Goal: Information Seeking & Learning: Learn about a topic

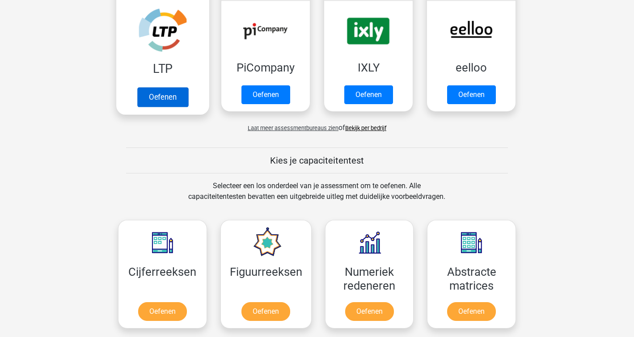
scroll to position [550, 0]
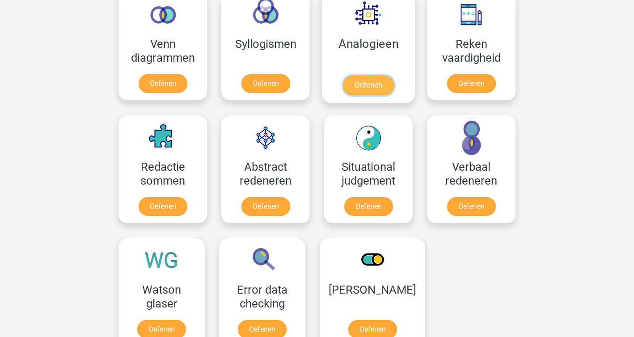
click at [354, 76] on link "Oefenen" at bounding box center [368, 86] width 51 height 20
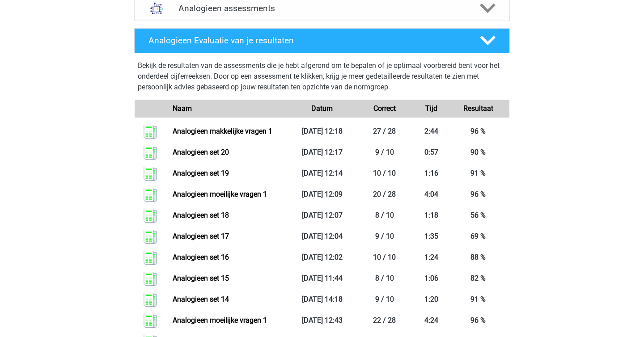
scroll to position [352, 0]
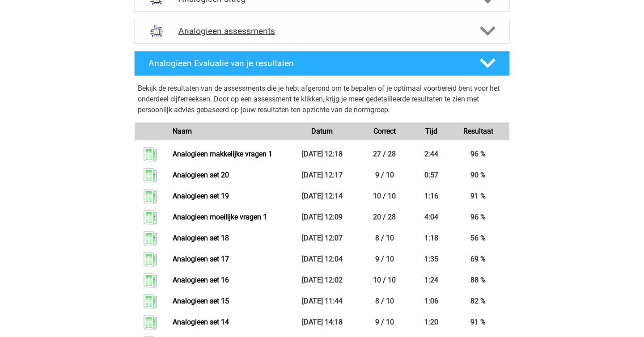
click at [222, 40] on div "Analogieen assessments" at bounding box center [321, 31] width 375 height 25
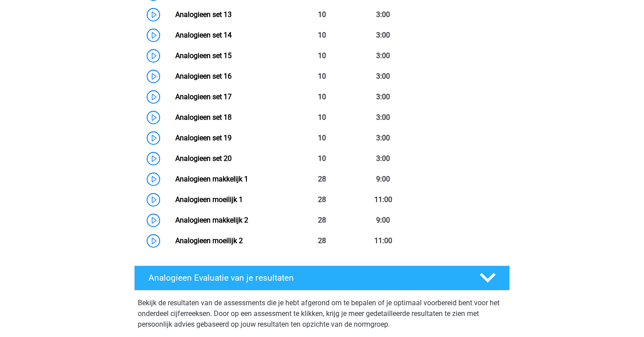
scroll to position [696, 0]
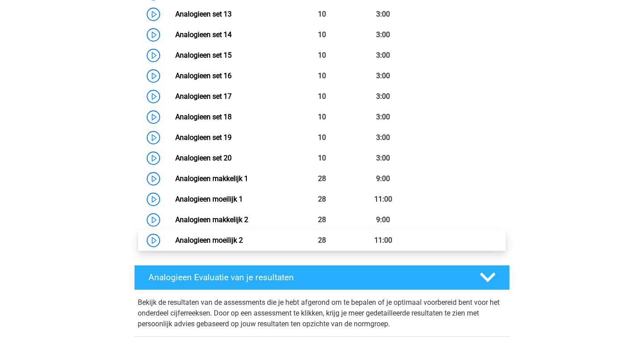
click at [230, 236] on link "Analogieen moeilijk 2" at bounding box center [208, 240] width 67 height 8
click at [217, 236] on link "Analogieen moeilijk 2" at bounding box center [208, 240] width 67 height 8
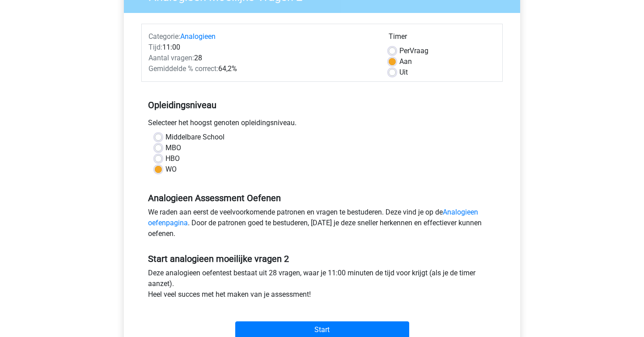
scroll to position [161, 0]
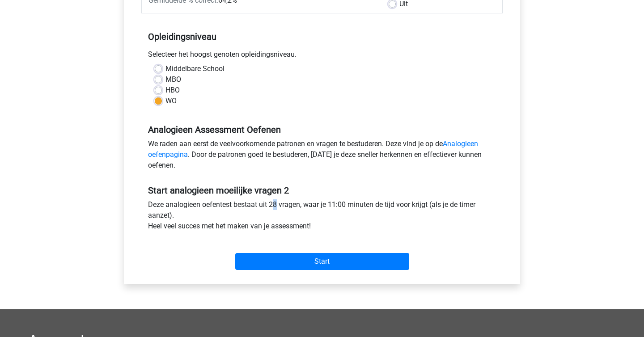
click at [268, 206] on div "Deze analogieen oefentest bestaat uit 28 vragen, waar je 11:00 minuten de tijd …" at bounding box center [321, 217] width 361 height 36
copy div
click at [278, 233] on div "Deze analogieen oefentest bestaat uit 28 vragen, waar je 11:00 minuten de tijd …" at bounding box center [321, 217] width 361 height 36
click at [285, 250] on div "Start" at bounding box center [321, 254] width 361 height 31
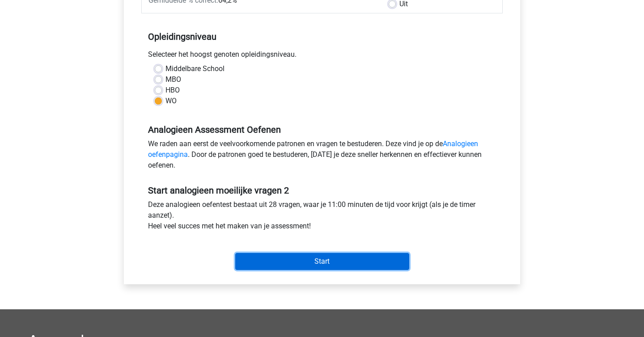
click at [292, 257] on input "Start" at bounding box center [322, 261] width 174 height 17
click at [324, 259] on input "Start" at bounding box center [322, 261] width 174 height 17
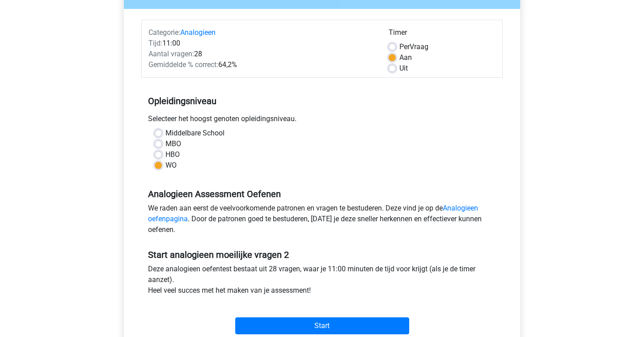
scroll to position [122, 0]
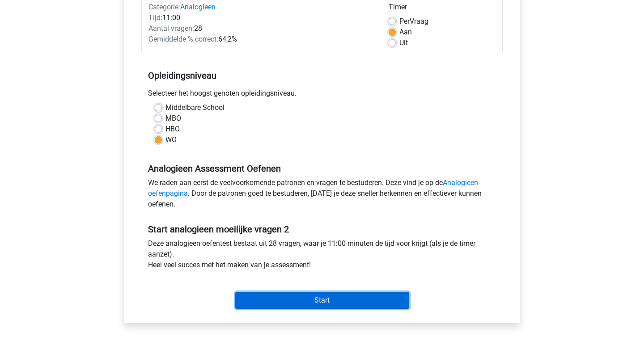
click at [305, 303] on input "Start" at bounding box center [322, 300] width 174 height 17
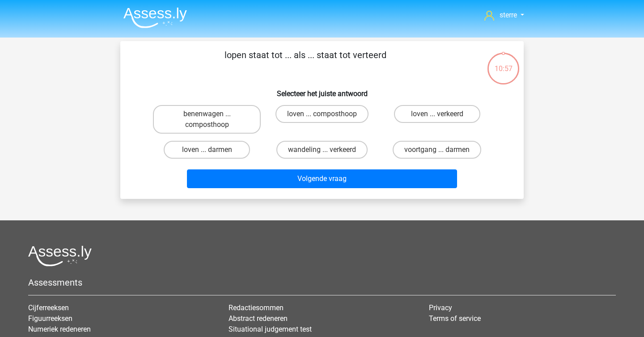
click at [412, 105] on div "loven ... verkeerd" at bounding box center [436, 119] width 115 height 36
click at [412, 108] on label "loven ... verkeerd" at bounding box center [437, 114] width 86 height 18
click at [437, 114] on input "loven ... verkeerd" at bounding box center [440, 117] width 6 height 6
radio input "true"
click at [366, 168] on div "Volgende vraag" at bounding box center [322, 176] width 375 height 29
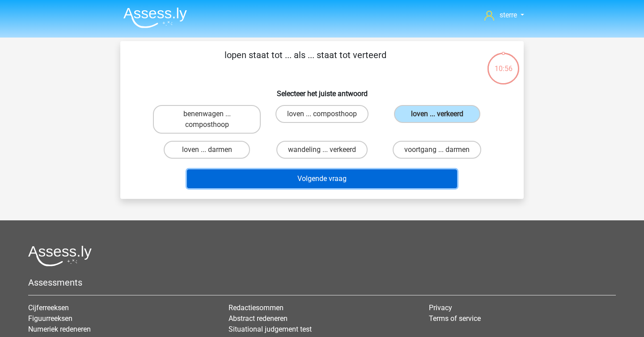
click at [366, 182] on button "Volgende vraag" at bounding box center [322, 178] width 270 height 19
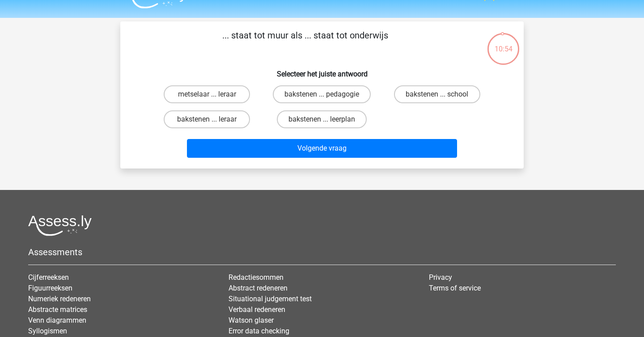
scroll to position [13, 0]
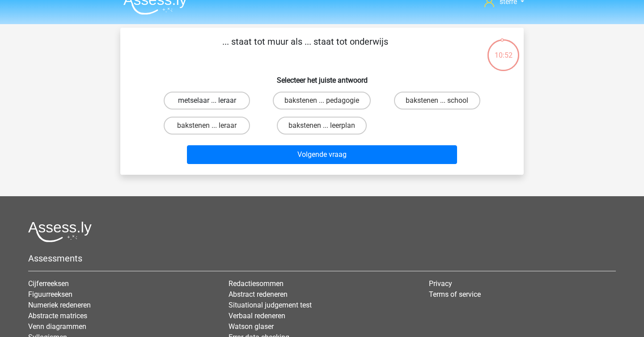
click at [218, 98] on label "metselaar ... leraar" at bounding box center [207, 101] width 86 height 18
click at [213, 101] on input "metselaar ... leraar" at bounding box center [210, 104] width 6 height 6
radio input "true"
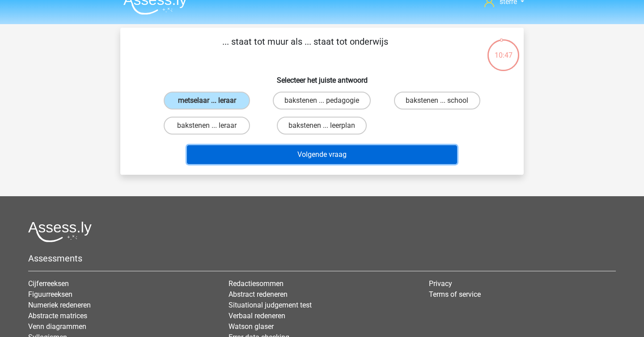
click at [292, 151] on button "Volgende vraag" at bounding box center [322, 154] width 270 height 19
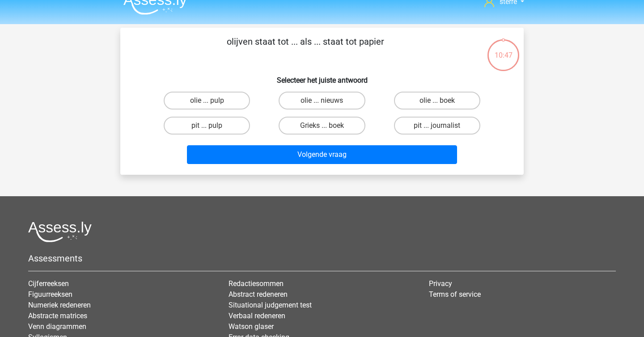
scroll to position [41, 0]
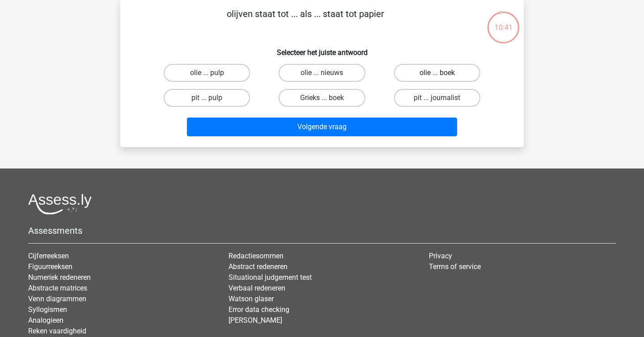
click at [428, 71] on label "olie ... boek" at bounding box center [437, 73] width 86 height 18
click at [437, 73] on input "olie ... boek" at bounding box center [440, 76] width 6 height 6
radio input "true"
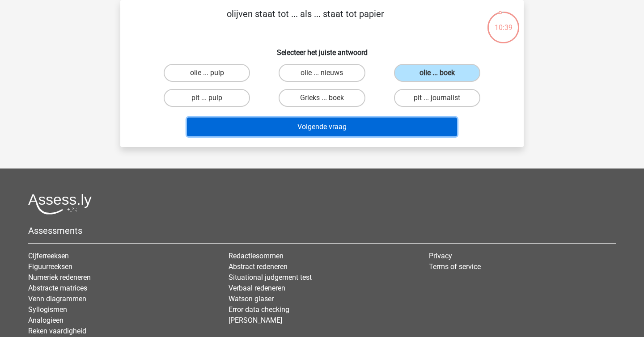
click at [406, 126] on button "Volgende vraag" at bounding box center [322, 127] width 270 height 19
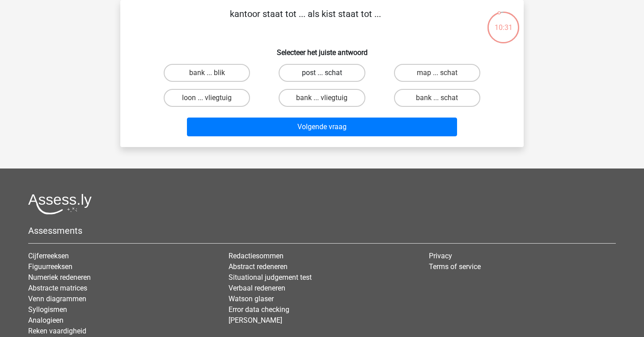
click at [332, 80] on label "post ... schat" at bounding box center [321, 73] width 86 height 18
click at [328, 79] on input "post ... schat" at bounding box center [325, 76] width 6 height 6
radio input "true"
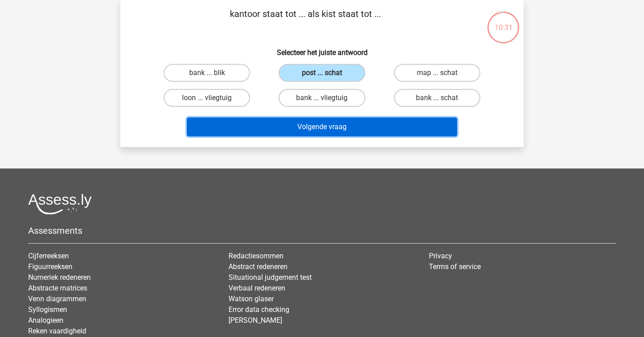
click at [347, 129] on button "Volgende vraag" at bounding box center [322, 127] width 270 height 19
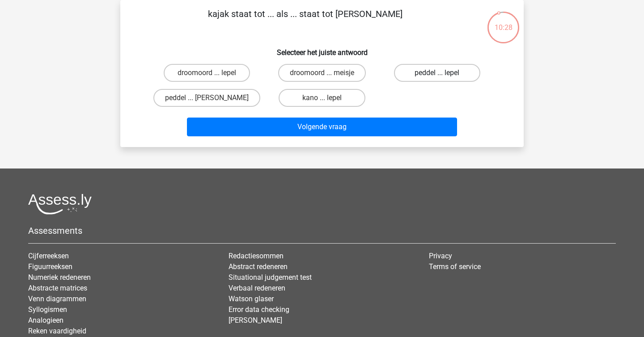
click at [444, 76] on label "peddel ... lepel" at bounding box center [437, 73] width 86 height 18
click at [442, 76] on input "peddel ... lepel" at bounding box center [440, 76] width 6 height 6
radio input "true"
click at [244, 76] on label "droomoord ... lepel" at bounding box center [207, 73] width 86 height 18
click at [213, 76] on input "droomoord ... lepel" at bounding box center [210, 76] width 6 height 6
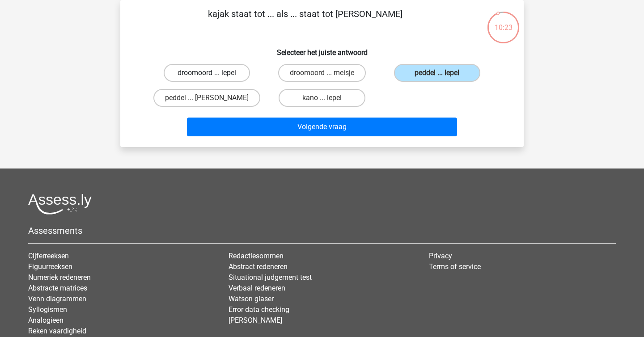
radio input "true"
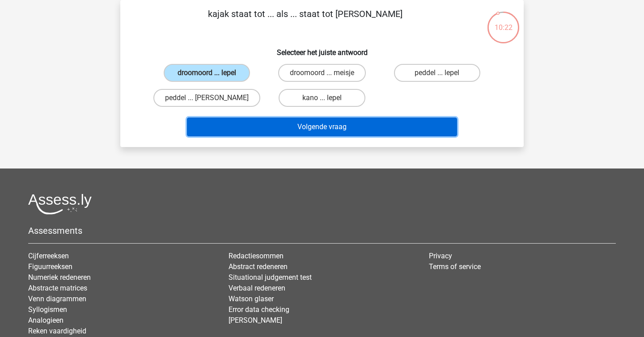
click at [296, 128] on button "Volgende vraag" at bounding box center [322, 127] width 270 height 19
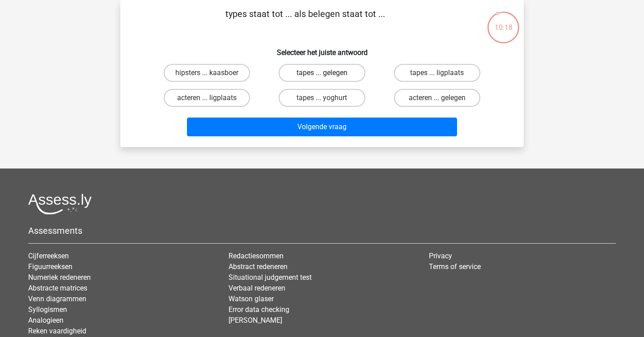
click at [327, 72] on label "tapes ... gelegen" at bounding box center [321, 73] width 86 height 18
click at [327, 73] on input "tapes ... gelegen" at bounding box center [325, 76] width 6 height 6
radio input "true"
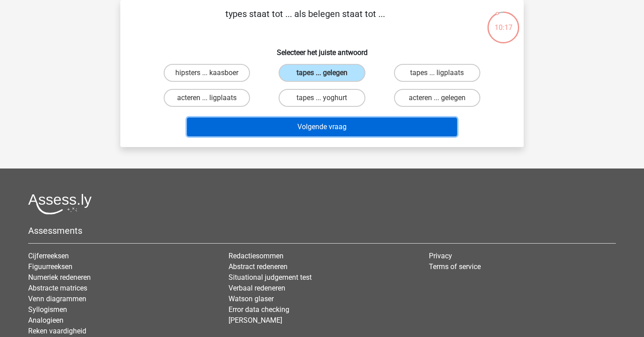
click at [357, 126] on button "Volgende vraag" at bounding box center [322, 127] width 270 height 19
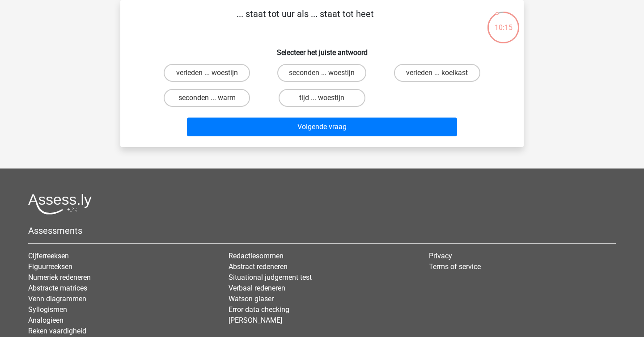
click at [269, 13] on p "... staat tot uur als ... staat tot heet" at bounding box center [305, 20] width 341 height 27
copy p
click at [276, 40] on div "... staat tot uur als ... staat tot heet Selecteer het juiste antwoord verleden…" at bounding box center [322, 73] width 396 height 133
click at [307, 70] on label "seconden ... woestijn" at bounding box center [321, 73] width 89 height 18
click at [322, 73] on input "seconden ... woestijn" at bounding box center [325, 76] width 6 height 6
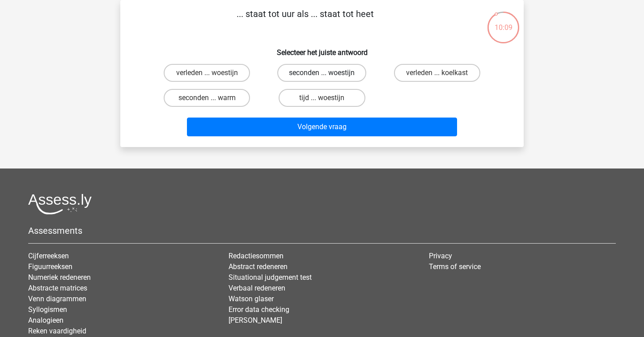
radio input "true"
click at [319, 93] on label "tijd ... woestijn" at bounding box center [321, 98] width 86 height 18
click at [322, 98] on input "tijd ... woestijn" at bounding box center [325, 101] width 6 height 6
radio input "true"
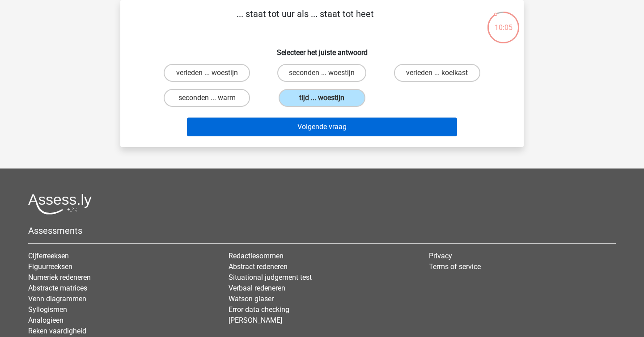
click at [337, 122] on button "Volgende vraag" at bounding box center [322, 127] width 270 height 19
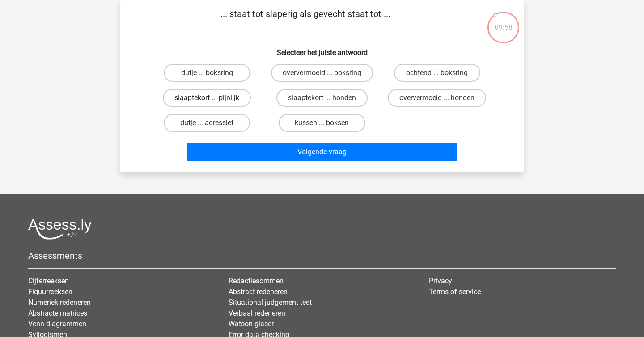
click at [236, 90] on label "slaaptekort ... pijnlijk" at bounding box center [207, 98] width 88 height 18
click at [213, 98] on input "slaaptekort ... pijnlijk" at bounding box center [210, 101] width 6 height 6
radio input "true"
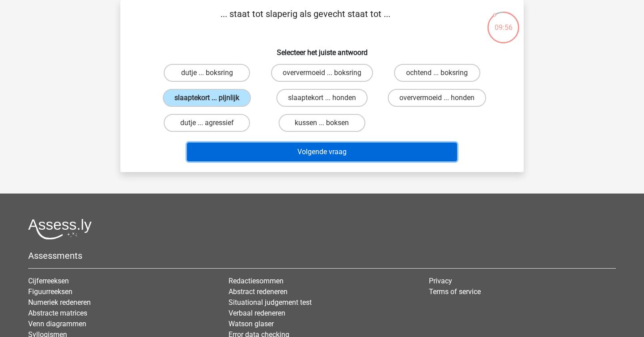
click at [301, 152] on button "Volgende vraag" at bounding box center [322, 152] width 270 height 19
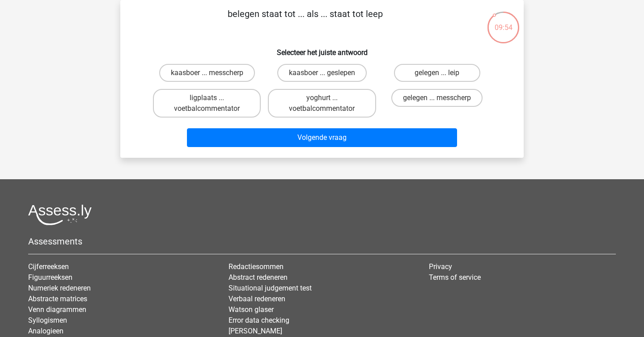
click at [260, 17] on p "belegen staat tot ... als ... staat tot leep" at bounding box center [305, 20] width 341 height 27
copy p
click at [278, 28] on p "belegen staat tot ... als ... staat tot leep" at bounding box center [305, 20] width 341 height 27
click at [419, 69] on label "gelegen ... leip" at bounding box center [437, 73] width 86 height 18
click at [437, 73] on input "gelegen ... leip" at bounding box center [440, 76] width 6 height 6
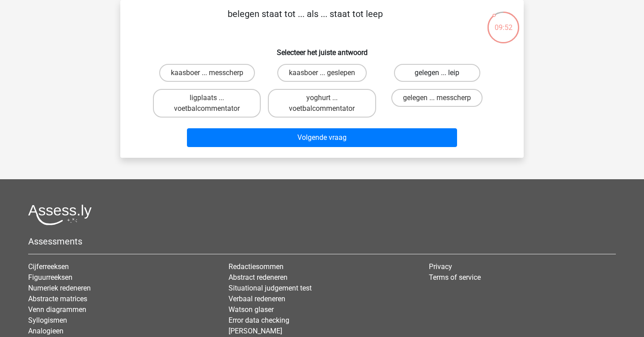
radio input "true"
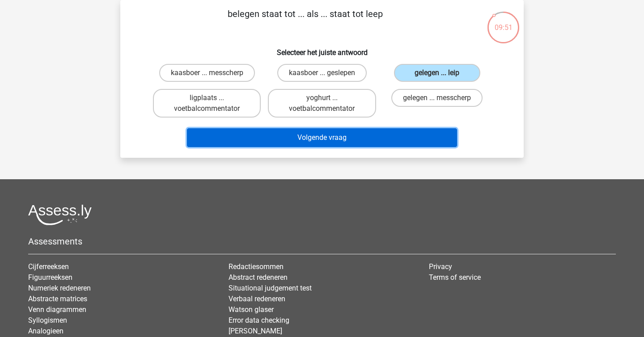
click at [355, 132] on button "Volgende vraag" at bounding box center [322, 137] width 270 height 19
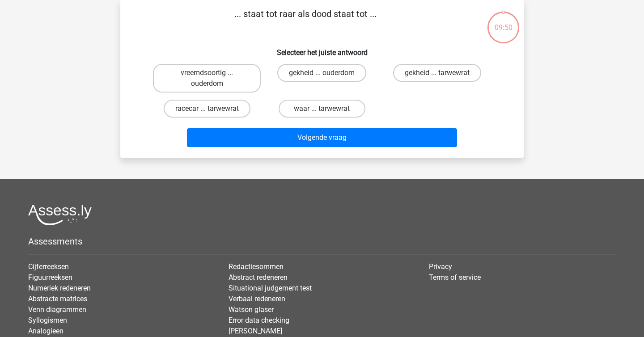
click at [295, 41] on div "... staat tot raar als dood staat tot ... Selecteer het juiste antwoord vreemds…" at bounding box center [322, 78] width 396 height 143
click at [226, 113] on label "racecar ... tarwewrat" at bounding box center [207, 109] width 87 height 18
click at [213, 113] on input "racecar ... tarwewrat" at bounding box center [210, 112] width 6 height 6
radio input "true"
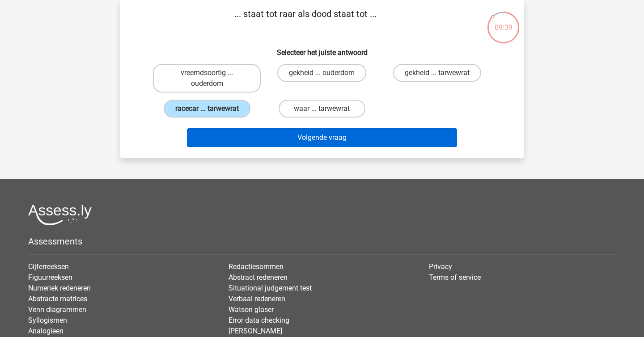
click at [271, 144] on button "Volgende vraag" at bounding box center [322, 137] width 270 height 19
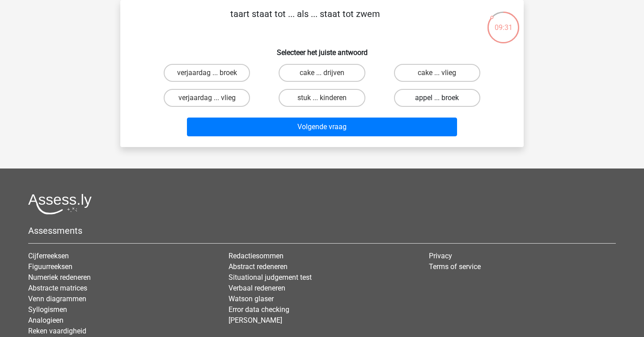
click at [426, 106] on label "appel ... broek" at bounding box center [437, 98] width 86 height 18
click at [437, 104] on input "appel ... broek" at bounding box center [440, 101] width 6 height 6
radio input "true"
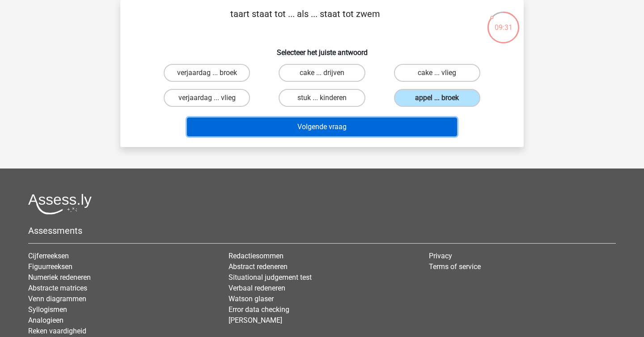
click at [388, 131] on button "Volgende vraag" at bounding box center [322, 127] width 270 height 19
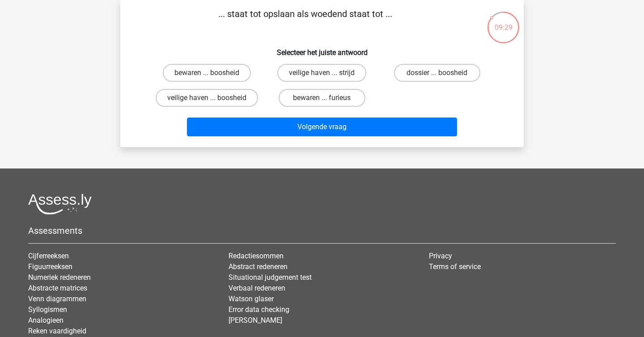
click at [338, 46] on h6 "Selecteer het juiste antwoord" at bounding box center [322, 49] width 375 height 16
click at [320, 103] on label "bewaren ... furieus" at bounding box center [321, 98] width 86 height 18
click at [322, 103] on input "bewaren ... furieus" at bounding box center [325, 101] width 6 height 6
radio input "true"
drag, startPoint x: 463, startPoint y: 72, endPoint x: 407, endPoint y: 96, distance: 60.1
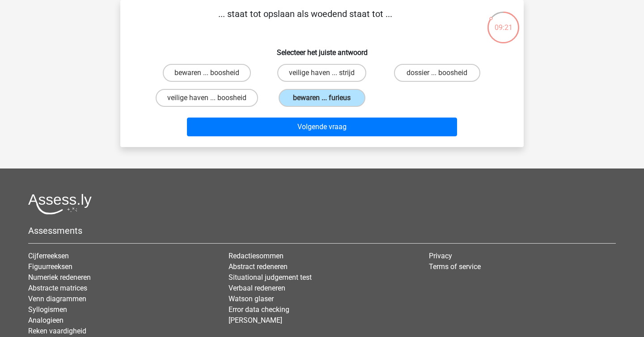
click at [407, 96] on div "bewaren ... boosheid veilige haven ... strijd dossier ... boosheid veilige have…" at bounding box center [321, 85] width 345 height 50
click at [240, 93] on label "veilige haven ... boosheid" at bounding box center [207, 98] width 102 height 18
click at [213, 98] on input "veilige haven ... boosheid" at bounding box center [210, 101] width 6 height 6
radio input "true"
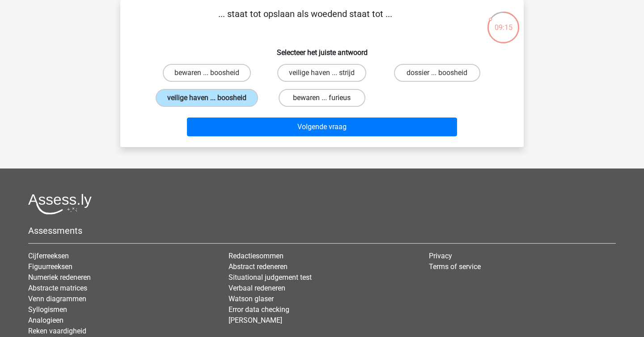
click at [318, 95] on label "bewaren ... furieus" at bounding box center [321, 98] width 86 height 18
click at [322, 98] on input "bewaren ... furieus" at bounding box center [325, 101] width 6 height 6
radio input "true"
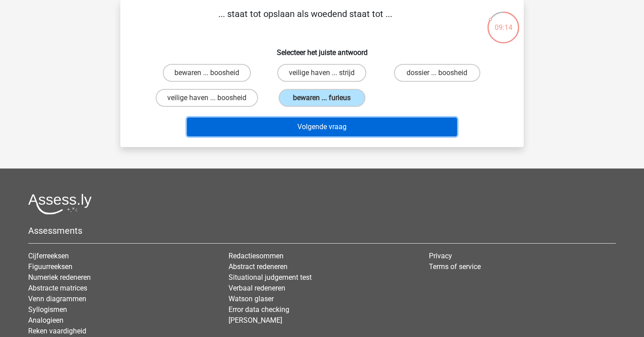
click at [332, 125] on button "Volgende vraag" at bounding box center [322, 127] width 270 height 19
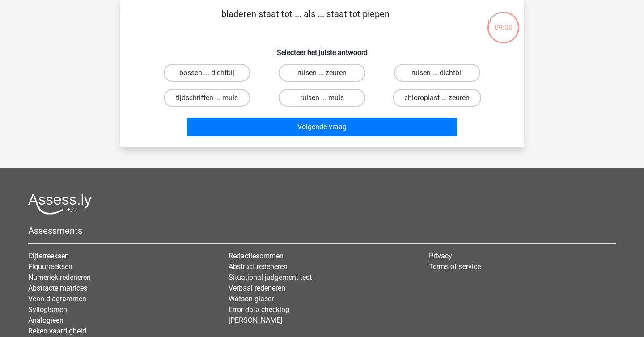
click at [323, 90] on label "ruisen ... muis" at bounding box center [321, 98] width 86 height 18
click at [323, 98] on input "ruisen ... muis" at bounding box center [325, 101] width 6 height 6
radio input "true"
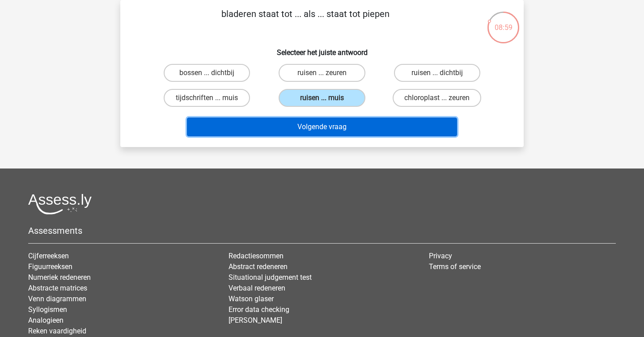
click at [353, 122] on button "Volgende vraag" at bounding box center [322, 127] width 270 height 19
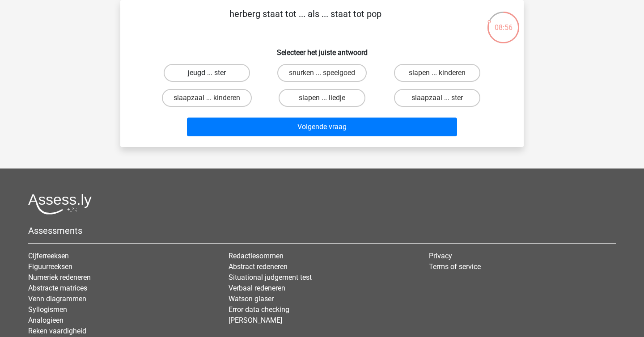
click at [233, 76] on label "jeugd ... ster" at bounding box center [207, 73] width 86 height 18
click at [213, 76] on input "jeugd ... ster" at bounding box center [210, 76] width 6 height 6
radio input "true"
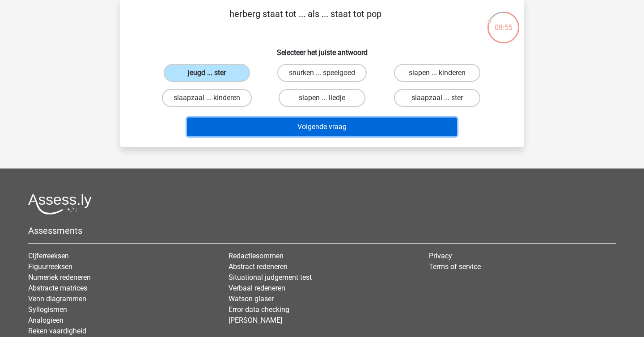
click at [343, 127] on button "Volgende vraag" at bounding box center [322, 127] width 270 height 19
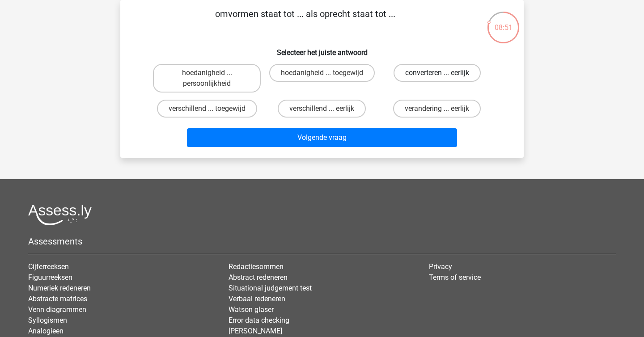
click at [426, 75] on label "converteren ... eerlijk" at bounding box center [436, 73] width 87 height 18
click at [437, 75] on input "converteren ... eerlijk" at bounding box center [440, 76] width 6 height 6
radio input "true"
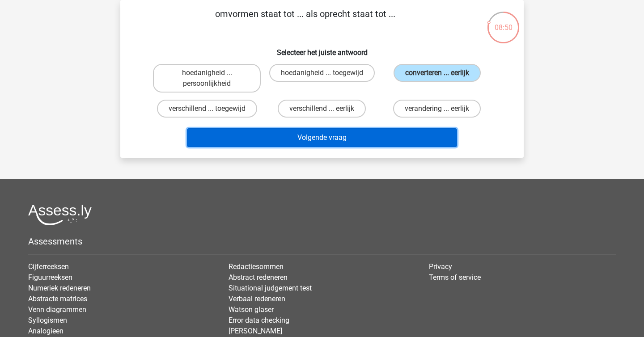
click at [406, 137] on button "Volgende vraag" at bounding box center [322, 137] width 270 height 19
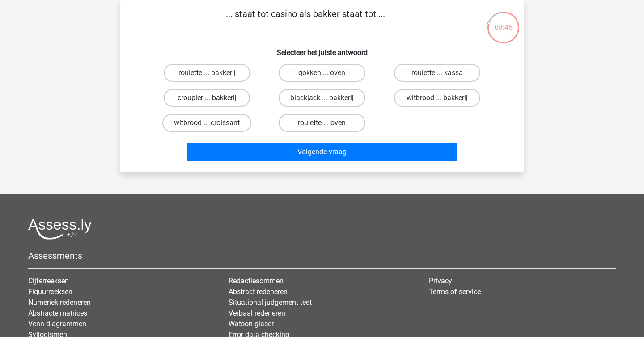
click at [213, 93] on label "croupier ... bakkerij" at bounding box center [207, 98] width 86 height 18
click at [213, 98] on input "croupier ... bakkerij" at bounding box center [210, 101] width 6 height 6
radio input "true"
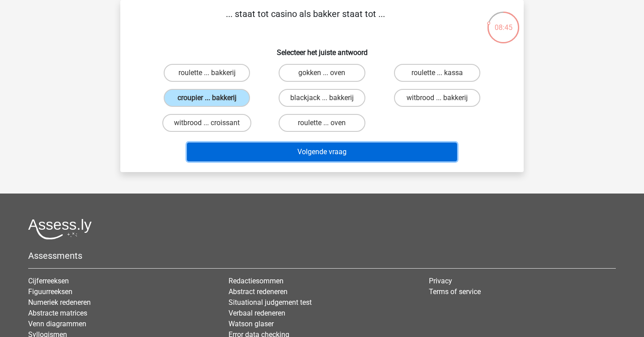
click at [280, 146] on button "Volgende vraag" at bounding box center [322, 152] width 270 height 19
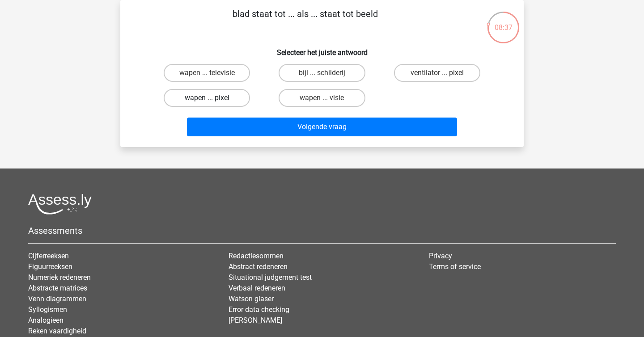
click at [224, 101] on label "wapen ... pixel" at bounding box center [207, 98] width 86 height 18
click at [213, 101] on input "wapen ... pixel" at bounding box center [210, 101] width 6 height 6
radio input "true"
click at [443, 75] on label "ventilator ... pixel" at bounding box center [437, 73] width 86 height 18
click at [442, 75] on input "ventilator ... pixel" at bounding box center [440, 76] width 6 height 6
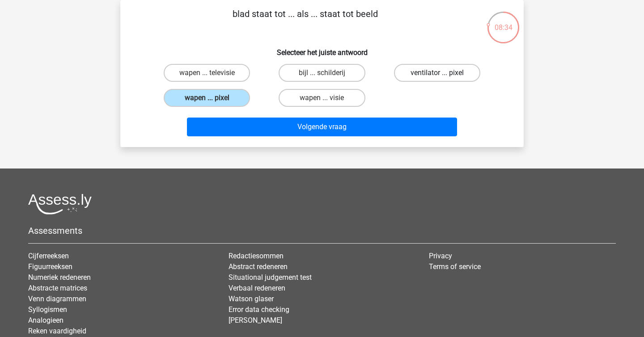
radio input "true"
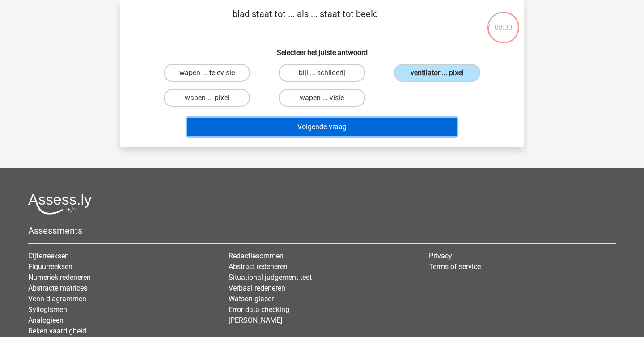
click at [398, 124] on button "Volgende vraag" at bounding box center [322, 127] width 270 height 19
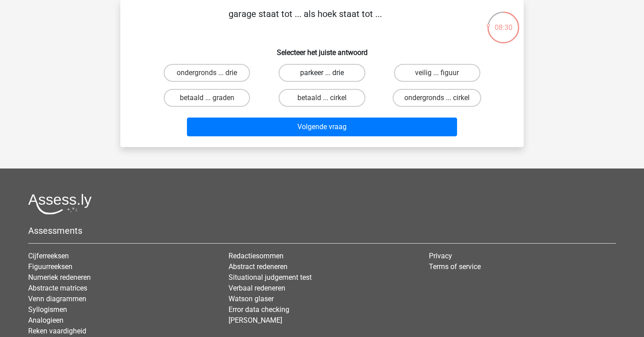
click at [354, 79] on label "parkeer ... drie" at bounding box center [321, 73] width 86 height 18
click at [328, 79] on input "parkeer ... drie" at bounding box center [325, 76] width 6 height 6
radio input "true"
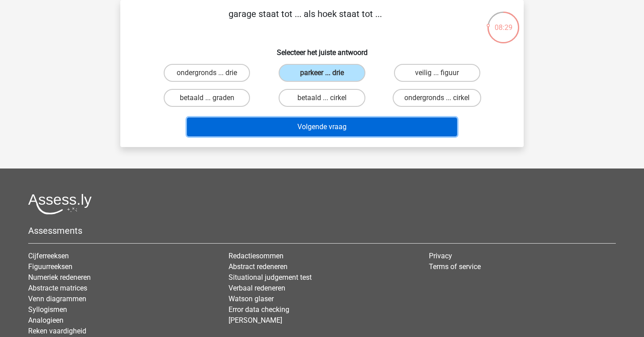
click at [362, 124] on button "Volgende vraag" at bounding box center [322, 127] width 270 height 19
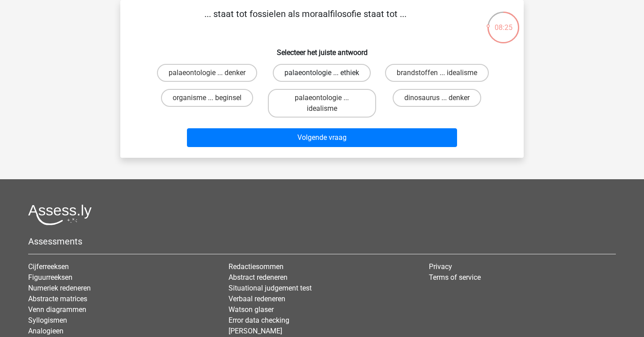
click at [331, 77] on label "palaeontologie ... ethiek" at bounding box center [322, 73] width 98 height 18
click at [328, 77] on input "palaeontologie ... ethiek" at bounding box center [325, 76] width 6 height 6
radio input "true"
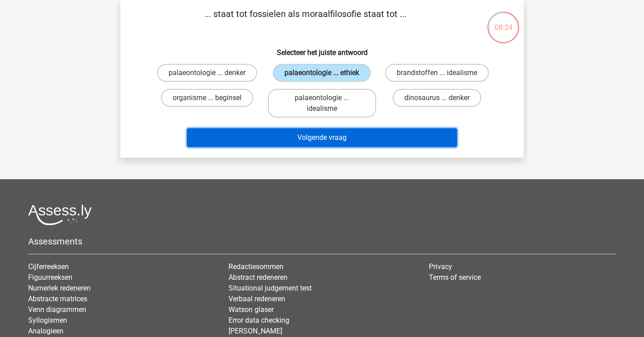
click at [362, 135] on button "Volgende vraag" at bounding box center [322, 137] width 270 height 19
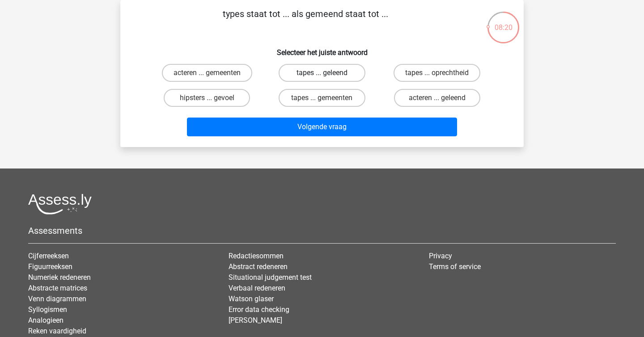
click at [328, 76] on label "tapes ... geleend" at bounding box center [321, 73] width 86 height 18
click at [328, 76] on input "tapes ... geleend" at bounding box center [325, 76] width 6 height 6
radio input "true"
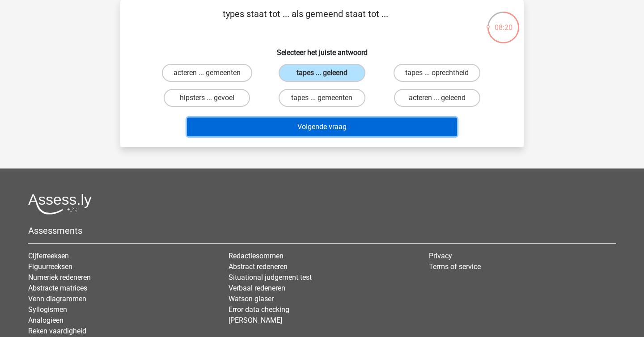
click at [333, 134] on button "Volgende vraag" at bounding box center [322, 127] width 270 height 19
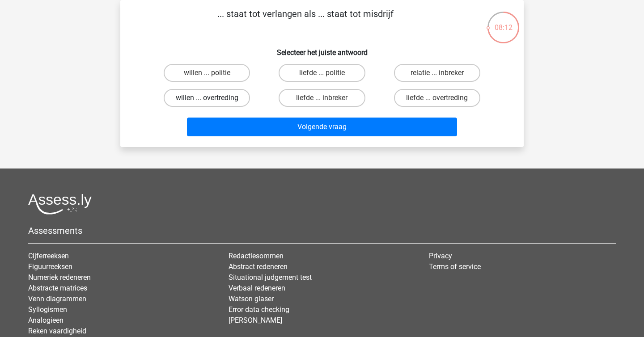
click at [228, 96] on label "willen ... overtreding" at bounding box center [207, 98] width 86 height 18
click at [213, 98] on input "willen ... overtreding" at bounding box center [210, 101] width 6 height 6
radio input "true"
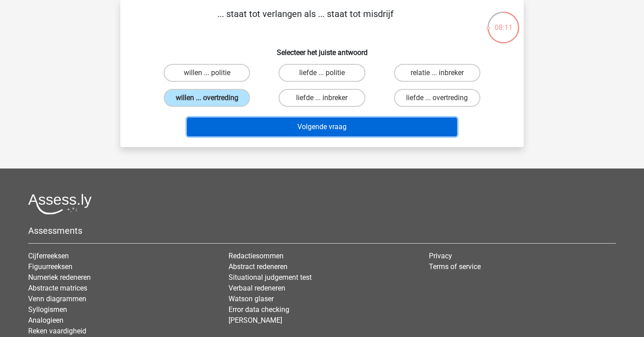
click at [282, 121] on button "Volgende vraag" at bounding box center [322, 127] width 270 height 19
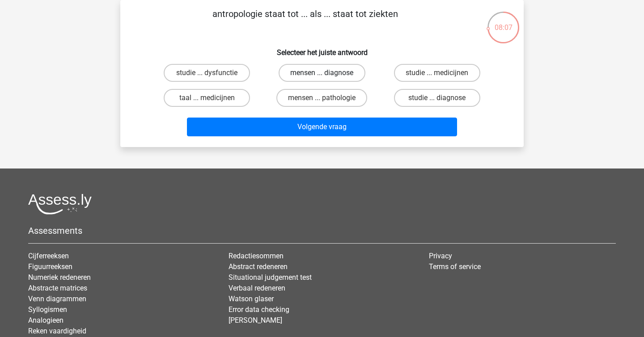
click at [318, 71] on label "mensen ... diagnose" at bounding box center [321, 73] width 86 height 18
click at [322, 73] on input "mensen ... diagnose" at bounding box center [325, 76] width 6 height 6
radio input "true"
click at [356, 104] on label "mensen ... pathologie" at bounding box center [321, 98] width 91 height 18
click at [328, 104] on input "mensen ... pathologie" at bounding box center [325, 101] width 6 height 6
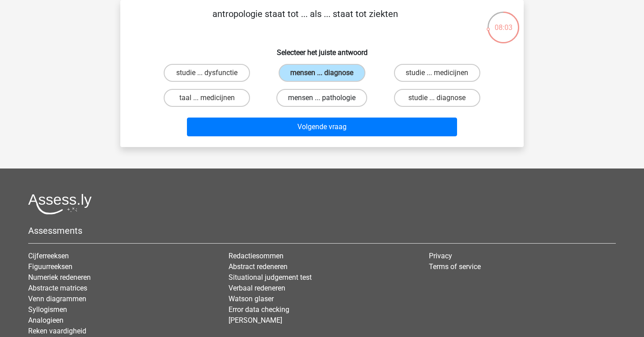
radio input "true"
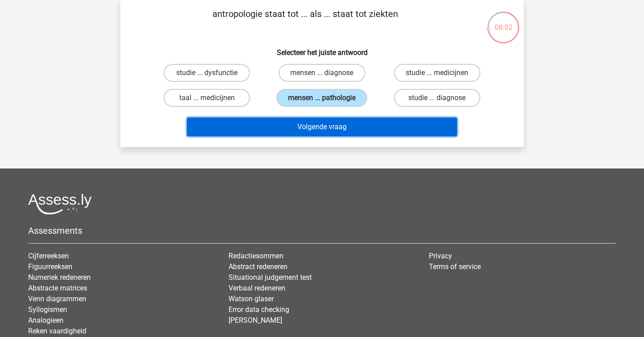
click at [364, 133] on button "Volgende vraag" at bounding box center [322, 127] width 270 height 19
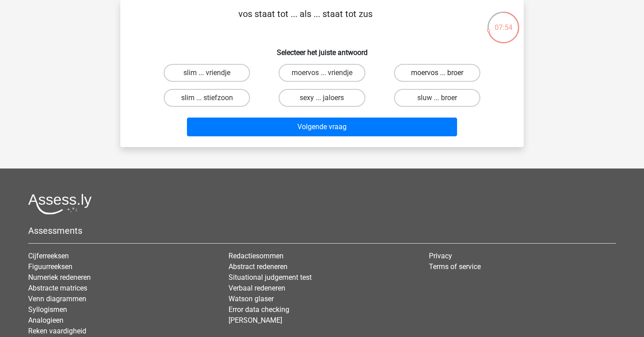
click at [435, 72] on label "moervos ... broer" at bounding box center [437, 73] width 86 height 18
click at [437, 73] on input "moervos ... broer" at bounding box center [440, 76] width 6 height 6
radio input "true"
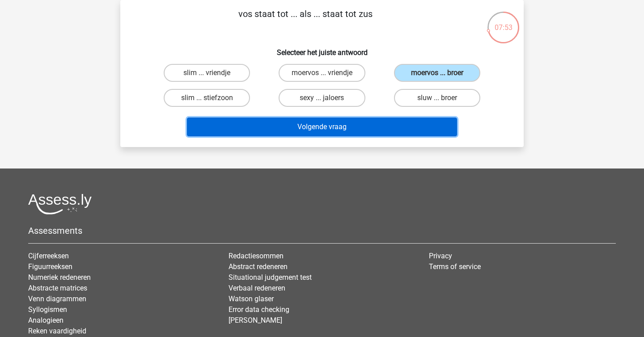
click at [425, 136] on button "Volgende vraag" at bounding box center [322, 127] width 270 height 19
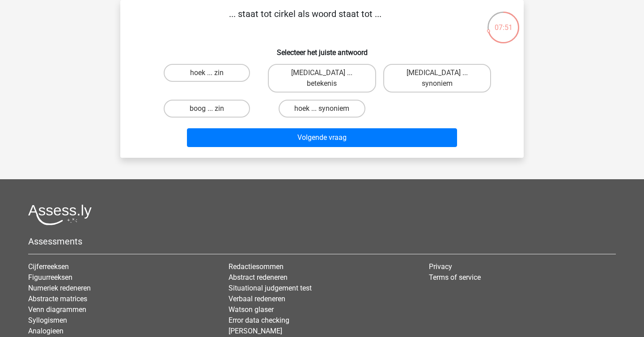
click at [247, 44] on h6 "Selecteer het juiste antwoord" at bounding box center [322, 49] width 375 height 16
click at [228, 100] on label "boog ... zin" at bounding box center [207, 109] width 86 height 18
click at [213, 109] on input "boog ... zin" at bounding box center [210, 112] width 6 height 6
radio input "true"
click at [341, 138] on div "Volgende vraag" at bounding box center [321, 139] width 345 height 22
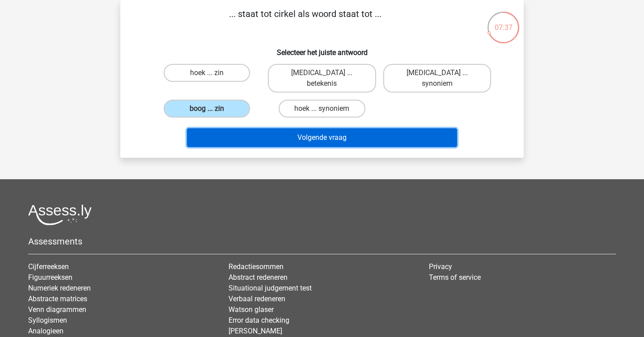
click at [333, 128] on button "Volgende vraag" at bounding box center [322, 137] width 270 height 19
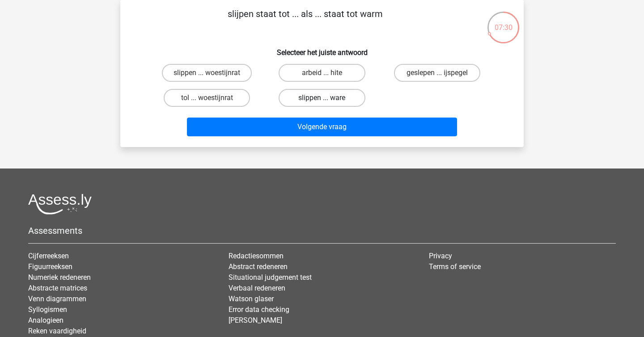
click at [323, 97] on label "slippen ... ware" at bounding box center [321, 98] width 86 height 18
click at [323, 98] on input "slippen ... ware" at bounding box center [325, 101] width 6 height 6
radio input "true"
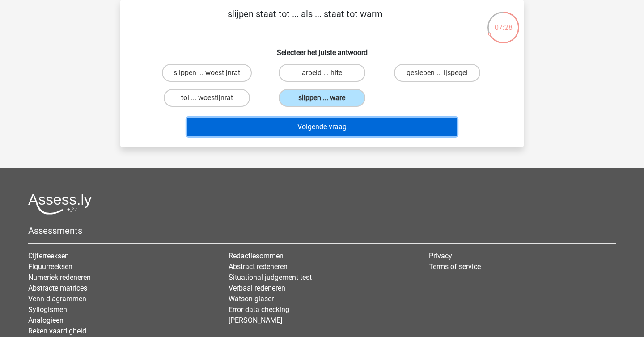
click at [347, 132] on button "Volgende vraag" at bounding box center [322, 127] width 270 height 19
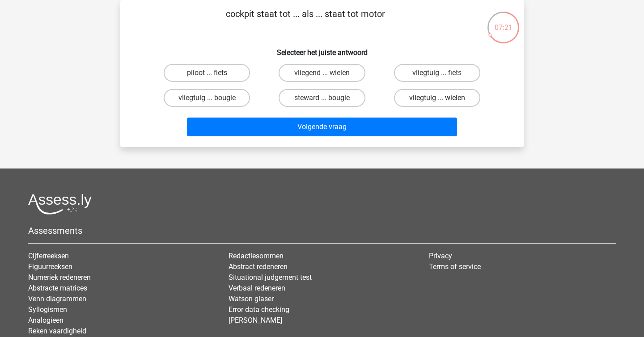
click at [405, 102] on label "vliegtuig ... wielen" at bounding box center [437, 98] width 86 height 18
click at [437, 102] on input "vliegtuig ... wielen" at bounding box center [440, 101] width 6 height 6
radio input "true"
click at [220, 97] on label "vliegtuig ... bougie" at bounding box center [207, 98] width 86 height 18
click at [213, 98] on input "vliegtuig ... bougie" at bounding box center [210, 101] width 6 height 6
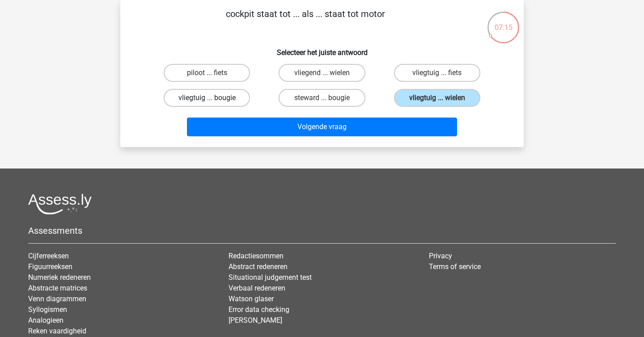
radio input "true"
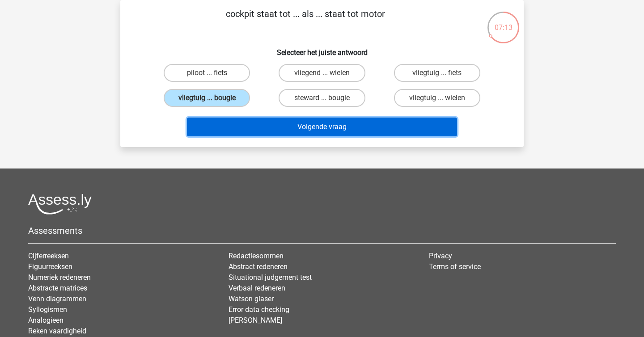
click at [286, 133] on button "Volgende vraag" at bounding box center [322, 127] width 270 height 19
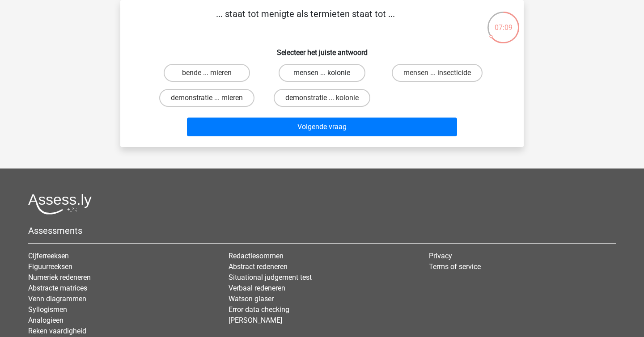
click at [311, 73] on label "mensen ... kolonie" at bounding box center [321, 73] width 86 height 18
click at [322, 73] on input "mensen ... kolonie" at bounding box center [325, 76] width 6 height 6
radio input "true"
click at [224, 77] on label "bende ... mieren" at bounding box center [207, 73] width 86 height 18
click at [213, 77] on input "bende ... mieren" at bounding box center [210, 76] width 6 height 6
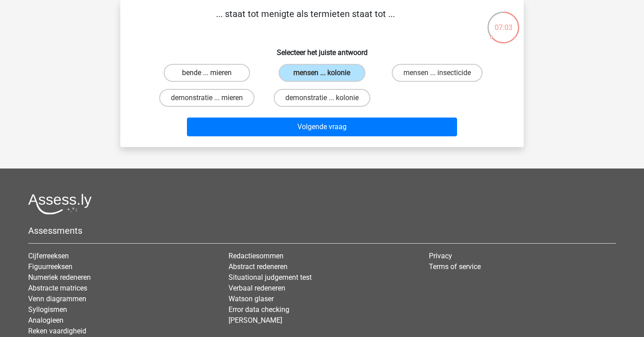
radio input "true"
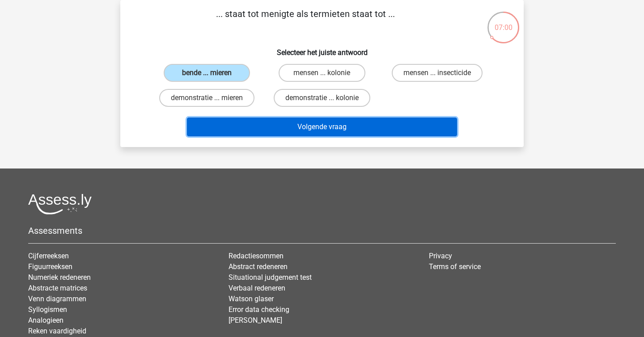
click at [276, 130] on button "Volgende vraag" at bounding box center [322, 127] width 270 height 19
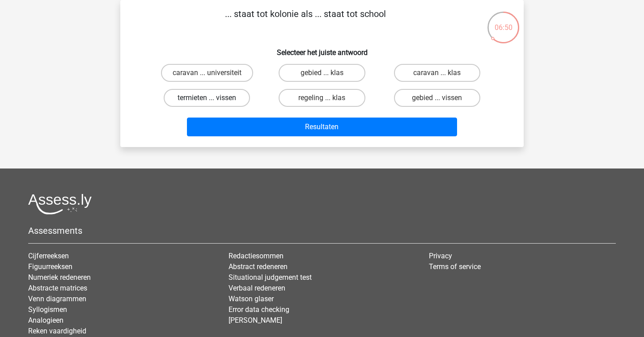
click at [217, 92] on label "termieten ... vissen" at bounding box center [207, 98] width 86 height 18
click at [213, 98] on input "termieten ... vissen" at bounding box center [210, 101] width 6 height 6
radio input "true"
click at [304, 116] on div "Resultaten" at bounding box center [322, 124] width 375 height 29
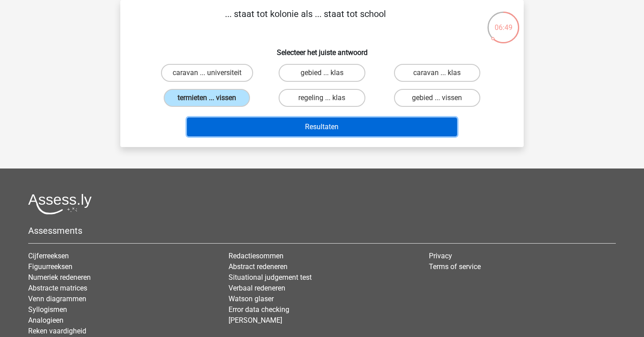
click at [304, 120] on button "Resultaten" at bounding box center [322, 127] width 270 height 19
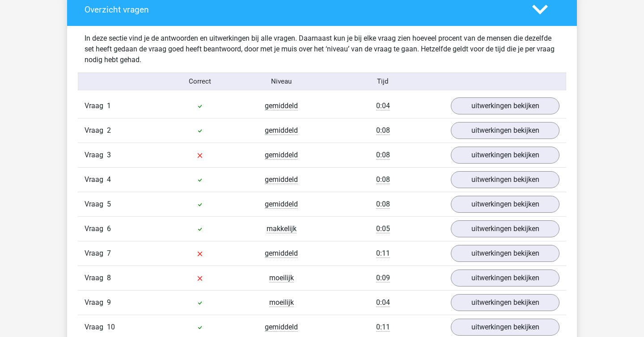
scroll to position [523, 0]
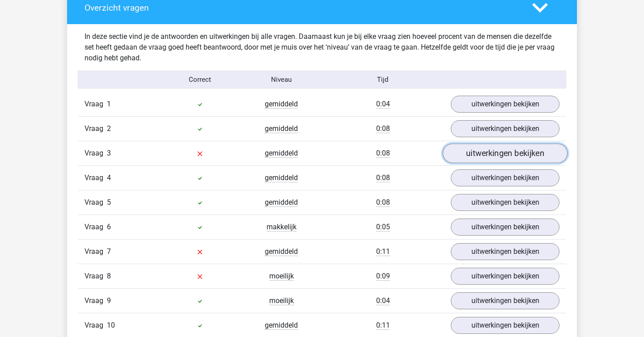
click at [470, 159] on link "uitwerkingen bekijken" at bounding box center [504, 153] width 125 height 20
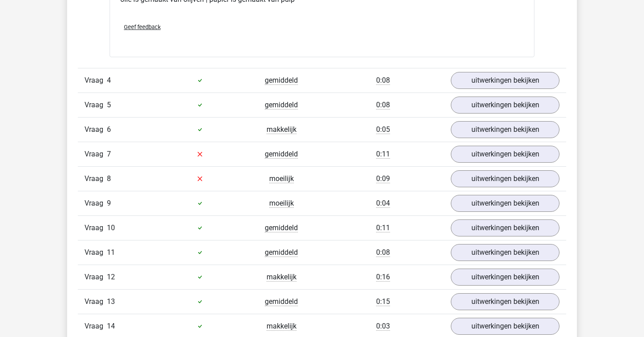
scroll to position [825, 0]
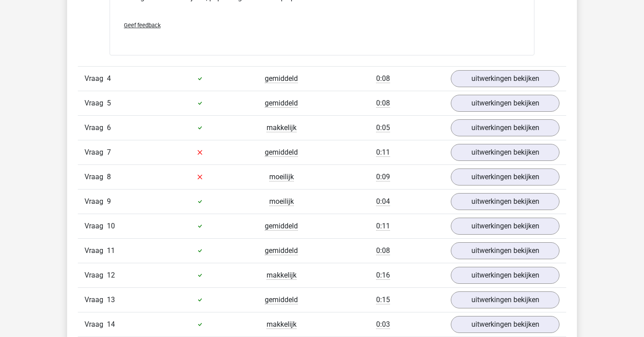
click at [485, 162] on div "Vraag 7 gemiddeld 0:11 uitwerkingen bekijken" at bounding box center [322, 152] width 488 height 25
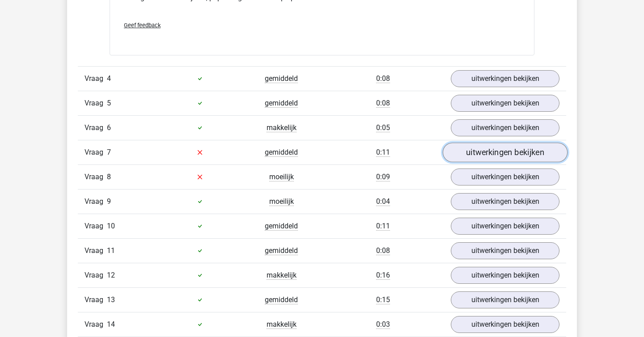
click at [485, 157] on link "uitwerkingen bekijken" at bounding box center [504, 153] width 125 height 20
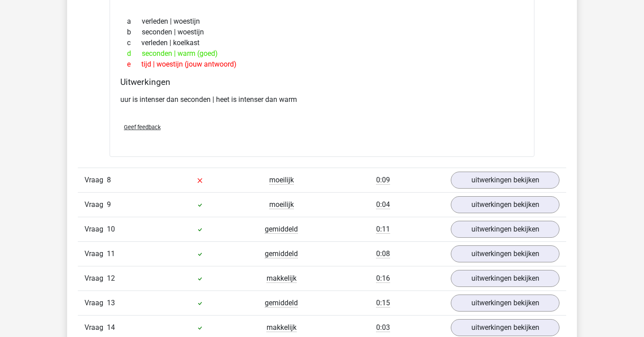
scroll to position [1014, 0]
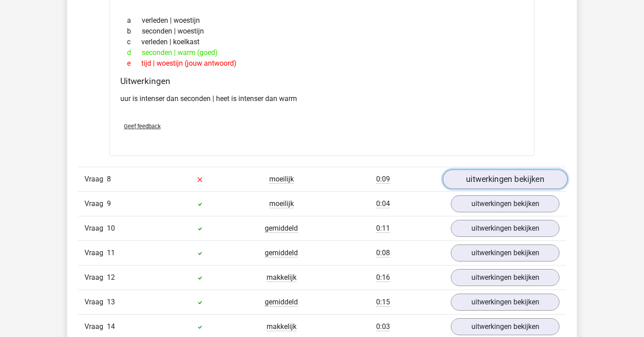
click at [493, 181] on link "uitwerkingen bekijken" at bounding box center [504, 179] width 125 height 20
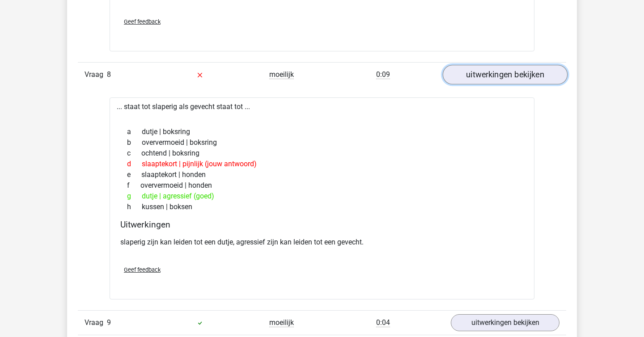
scroll to position [1120, 0]
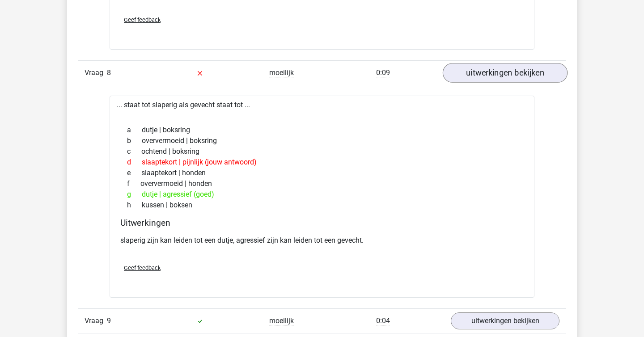
click at [493, 181] on div "f oververmoeid | honden" at bounding box center [321, 183] width 403 height 11
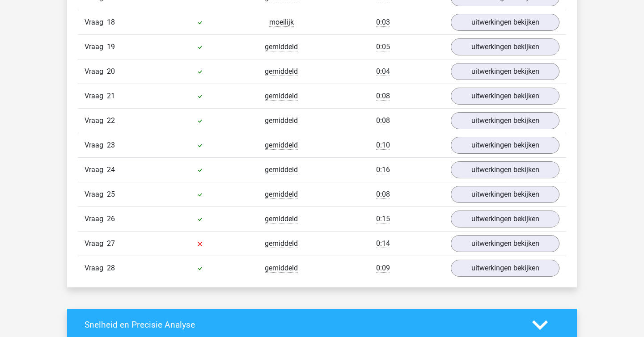
scroll to position [1648, 0]
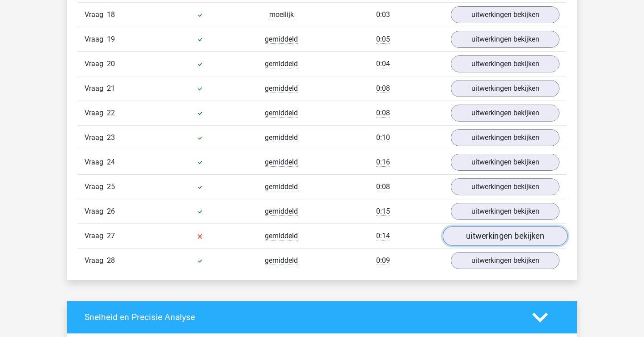
click at [489, 234] on link "uitwerkingen bekijken" at bounding box center [504, 236] width 125 height 20
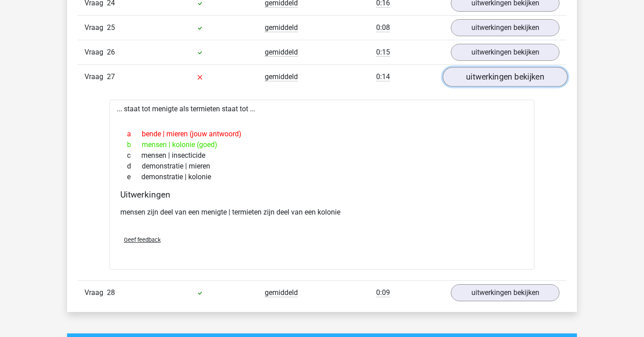
scroll to position [1813, 0]
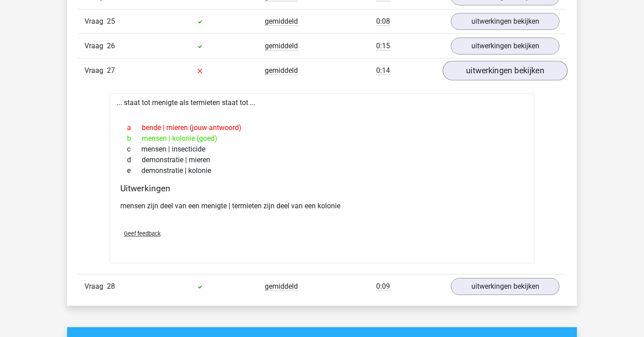
click at [489, 234] on div "Geef feedback" at bounding box center [322, 233] width 410 height 23
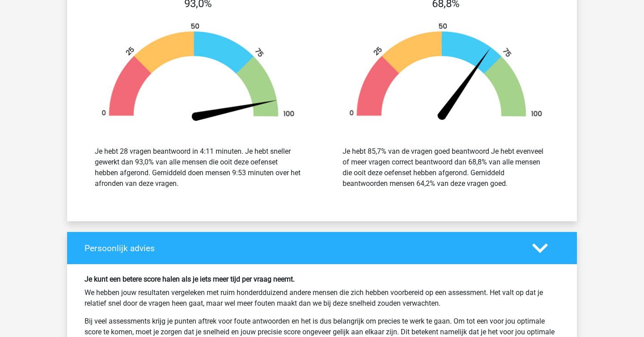
scroll to position [2209, 0]
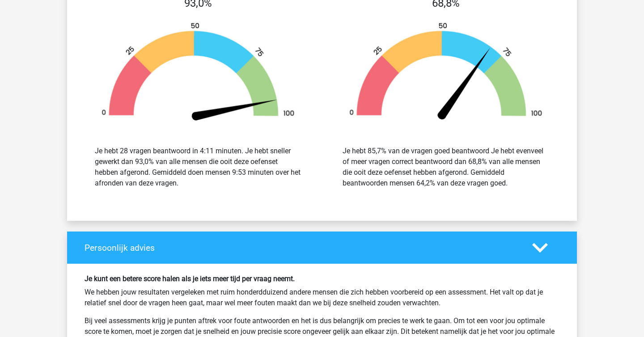
drag, startPoint x: 358, startPoint y: 150, endPoint x: 482, endPoint y: 198, distance: 133.3
click at [482, 198] on div "Je hebt 85,7% van de vragen goed beantwoord Je hebt evenveel of meer vragen cor…" at bounding box center [445, 167] width 234 height 64
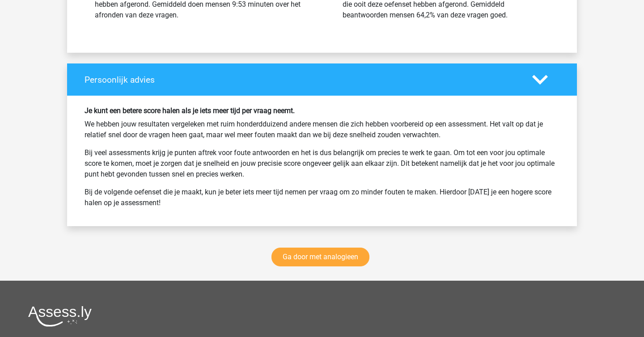
scroll to position [2378, 0]
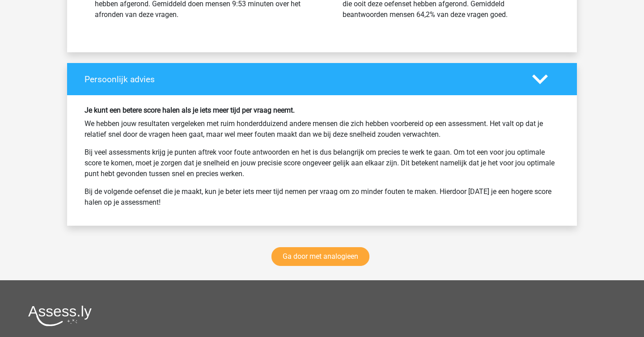
click at [261, 111] on h6 "Je kunt een betere score halen als je iets meer tijd per vraag neemt." at bounding box center [321, 110] width 475 height 8
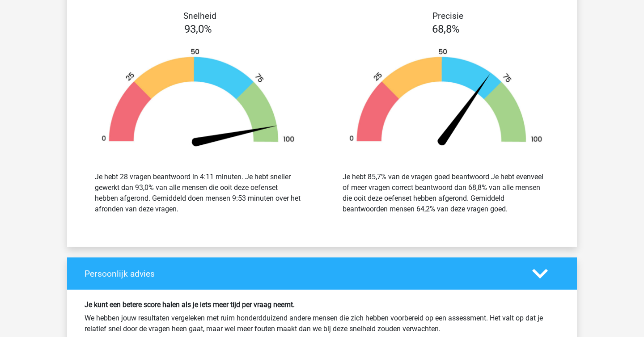
scroll to position [2183, 0]
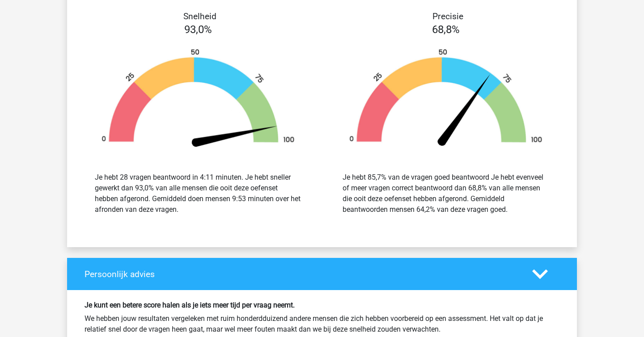
click at [215, 178] on div "Je hebt 28 vragen beantwoord in 4:11 minuten. Je hebt sneller gewerkt dan 93,0%…" at bounding box center [198, 193] width 206 height 43
copy div
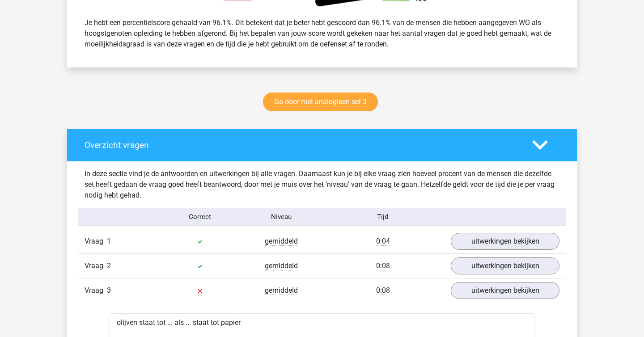
scroll to position [0, 0]
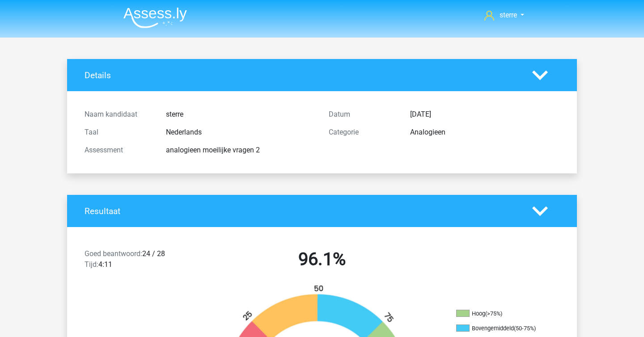
click at [139, 19] on img at bounding box center [154, 17] width 63 height 21
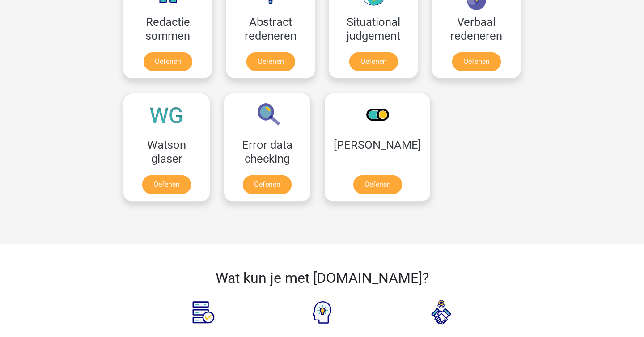
scroll to position [744, 0]
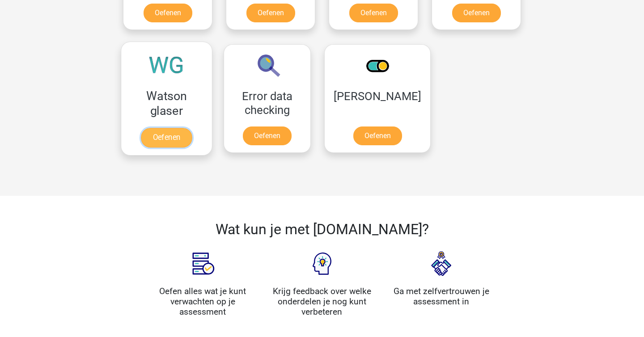
click at [169, 128] on link "Oefenen" at bounding box center [166, 138] width 51 height 20
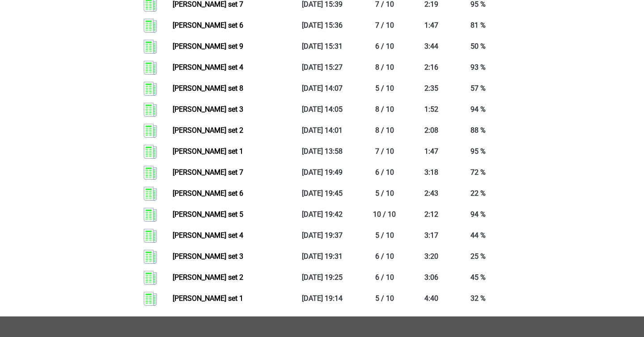
scroll to position [787, 0]
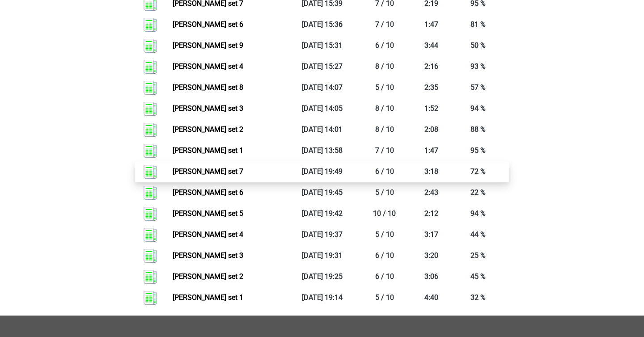
click at [224, 167] on link "Watson glaser set 7" at bounding box center [208, 171] width 71 height 8
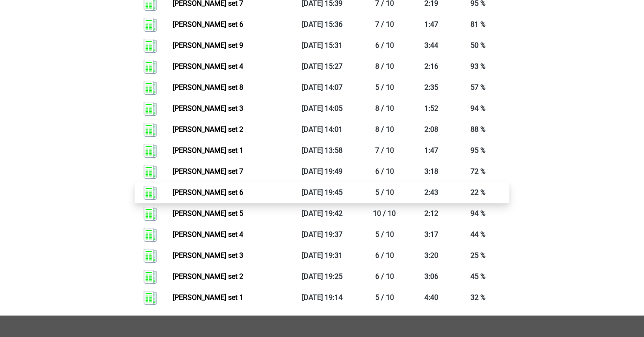
click at [236, 188] on link "Watson glaser set 6" at bounding box center [208, 192] width 71 height 8
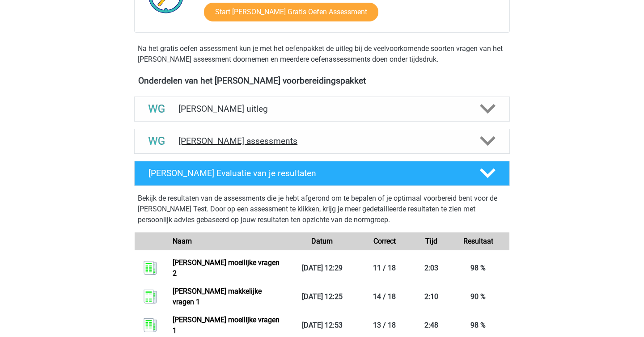
click at [208, 151] on div "Watson Glaser assessments" at bounding box center [321, 141] width 375 height 25
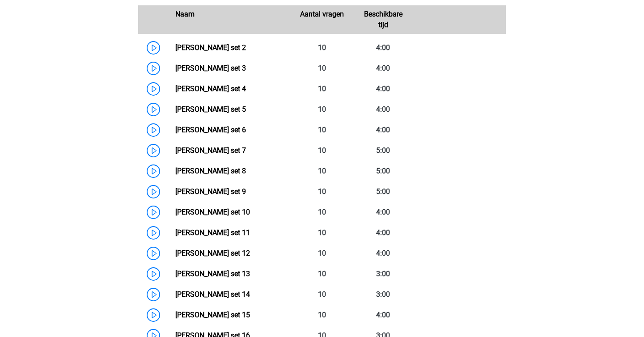
scroll to position [449, 0]
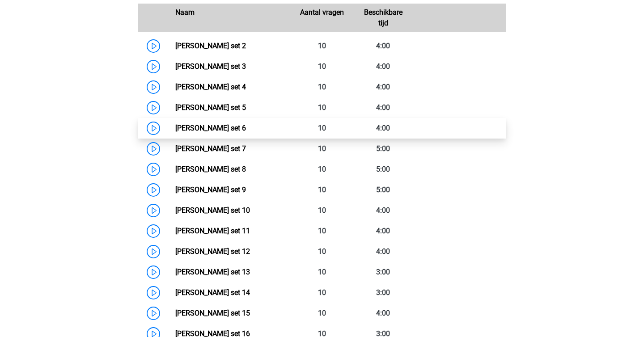
click at [224, 132] on link "Watson Glaser set 6" at bounding box center [210, 128] width 71 height 8
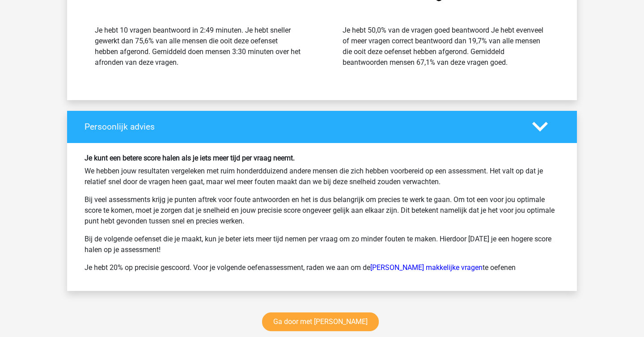
scroll to position [1324, 0]
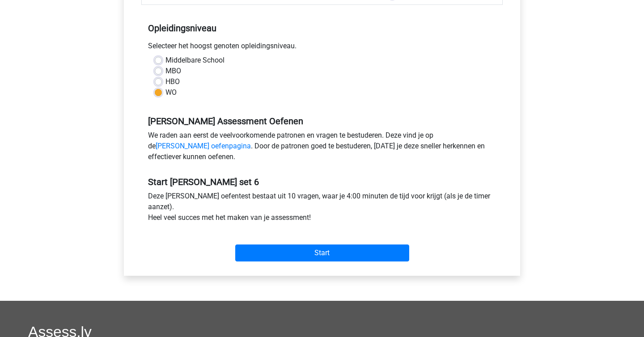
scroll to position [170, 0]
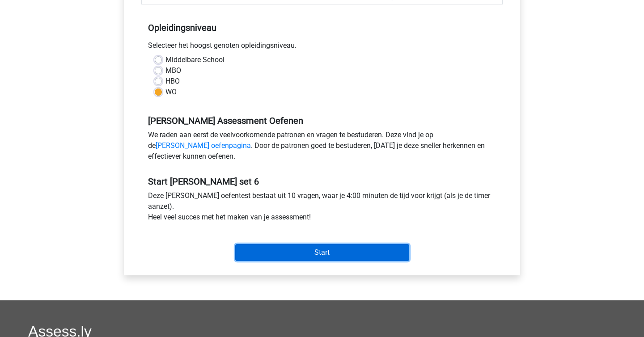
click at [339, 247] on input "Start" at bounding box center [322, 252] width 174 height 17
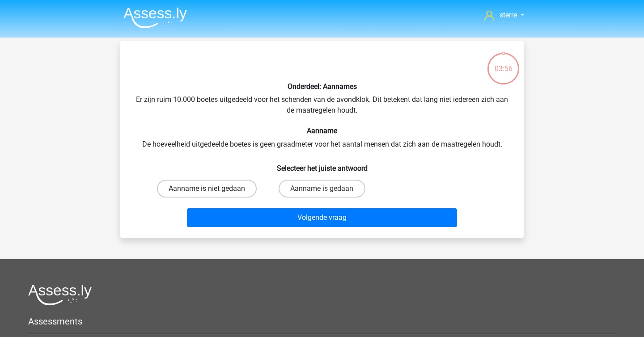
click at [251, 184] on label "Aanname is niet gedaan" at bounding box center [207, 189] width 100 height 18
click at [213, 189] on input "Aanname is niet gedaan" at bounding box center [210, 192] width 6 height 6
radio input "true"
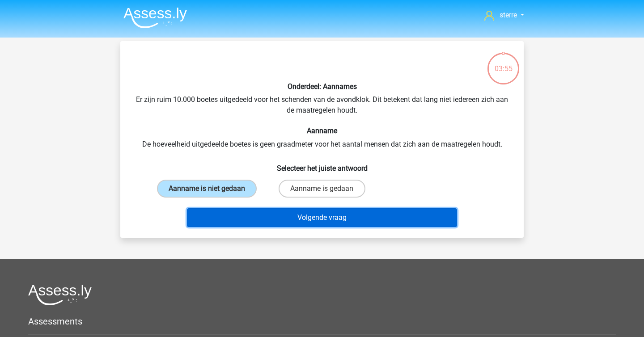
click at [287, 218] on button "Volgende vraag" at bounding box center [322, 217] width 270 height 19
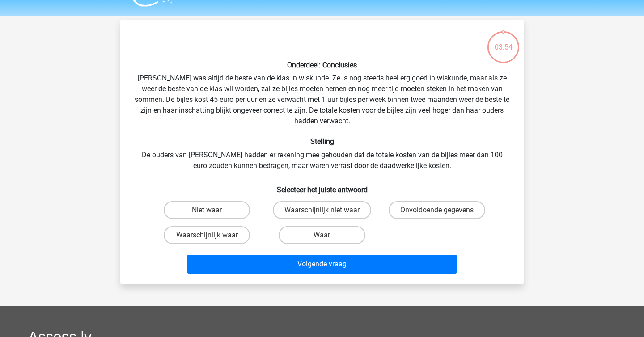
scroll to position [41, 0]
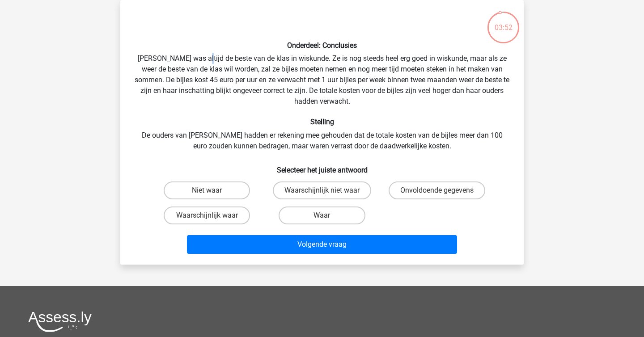
click at [202, 57] on div "Onderdeel: Conclusies Maria was altijd de beste van de klas in wiskunde. Ze is …" at bounding box center [322, 132] width 396 height 250
copy div
click at [245, 139] on div "Onderdeel: Conclusies Maria was altijd de beste van de klas in wiskunde. Ze is …" at bounding box center [322, 132] width 396 height 250
click at [225, 209] on label "Waarschijnlijk waar" at bounding box center [207, 215] width 86 height 18
click at [213, 215] on input "Waarschijnlijk waar" at bounding box center [210, 218] width 6 height 6
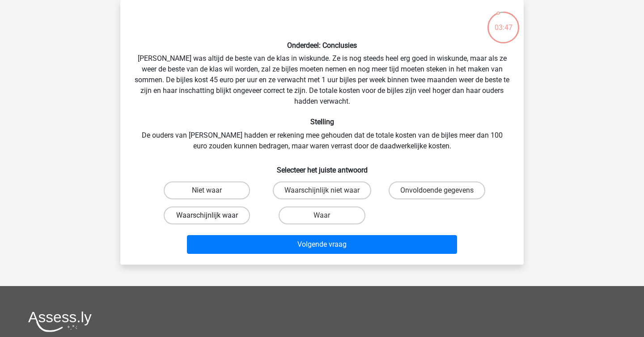
radio input "true"
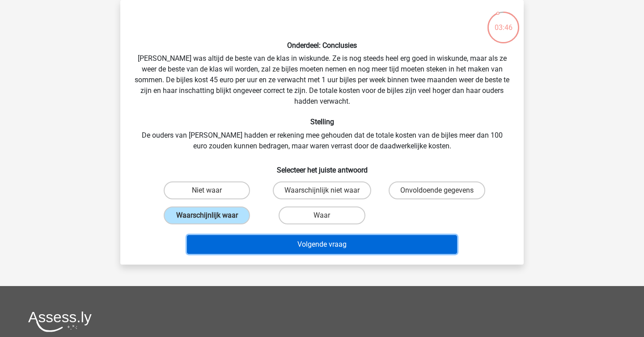
click at [261, 242] on button "Volgende vraag" at bounding box center [322, 244] width 270 height 19
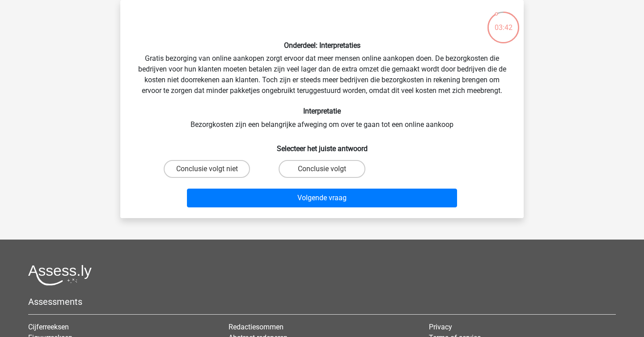
click at [232, 133] on div "Onderdeel: Interpretaties Gratis bezorging van online aankopen zorgt ervoor dat…" at bounding box center [322, 109] width 396 height 204
drag, startPoint x: 204, startPoint y: 123, endPoint x: 213, endPoint y: 126, distance: 9.2
click at [206, 124] on div "Onderdeel: Interpretaties Gratis bezorging van online aankopen zorgt ervoor dat…" at bounding box center [322, 109] width 396 height 204
click at [213, 126] on div "Onderdeel: Interpretaties Gratis bezorging van online aankopen zorgt ervoor dat…" at bounding box center [322, 109] width 396 height 204
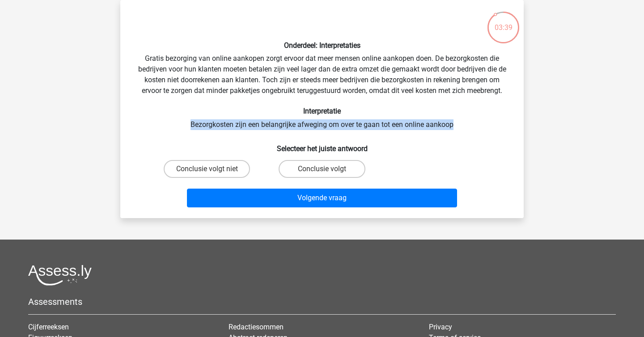
drag, startPoint x: 191, startPoint y: 119, endPoint x: 478, endPoint y: 122, distance: 286.9
click at [478, 122] on div "Onderdeel: Interpretaties Gratis bezorging van online aankopen zorgt ervoor dat…" at bounding box center [322, 109] width 396 height 204
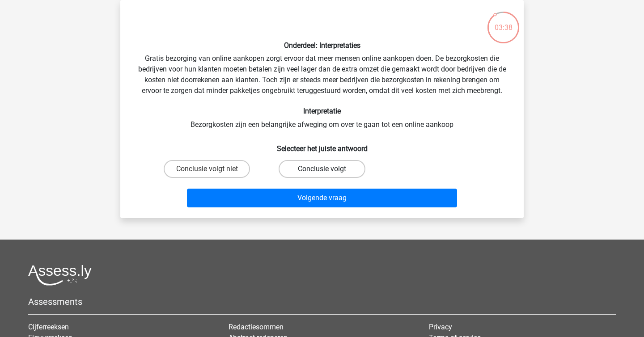
click at [334, 169] on label "Conclusie volgt" at bounding box center [321, 169] width 86 height 18
click at [328, 169] on input "Conclusie volgt" at bounding box center [325, 172] width 6 height 6
radio input "true"
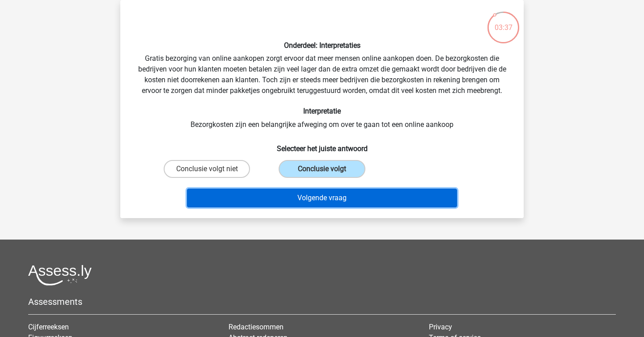
click at [349, 189] on button "Volgende vraag" at bounding box center [322, 198] width 270 height 19
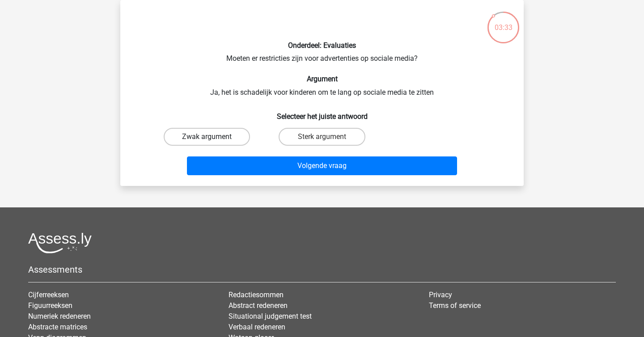
click at [221, 139] on label "Zwak argument" at bounding box center [207, 137] width 86 height 18
click at [213, 139] on input "Zwak argument" at bounding box center [210, 140] width 6 height 6
radio input "true"
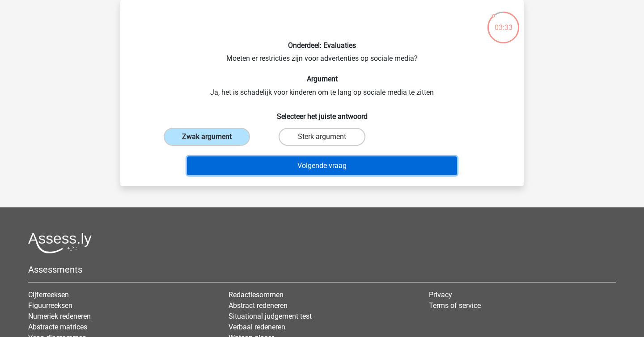
click at [269, 172] on button "Volgende vraag" at bounding box center [322, 165] width 270 height 19
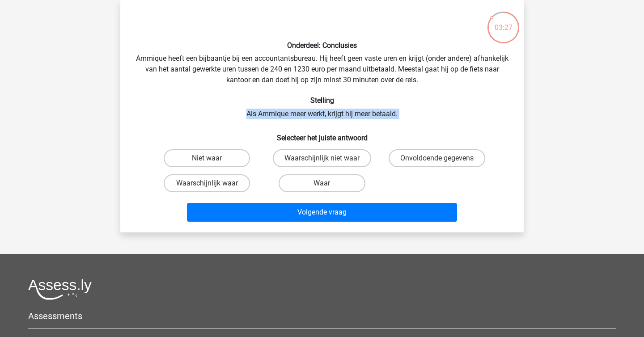
drag, startPoint x: 243, startPoint y: 110, endPoint x: 434, endPoint y: 119, distance: 191.5
click at [434, 119] on div "Onderdeel: Conclusies Ammique heeft een bijbaantje bij een accountantsbureau. H…" at bounding box center [322, 116] width 396 height 218
click at [434, 120] on div "Onderdeel: Conclusies Ammique heeft een bijbaantje bij een accountantsbureau. H…" at bounding box center [322, 116] width 396 height 218
click at [318, 181] on label "Waar" at bounding box center [321, 183] width 86 height 18
click at [322, 183] on input "Waar" at bounding box center [325, 186] width 6 height 6
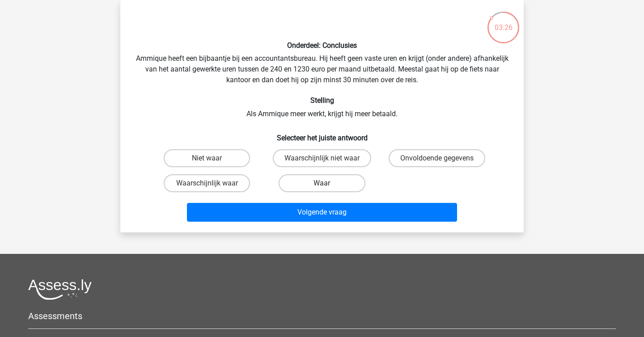
radio input "true"
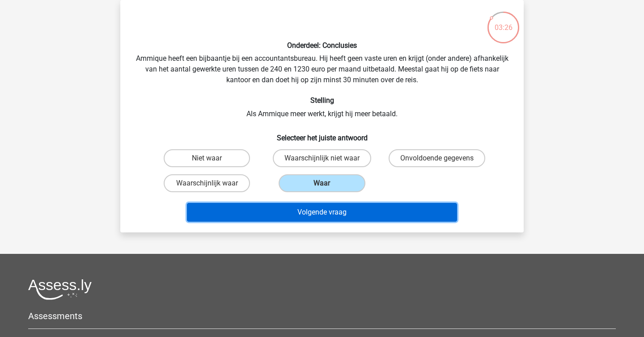
click at [361, 207] on button "Volgende vraag" at bounding box center [322, 212] width 270 height 19
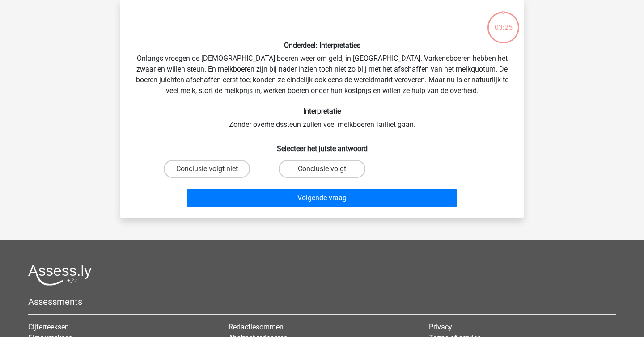
click at [232, 113] on h6 "Interpretatie" at bounding box center [322, 111] width 375 height 8
click at [212, 171] on input "Conclusie volgt niet" at bounding box center [210, 172] width 6 height 6
radio input "true"
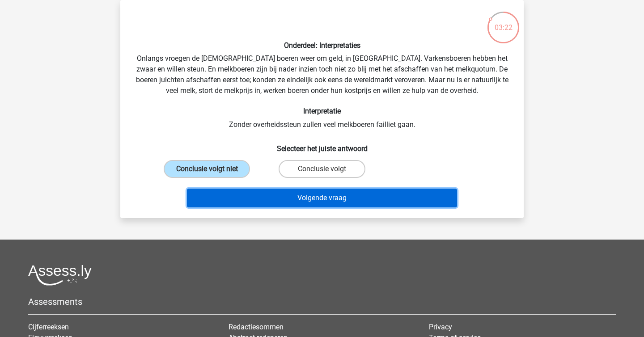
click at [273, 206] on button "Volgende vraag" at bounding box center [322, 198] width 270 height 19
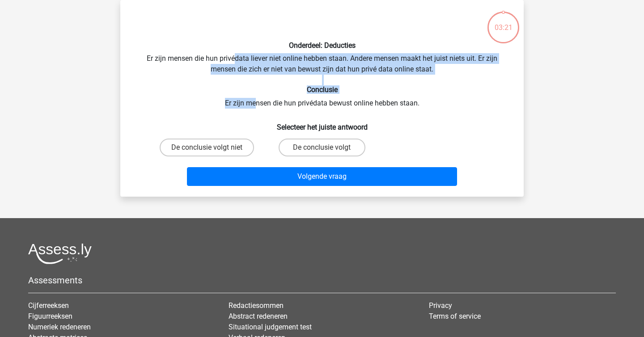
drag, startPoint x: 255, startPoint y: 106, endPoint x: 232, endPoint y: 53, distance: 58.3
click at [232, 53] on div "Onderdeel: Deducties Er zijn mensen die hun privédata liever niet online hebben…" at bounding box center [322, 98] width 396 height 182
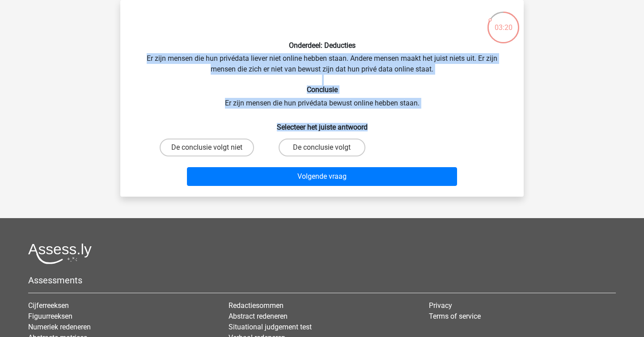
drag, startPoint x: 232, startPoint y: 53, endPoint x: 347, endPoint y: 128, distance: 137.1
click at [347, 128] on div "Onderdeel: Deducties Er zijn mensen die hun privédata liever niet online hebben…" at bounding box center [322, 98] width 396 height 182
click at [347, 128] on h6 "Selecteer het juiste antwoord" at bounding box center [322, 124] width 375 height 16
drag, startPoint x: 400, startPoint y: 131, endPoint x: 222, endPoint y: 29, distance: 205.8
click at [222, 29] on div "Onderdeel: Deducties Er zijn mensen die hun privédata liever niet online hebben…" at bounding box center [322, 98] width 396 height 182
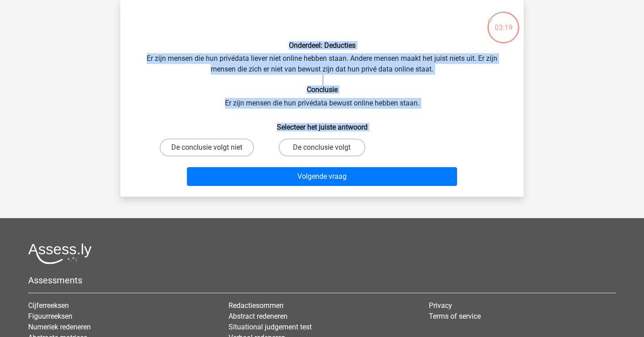
click at [222, 29] on p at bounding box center [305, 20] width 341 height 27
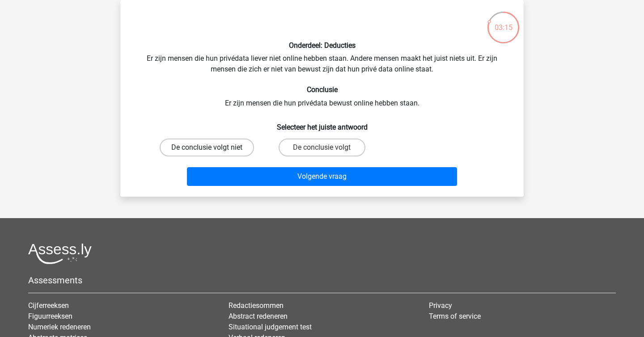
click at [217, 147] on label "De conclusie volgt niet" at bounding box center [207, 148] width 94 height 18
click at [213, 147] on input "De conclusie volgt niet" at bounding box center [210, 150] width 6 height 6
radio input "true"
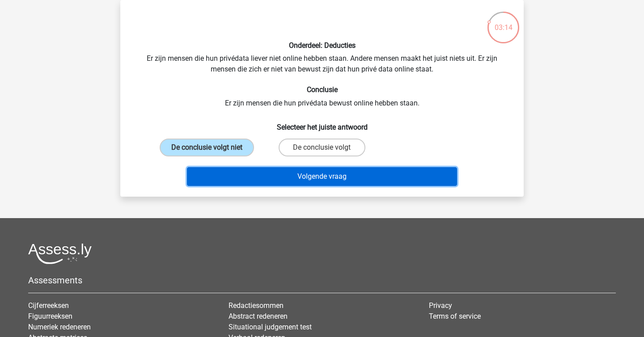
click at [249, 178] on button "Volgende vraag" at bounding box center [322, 176] width 270 height 19
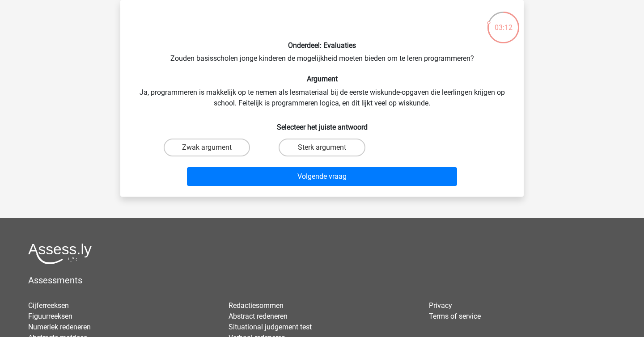
click at [219, 137] on div "Zwak argument" at bounding box center [206, 147] width 115 height 25
click at [229, 148] on label "Zwak argument" at bounding box center [207, 148] width 86 height 18
click at [213, 148] on input "Zwak argument" at bounding box center [210, 150] width 6 height 6
radio input "true"
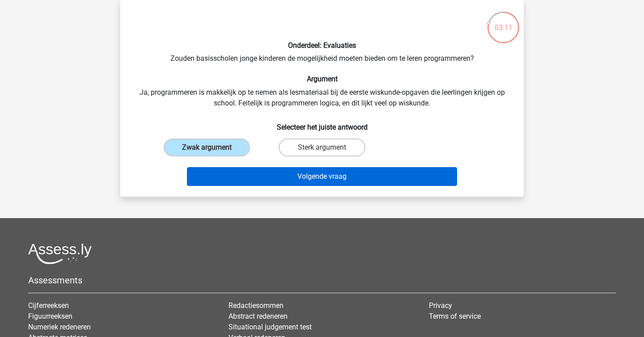
click at [269, 185] on button "Volgende vraag" at bounding box center [322, 176] width 270 height 19
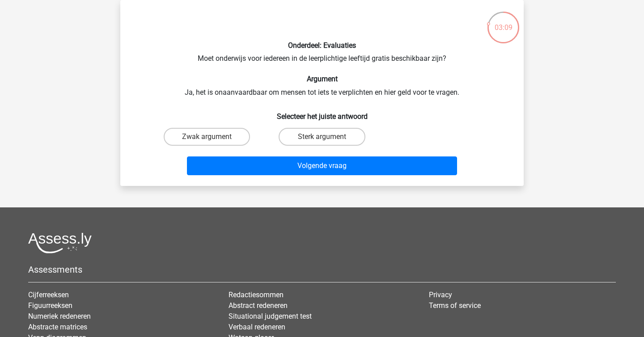
click at [303, 109] on h6 "Selecteer het juiste antwoord" at bounding box center [322, 113] width 375 height 16
click at [227, 138] on label "Zwak argument" at bounding box center [207, 137] width 86 height 18
click at [213, 138] on input "Zwak argument" at bounding box center [210, 140] width 6 height 6
radio input "true"
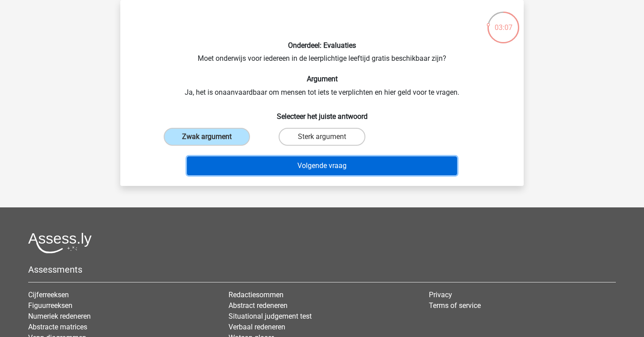
click at [276, 173] on button "Volgende vraag" at bounding box center [322, 165] width 270 height 19
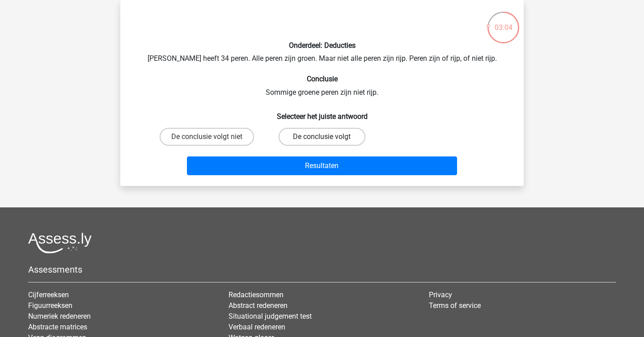
click at [306, 142] on label "De conclusie volgt" at bounding box center [321, 137] width 86 height 18
click at [322, 142] on input "De conclusie volgt" at bounding box center [325, 140] width 6 height 6
radio input "true"
click at [334, 178] on div "Resultaten" at bounding box center [321, 167] width 345 height 22
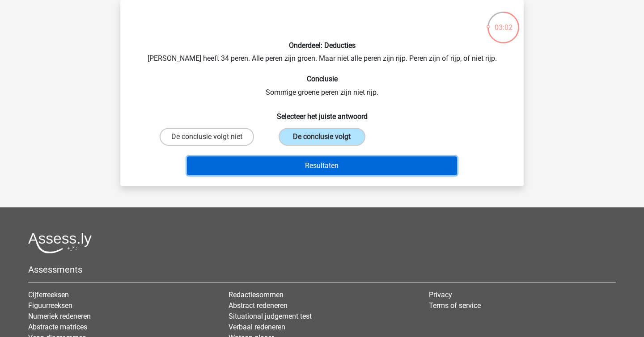
click at [333, 171] on button "Resultaten" at bounding box center [322, 165] width 270 height 19
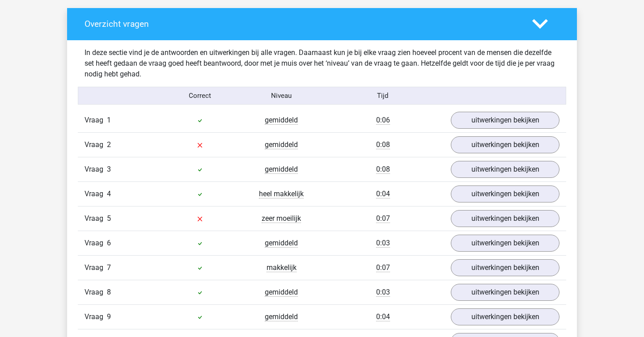
scroll to position [508, 0]
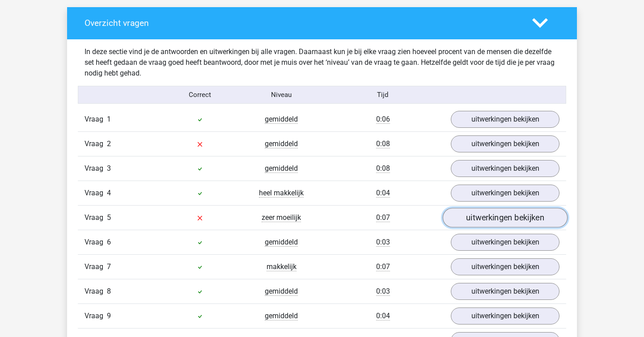
click at [473, 221] on link "uitwerkingen bekijken" at bounding box center [504, 218] width 125 height 20
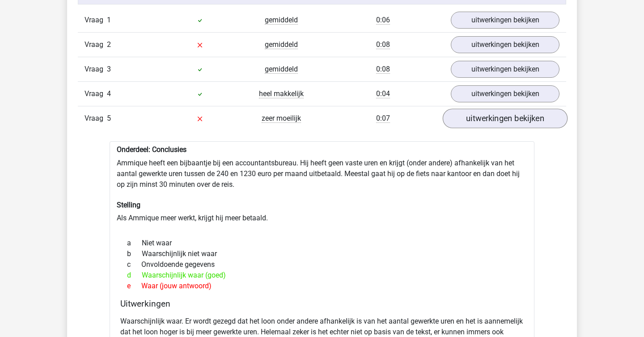
click at [473, 221] on div "Onderdeel: Conclusies Ammique heeft een bijbaantje bij een accountantsbureau. H…" at bounding box center [321, 275] width 425 height 269
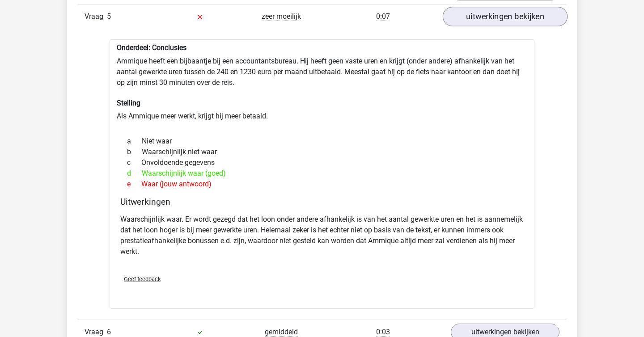
scroll to position [710, 0]
click at [473, 221] on p "Waarschijnlijk waar. Er wordt gezegd dat het loon onder andere afhankelijk is v…" at bounding box center [321, 235] width 403 height 43
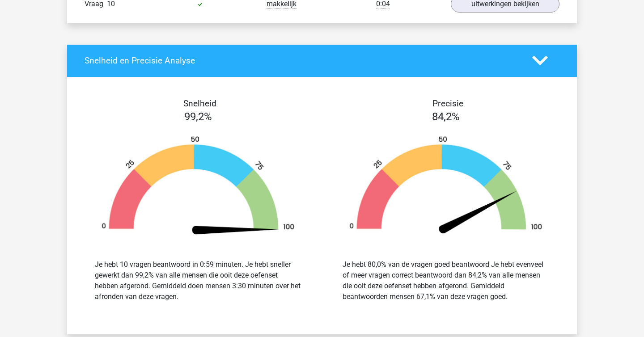
scroll to position [1139, 0]
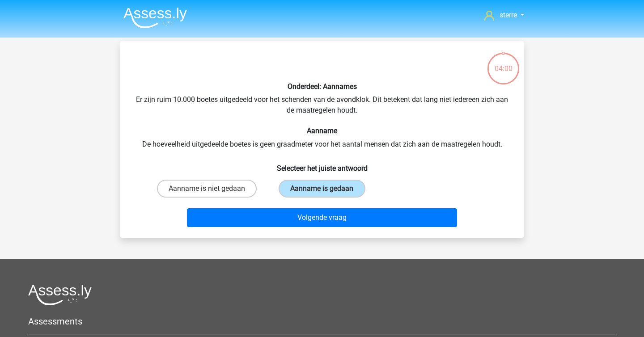
scroll to position [41, 0]
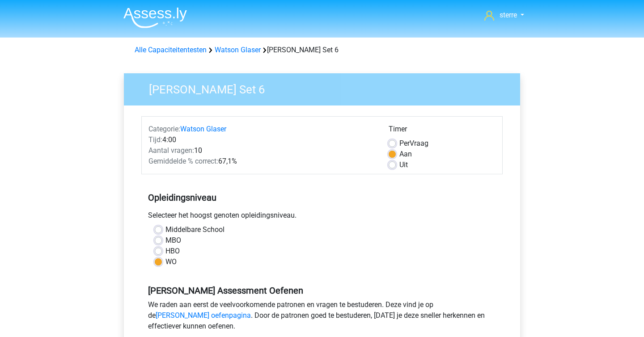
scroll to position [170, 0]
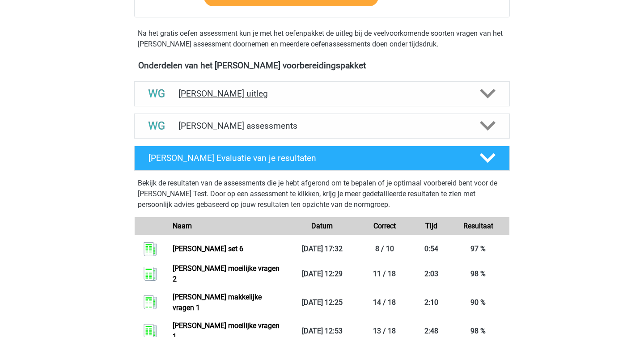
scroll to position [266, 0]
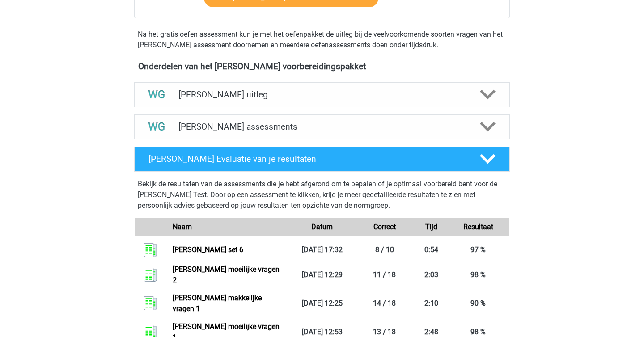
click at [228, 102] on div "[PERSON_NAME] uitleg" at bounding box center [321, 94] width 375 height 25
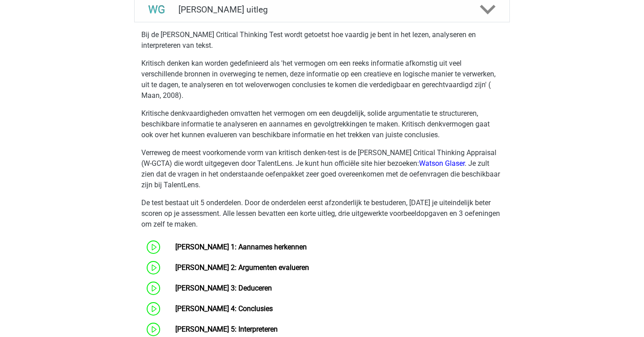
scroll to position [345, 0]
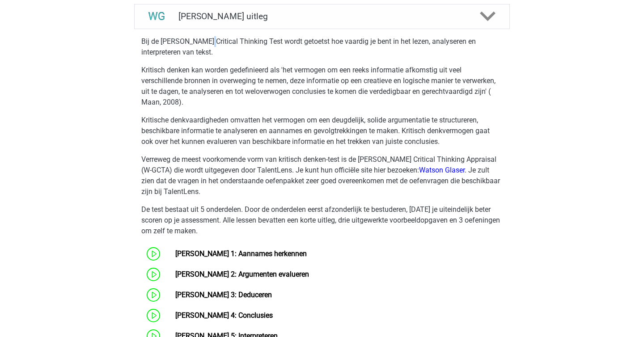
drag, startPoint x: 206, startPoint y: 41, endPoint x: 214, endPoint y: 48, distance: 10.7
click at [210, 41] on p "Bij de Watson Glaser Critical Thinking Test wordt getoetst hoe vaardig je bent …" at bounding box center [321, 46] width 361 height 21
copy p
click at [259, 75] on p "Kritisch denken kan worden gedefinieerd als 'het vermogen om een ​​reeks inform…" at bounding box center [321, 86] width 361 height 43
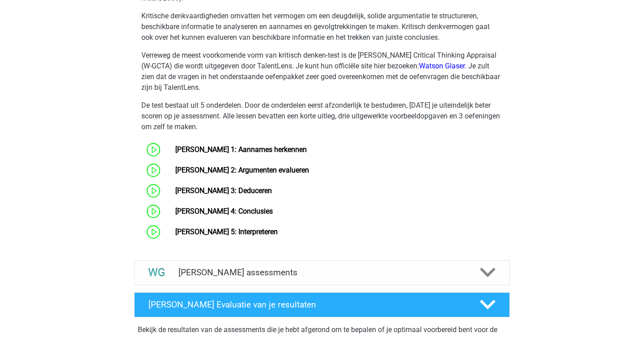
scroll to position [450, 0]
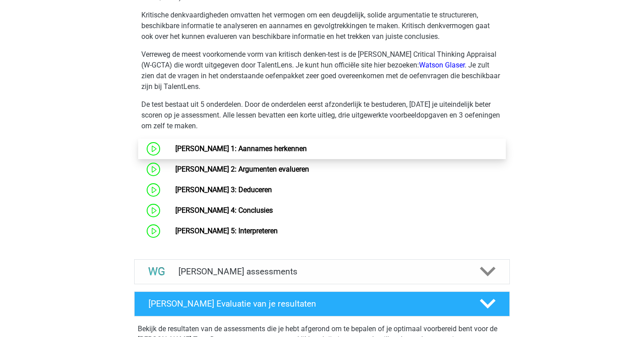
click at [227, 147] on link "[PERSON_NAME] 1: Aannames herkennen" at bounding box center [240, 148] width 131 height 8
click at [241, 150] on link "[PERSON_NAME] 1: Aannames herkennen" at bounding box center [240, 148] width 131 height 8
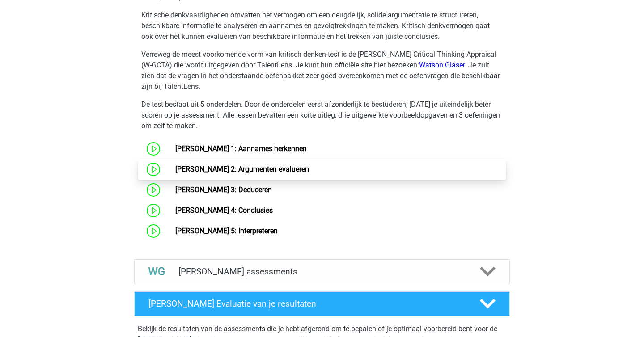
click at [228, 166] on link "Watson Glaser 2: Argumenten evalueren" at bounding box center [242, 169] width 134 height 8
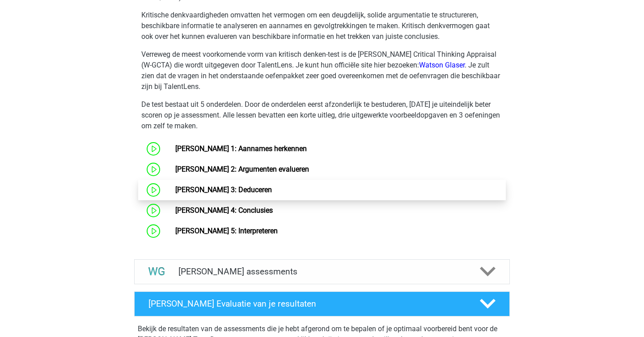
click at [207, 185] on link "Watson Glaser 3: Deduceren" at bounding box center [223, 189] width 97 height 8
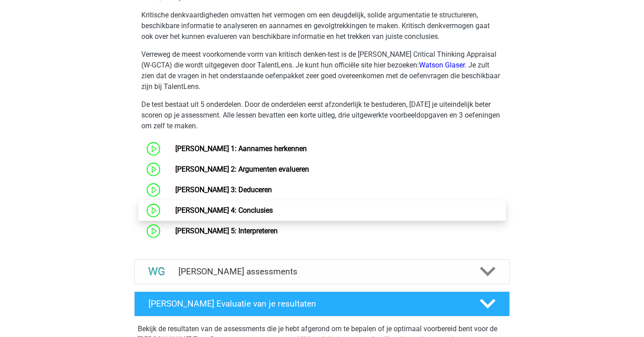
click at [253, 214] on link "Watson Glaser 4: Conclusies" at bounding box center [223, 210] width 97 height 8
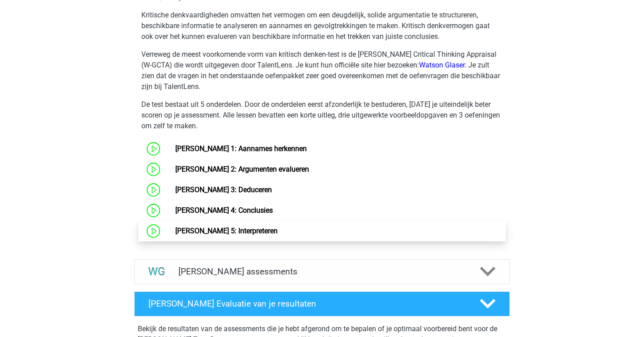
click at [235, 227] on link "Watson Glaser 5: Interpreteren" at bounding box center [226, 231] width 102 height 8
click at [278, 227] on link "Watson Glaser 5: Interpreteren" at bounding box center [226, 231] width 102 height 8
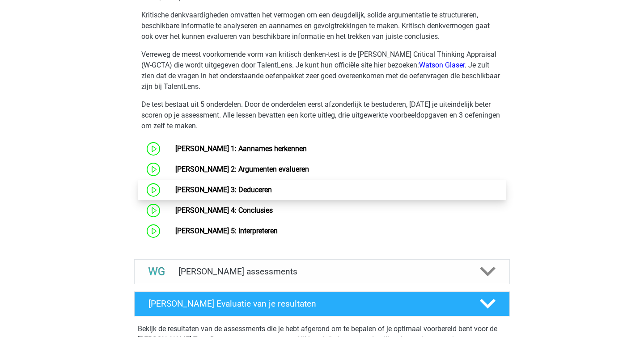
click at [265, 194] on link "Watson Glaser 3: Deduceren" at bounding box center [223, 189] width 97 height 8
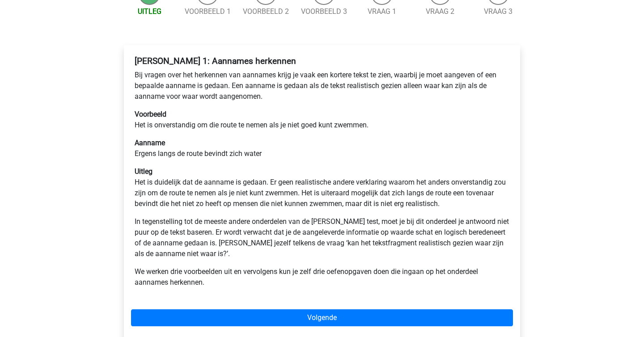
scroll to position [110, 0]
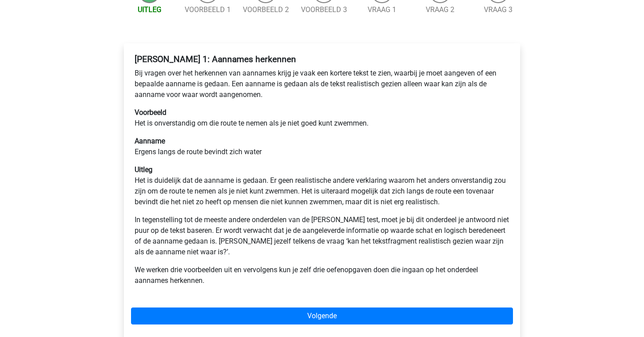
click at [264, 195] on p "Uitleg Het is duidelijk dat de aanname is gedaan. Er geen realistische andere v…" at bounding box center [322, 185] width 375 height 43
click at [333, 146] on p "Aanname Ergens langs de route bevindt zich water" at bounding box center [322, 146] width 375 height 21
drag, startPoint x: 212, startPoint y: 118, endPoint x: 230, endPoint y: 122, distance: 18.4
click at [230, 122] on p "Voorbeeld Het is onverstandig om die route te nemen als je niet goed kunt zwemm…" at bounding box center [322, 117] width 375 height 21
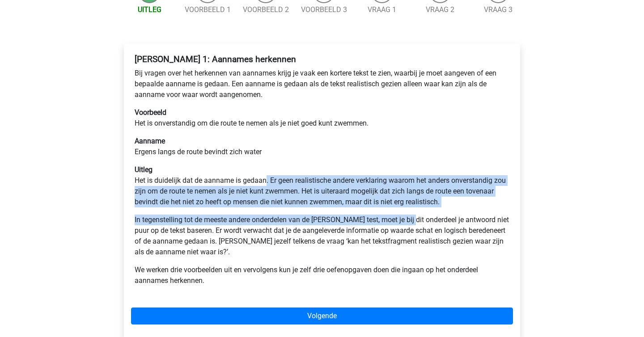
drag, startPoint x: 266, startPoint y: 178, endPoint x: 413, endPoint y: 218, distance: 151.9
click at [413, 218] on div "Watson Glaser 1: Aannames herkennen Bij vragen over het herkennen van aannames …" at bounding box center [322, 174] width 382 height 246
click at [413, 218] on p "In tegenstelling tot de meeste andere onderdelen van de Watson Glaser test, moe…" at bounding box center [322, 236] width 375 height 43
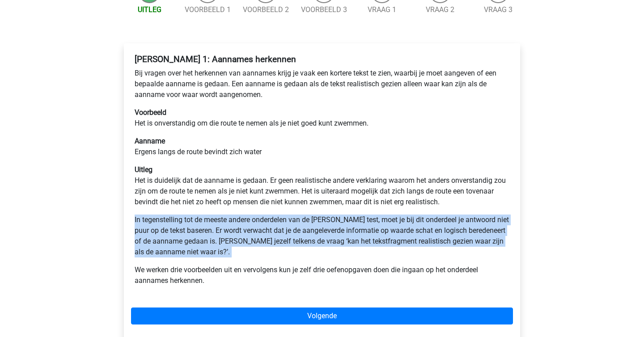
drag, startPoint x: 407, startPoint y: 211, endPoint x: 431, endPoint y: 258, distance: 53.2
click at [431, 258] on div "Watson Glaser 1: Aannames herkennen Bij vragen over het herkennen van aannames …" at bounding box center [322, 174] width 382 height 246
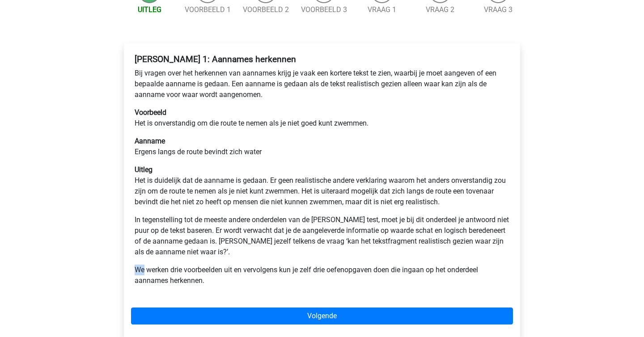
click at [431, 258] on div "Watson Glaser 1: Aannames herkennen Bij vragen over het herkennen van aannames …" at bounding box center [322, 174] width 382 height 246
click at [430, 256] on p "In tegenstelling tot de meeste andere onderdelen van de Watson Glaser test, moe…" at bounding box center [322, 236] width 375 height 43
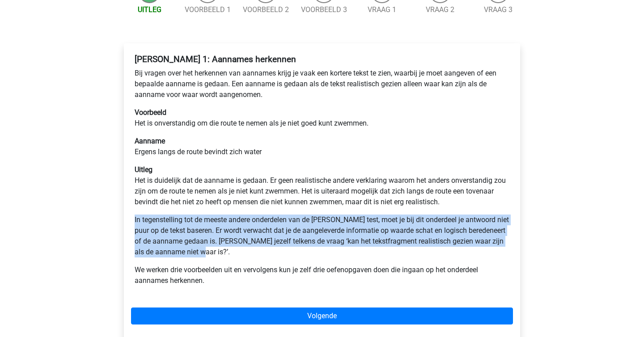
drag, startPoint x: 373, startPoint y: 256, endPoint x: 94, endPoint y: 212, distance: 282.3
click at [94, 212] on div "sterre sterreklazes@live.nl Nederlands English" at bounding box center [322, 245] width 644 height 711
click at [237, 270] on p "We werken drie voorbeelden uit en vervolgens kun je zelf drie oefenopgaven doen…" at bounding box center [322, 275] width 375 height 21
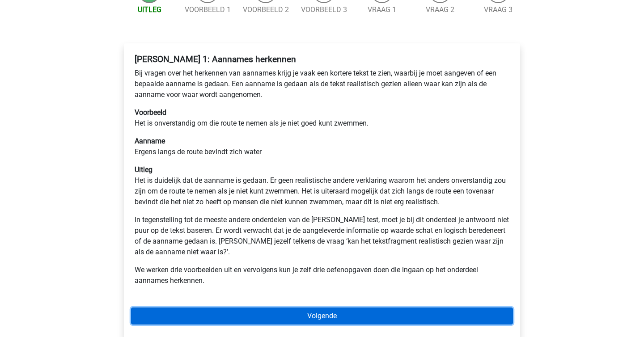
click at [274, 310] on link "Volgende" at bounding box center [322, 315] width 382 height 17
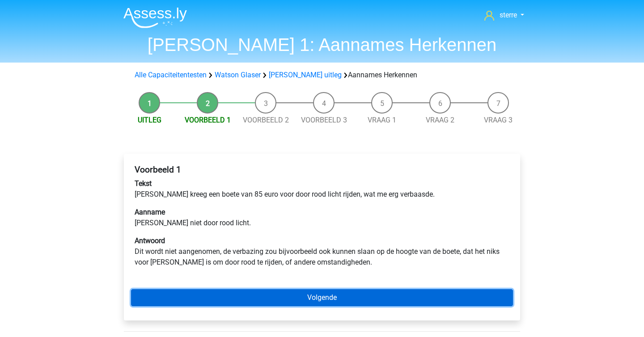
click at [307, 292] on link "Volgende" at bounding box center [322, 297] width 382 height 17
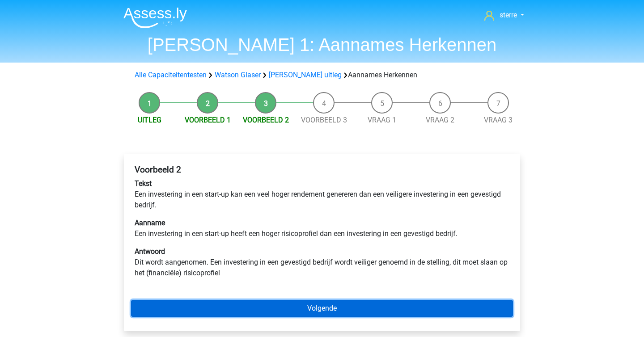
click at [311, 300] on link "Volgende" at bounding box center [322, 308] width 382 height 17
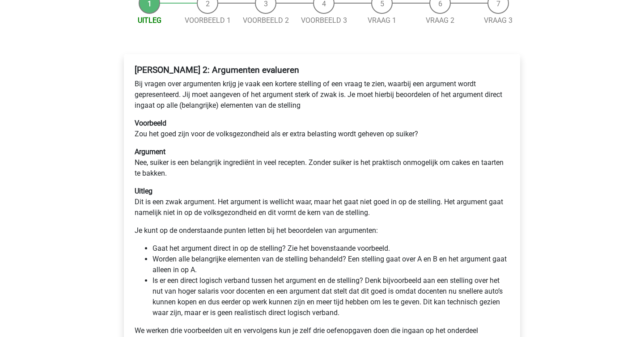
scroll to position [101, 0]
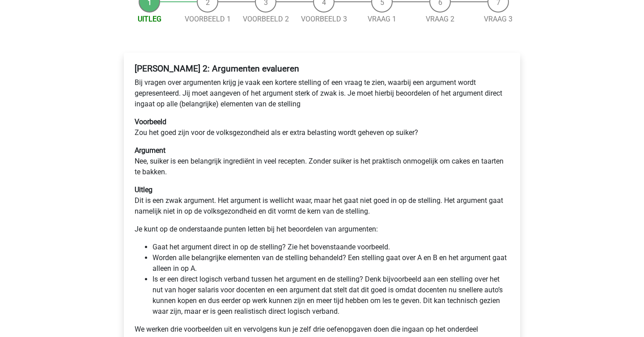
click at [219, 133] on p "Voorbeeld Zou het goed zijn voor de volksgezondheid als er extra belasting word…" at bounding box center [322, 127] width 375 height 21
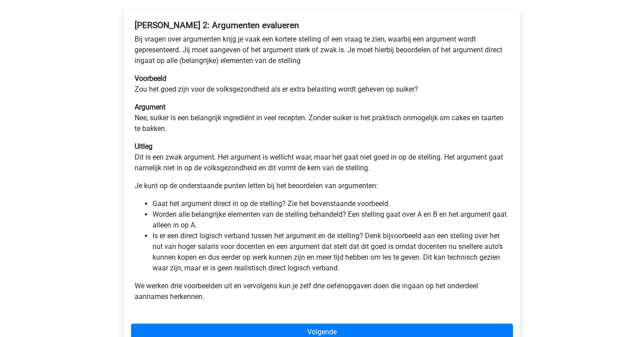
scroll to position [172, 0]
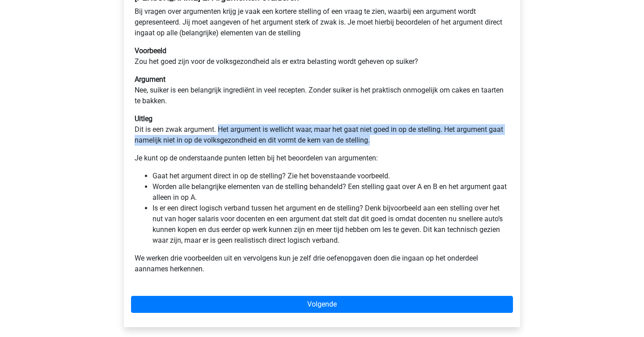
drag, startPoint x: 219, startPoint y: 133, endPoint x: 443, endPoint y: 142, distance: 224.1
click at [443, 142] on p "Uitleg Dit is een zwak argument. Het argument is wellicht waar, maar het gaat n…" at bounding box center [322, 130] width 375 height 32
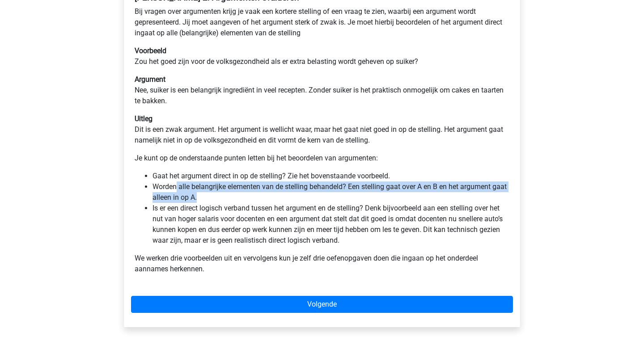
drag, startPoint x: 176, startPoint y: 188, endPoint x: 282, endPoint y: 202, distance: 106.8
click at [282, 202] on li "Worden alle belangrijke elementen van de stelling behandeld? Een stelling gaat …" at bounding box center [330, 191] width 357 height 21
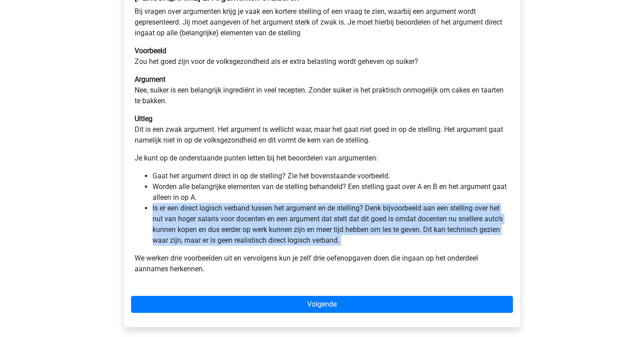
drag, startPoint x: 282, startPoint y: 202, endPoint x: 371, endPoint y: 244, distance: 99.1
click at [371, 244] on ul "Gaat het argument direct in op de stelling? Zie het bovenstaande voorbeeld. Wor…" at bounding box center [322, 208] width 375 height 75
click at [371, 244] on li "Is er een direct logisch verband tussen het argument en de stelling? Denk bijvo…" at bounding box center [330, 224] width 357 height 43
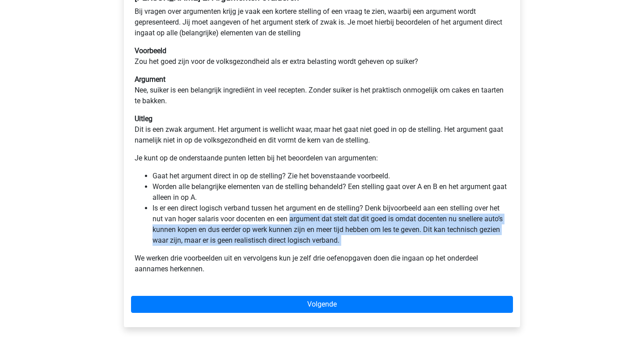
drag, startPoint x: 371, startPoint y: 244, endPoint x: 284, endPoint y: 215, distance: 92.1
click at [284, 215] on li "Is er een direct logisch verband tussen het argument en de stelling? Denk bijvo…" at bounding box center [330, 224] width 357 height 43
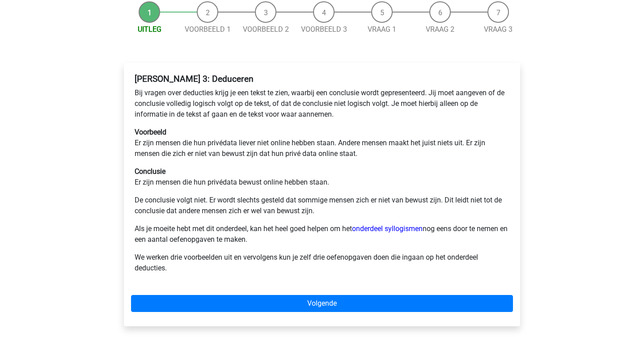
scroll to position [98, 0]
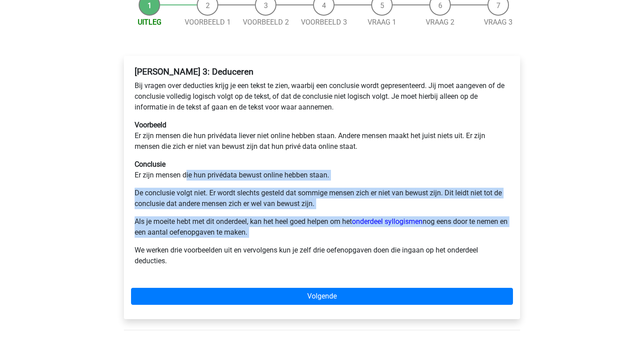
drag, startPoint x: 187, startPoint y: 174, endPoint x: 410, endPoint y: 245, distance: 234.1
click at [410, 245] on div "[PERSON_NAME] 3: Deduceren Bij vragen over deducties krijg je een tekst te zien…" at bounding box center [322, 170] width 382 height 214
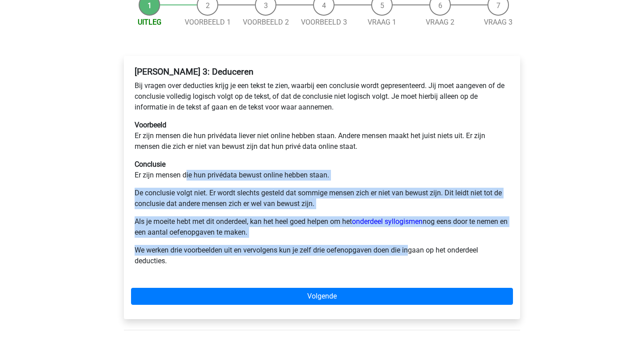
click at [408, 245] on p "We werken drie voorbeelden uit en vervolgens kun je zelf drie oefenopgaven doen…" at bounding box center [322, 255] width 375 height 21
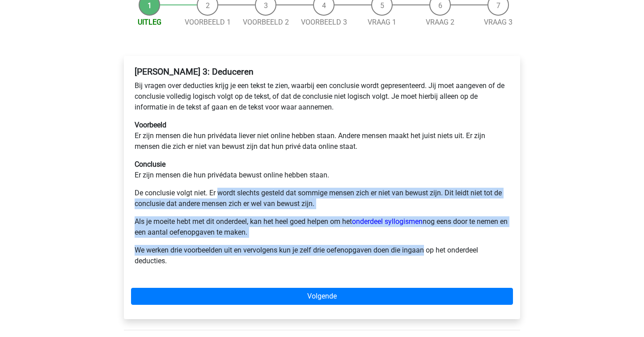
drag, startPoint x: 408, startPoint y: 245, endPoint x: 223, endPoint y: 198, distance: 191.0
click at [223, 198] on div "[PERSON_NAME] 3: Deduceren Bij vragen over deducties krijg je een tekst te zien…" at bounding box center [322, 170] width 382 height 214
click at [223, 198] on p "De conclusie volgt niet. Er wordt slechts gesteld dat sommige mensen zich er ni…" at bounding box center [322, 198] width 375 height 21
drag, startPoint x: 223, startPoint y: 198, endPoint x: 298, endPoint y: 255, distance: 94.7
click at [298, 255] on div "Watson Glaser 3: Deduceren Bij vragen over deducties krijg je een tekst te zien…" at bounding box center [322, 170] width 382 height 214
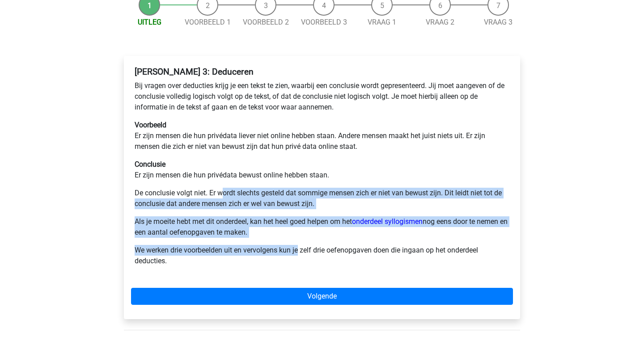
click at [298, 255] on p "We werken drie voorbeelden uit en vervolgens kun je zelf drie oefenopgaven doen…" at bounding box center [322, 255] width 375 height 21
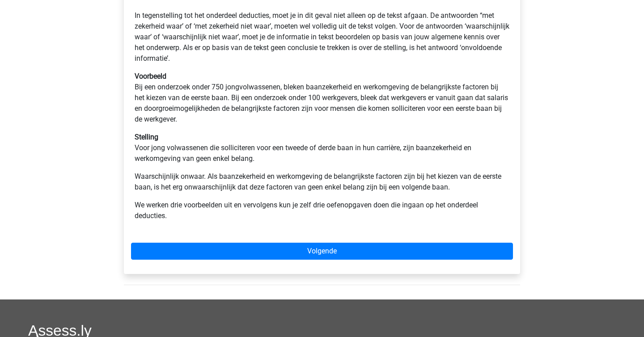
scroll to position [263, 0]
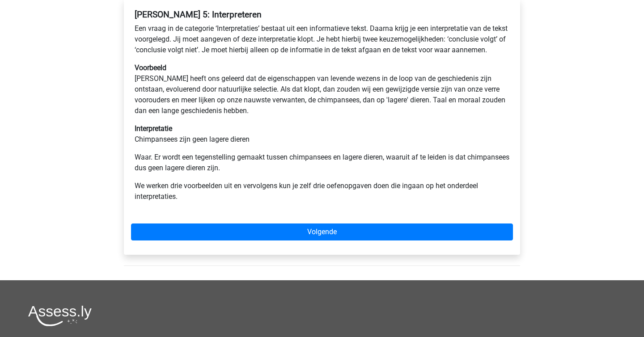
scroll to position [160, 0]
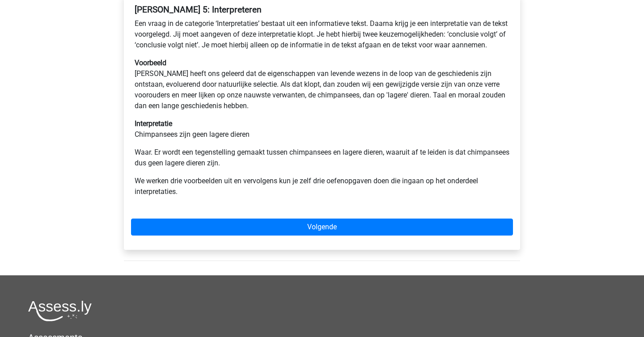
click at [194, 181] on div "Watson Glaser 5: Interpreteren Een vraag in de categorie ‘Interpretaties’ besta…" at bounding box center [322, 104] width 382 height 207
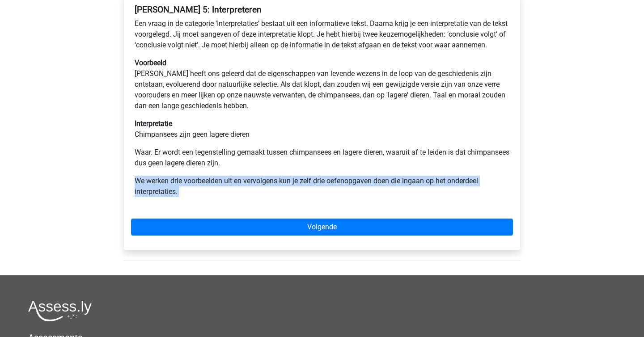
click at [194, 181] on div "Watson Glaser 5: Interpreteren Een vraag in de categorie ‘Interpretaties’ besta…" at bounding box center [322, 104] width 382 height 207
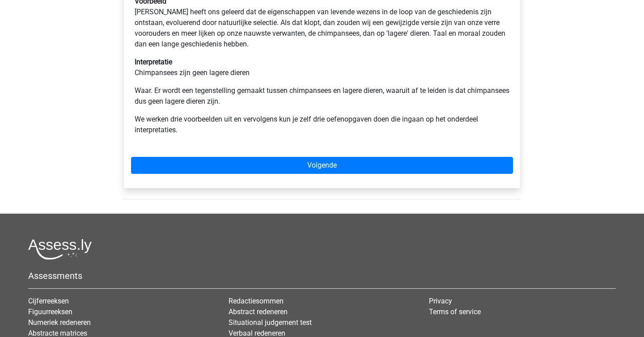
scroll to position [223, 0]
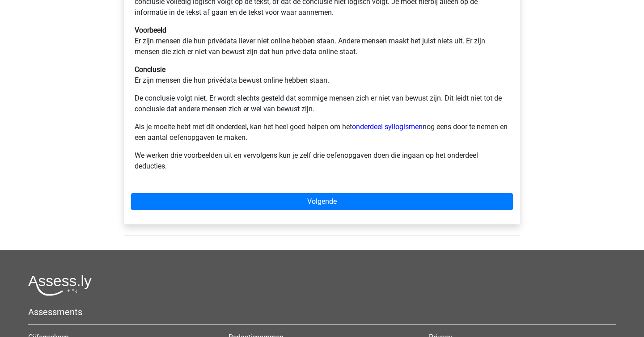
scroll to position [194, 0]
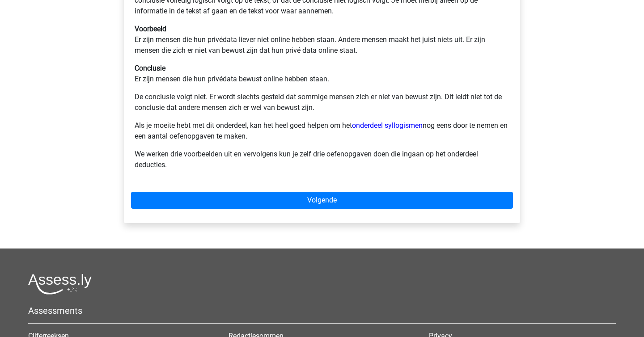
drag, startPoint x: 238, startPoint y: 109, endPoint x: 278, endPoint y: 136, distance: 48.0
click at [278, 136] on div "[PERSON_NAME] 3: Deduceren Bij vragen over deducties krijg je een tekst te zien…" at bounding box center [322, 74] width 382 height 214
click at [278, 136] on p "Als je moeite hebt met dit onderdeel, kan het heel goed helpen om het onderdeel…" at bounding box center [322, 130] width 375 height 21
click at [272, 133] on p "Als je moeite hebt met dit onderdeel, kan het heel goed helpen om het onderdeel…" at bounding box center [322, 130] width 375 height 21
click at [265, 128] on p "Als je moeite hebt met dit onderdeel, kan het heel goed helpen om het onderdeel…" at bounding box center [322, 130] width 375 height 21
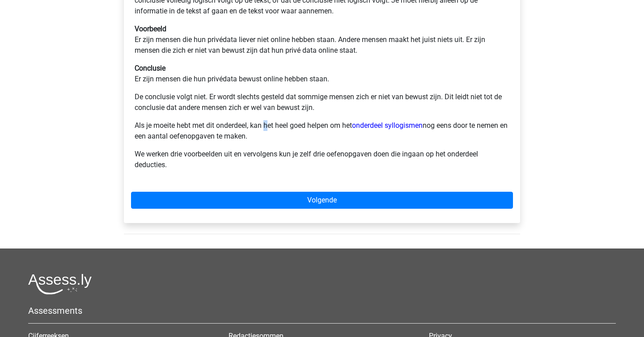
click at [265, 128] on p "Als je moeite hebt met dit onderdeel, kan het heel goed helpen om het onderdeel…" at bounding box center [322, 130] width 375 height 21
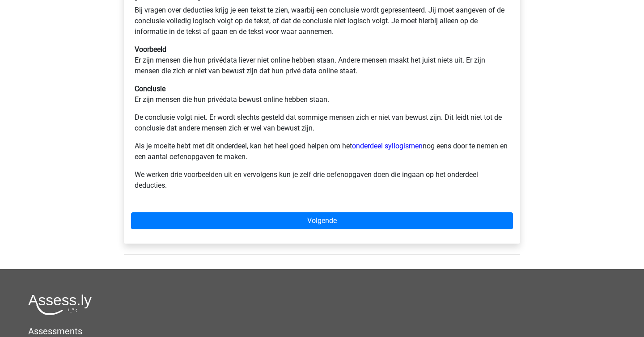
scroll to position [158, 0]
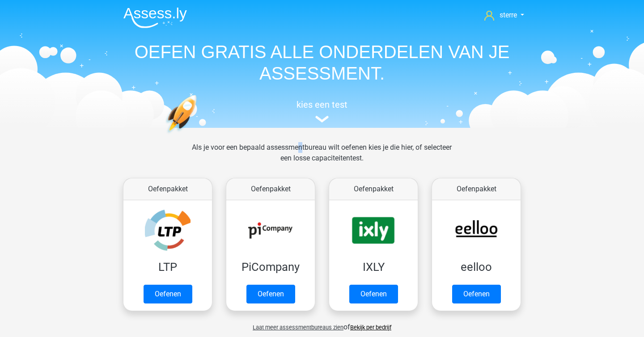
click at [279, 146] on div "Als je voor een bepaald assessmentbureau wilt oefenen kies je die hier, of sele…" at bounding box center [322, 158] width 274 height 32
copy div
click at [279, 146] on div "Als je voor een bepaald assessmentbureau wilt oefenen kies je die hier, of sele…" at bounding box center [322, 158] width 274 height 32
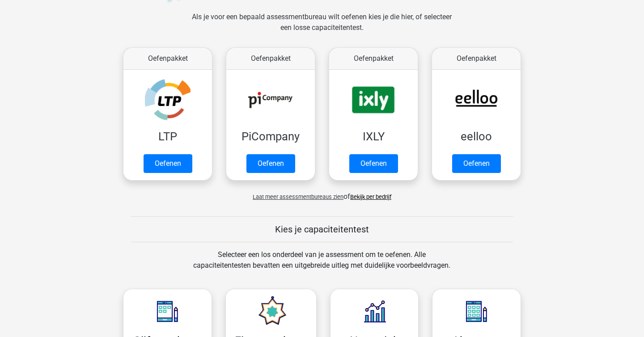
scroll to position [132, 0]
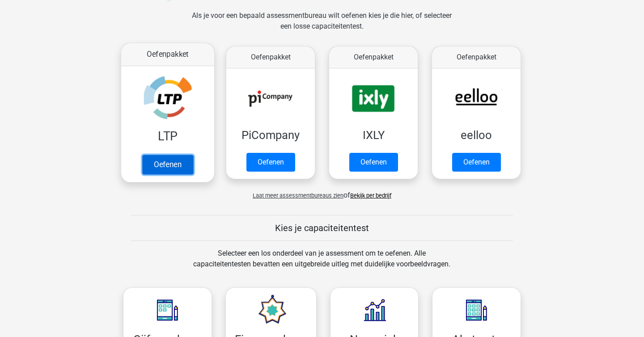
click at [180, 155] on link "Oefenen" at bounding box center [167, 165] width 51 height 20
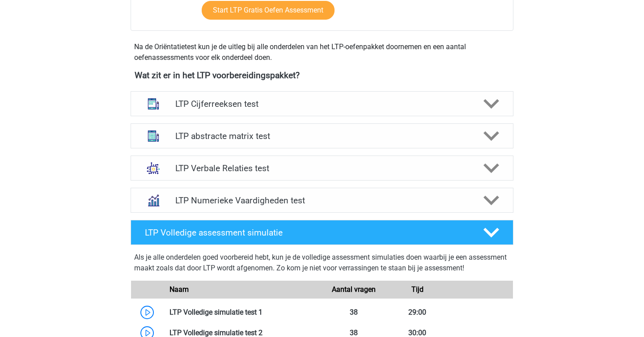
scroll to position [290, 0]
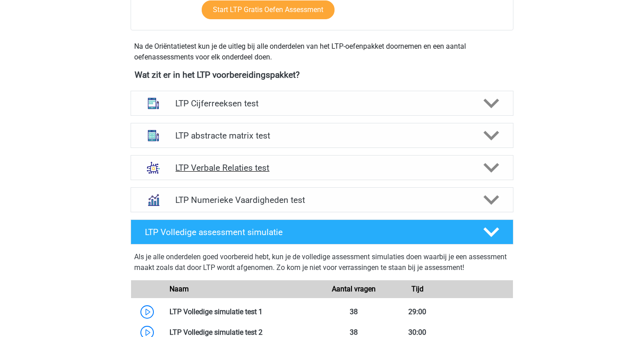
click at [229, 167] on h4 "LTP Verbale Relaties test" at bounding box center [321, 168] width 293 height 10
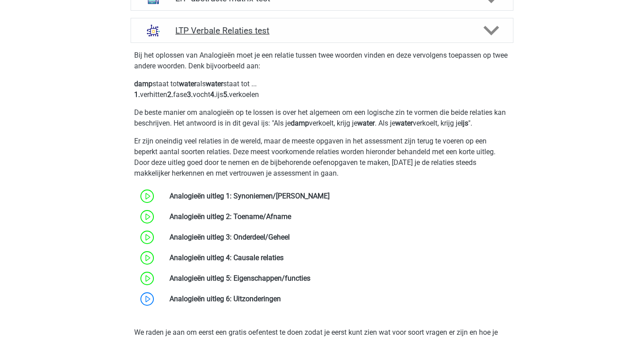
scroll to position [281, 0]
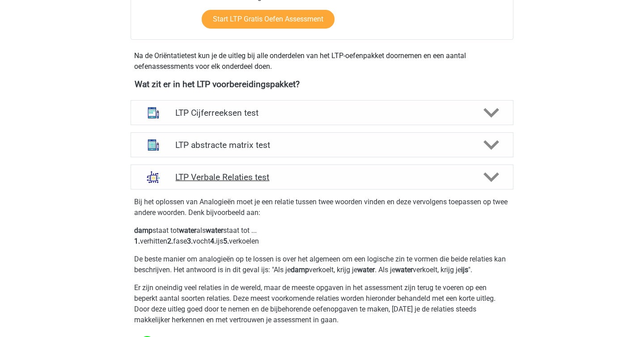
click at [253, 178] on h4 "LTP Verbale Relaties test" at bounding box center [321, 177] width 293 height 10
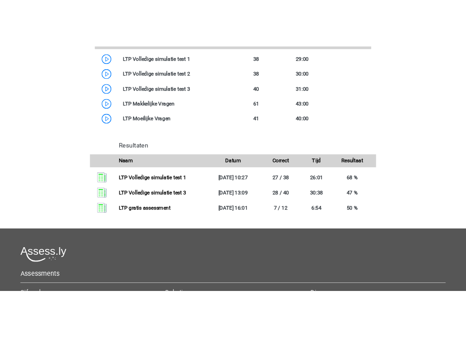
scroll to position [587, 0]
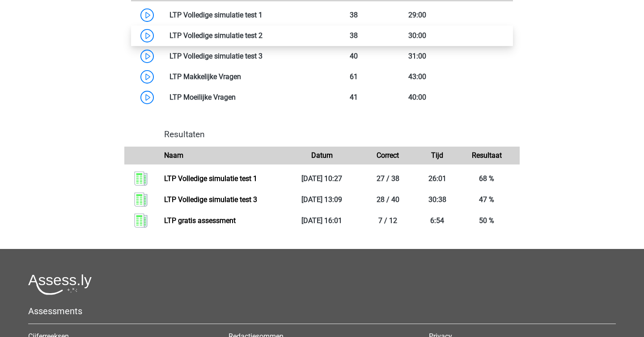
click at [262, 32] on link at bounding box center [262, 35] width 0 height 8
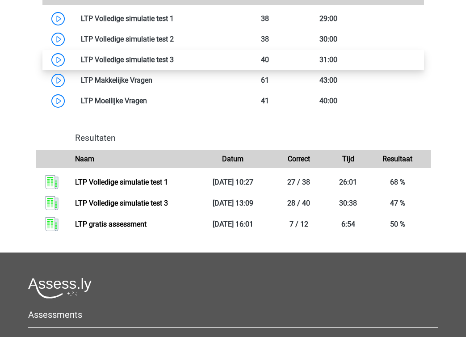
scroll to position [573, 0]
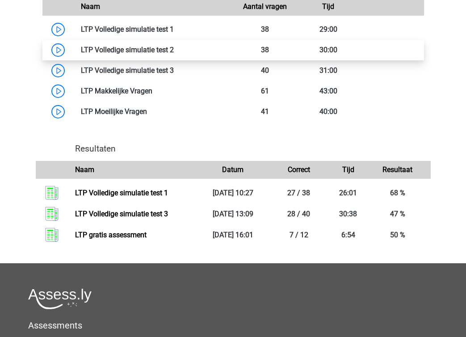
click at [174, 54] on link at bounding box center [174, 50] width 0 height 8
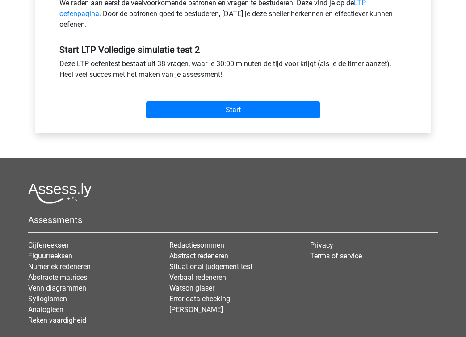
scroll to position [312, 0]
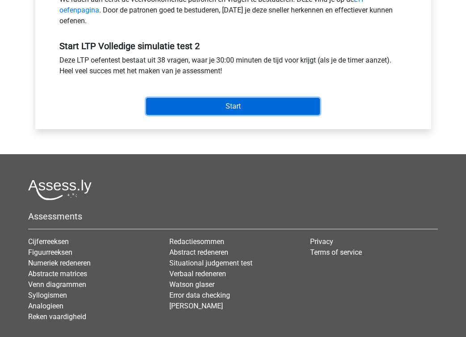
click at [206, 110] on input "Start" at bounding box center [233, 106] width 174 height 17
click at [231, 106] on input "Start" at bounding box center [233, 106] width 174 height 17
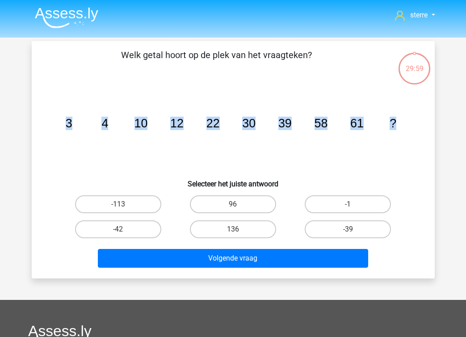
drag, startPoint x: 403, startPoint y: 121, endPoint x: 35, endPoint y: 118, distance: 367.4
click at [35, 118] on div "Welk getal hoort op de plek van het vraagteken? image/svg+xml 3 4 10 12 22 30 3…" at bounding box center [233, 159] width 396 height 223
copy g "3 4 10 12 22 30 39 58 61 ?"
click at [168, 132] on icon "image/svg+xml 3 4 10 12 22 30 39 58 61 ?" at bounding box center [233, 127] width 360 height 90
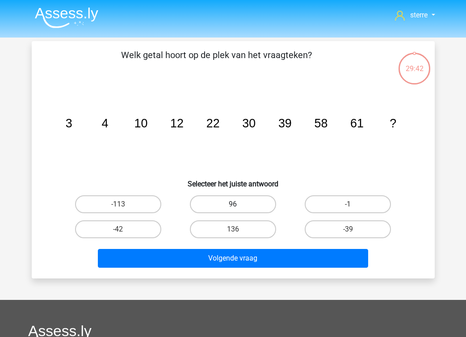
click at [225, 209] on label "96" at bounding box center [233, 204] width 86 height 18
click at [233, 209] on input "96" at bounding box center [236, 207] width 6 height 6
radio input "true"
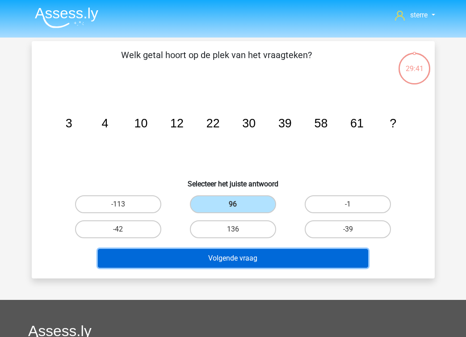
click at [250, 258] on button "Volgende vraag" at bounding box center [233, 258] width 270 height 19
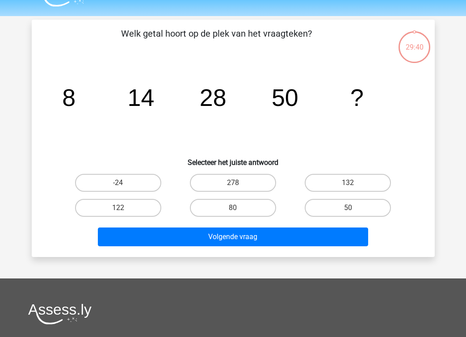
scroll to position [41, 0]
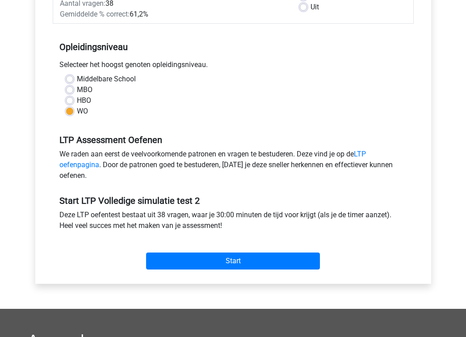
scroll to position [164, 0]
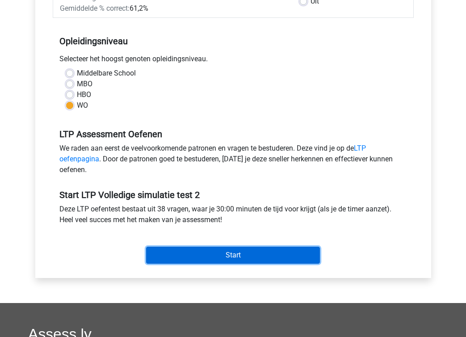
click at [233, 260] on input "Start" at bounding box center [233, 255] width 174 height 17
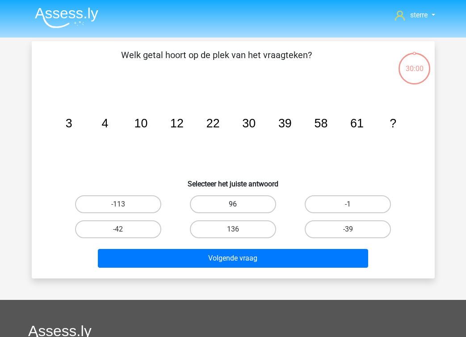
click at [228, 202] on label "96" at bounding box center [233, 204] width 86 height 18
click at [233, 204] on input "96" at bounding box center [236, 207] width 6 height 6
radio input "true"
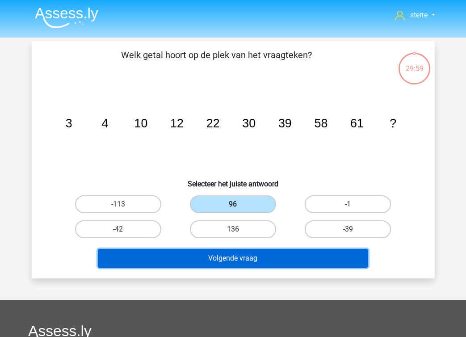
click at [261, 260] on button "Volgende vraag" at bounding box center [233, 258] width 270 height 19
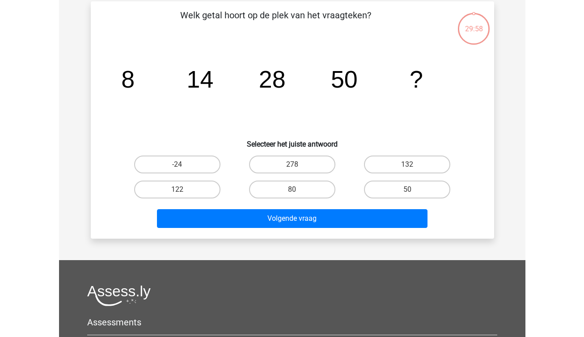
scroll to position [41, 0]
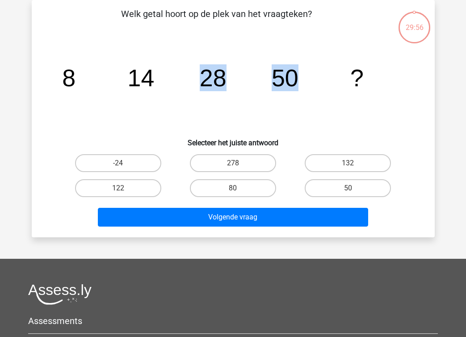
drag, startPoint x: 353, startPoint y: 79, endPoint x: 192, endPoint y: 62, distance: 162.2
click at [191, 62] on icon "image/svg+xml 8 14 28 50 ?" at bounding box center [233, 86] width 360 height 90
click at [333, 76] on icon "image/svg+xml 8 14 28 50 ?" at bounding box center [233, 86] width 360 height 90
drag, startPoint x: 375, startPoint y: 77, endPoint x: 51, endPoint y: 87, distance: 324.6
click at [51, 87] on div "image/svg+xml 8 14 28 50 ?" at bounding box center [233, 86] width 375 height 90
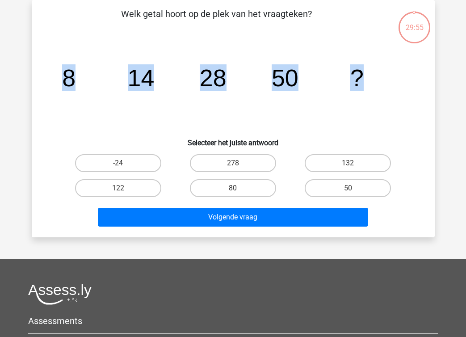
copy g "8 14 28 50 ?"
click at [186, 74] on icon "image/svg+xml 8 14 28 50 ?" at bounding box center [233, 86] width 360 height 90
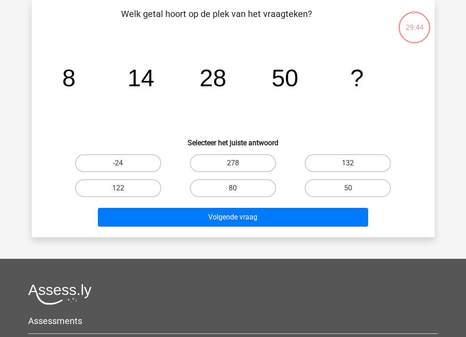
click at [234, 191] on input "80" at bounding box center [236, 191] width 6 height 6
radio input "true"
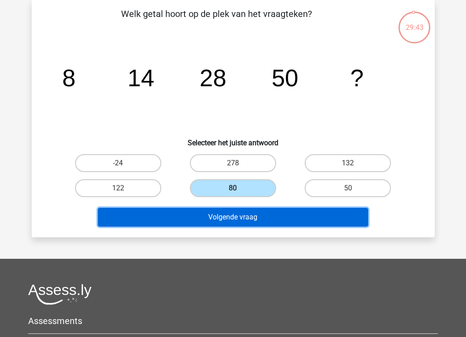
click at [240, 214] on button "Volgende vraag" at bounding box center [233, 217] width 270 height 19
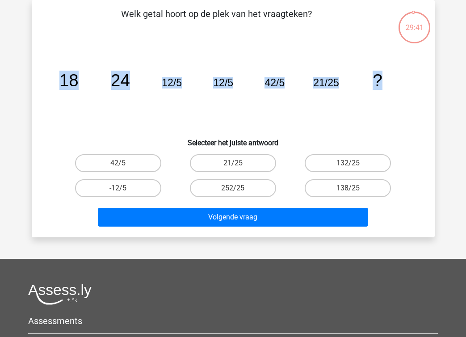
drag, startPoint x: 415, startPoint y: 69, endPoint x: 37, endPoint y: 71, distance: 378.1
click at [37, 71] on div "Welk getal hoort op de plek van het vraagteken? image/svg+xml 18 24 12/5 12/5 4…" at bounding box center [233, 118] width 396 height 223
copy g "18 24 12/5 12/5 42/5 21/25 ?"
click at [237, 127] on icon "image/svg+xml 18 24 12/5 12/5 42/5 21/25 ?" at bounding box center [233, 86] width 360 height 90
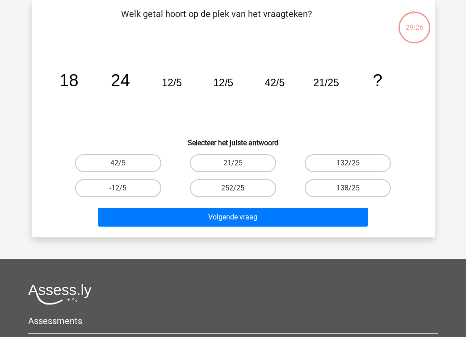
click at [174, 142] on h6 "Selecteer het juiste antwoord" at bounding box center [233, 139] width 375 height 16
click at [223, 159] on label "21/25" at bounding box center [233, 163] width 86 height 18
click at [233, 163] on input "21/25" at bounding box center [236, 166] width 6 height 6
radio input "true"
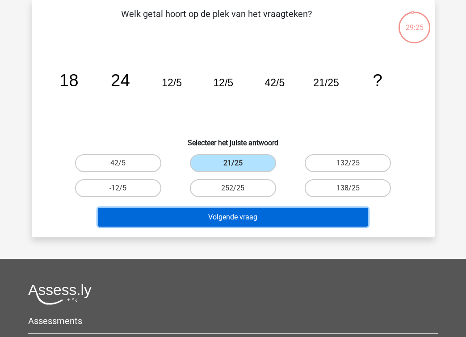
click at [253, 210] on button "Volgende vraag" at bounding box center [233, 217] width 270 height 19
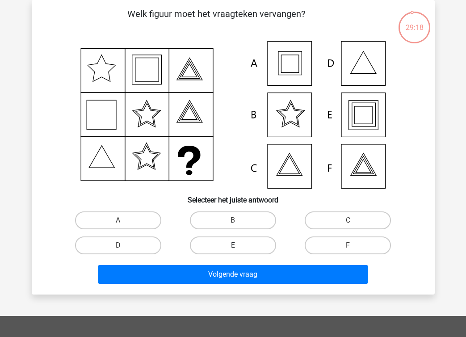
click at [208, 242] on label "E" at bounding box center [233, 245] width 86 height 18
click at [233, 245] on input "E" at bounding box center [236, 248] width 6 height 6
radio input "true"
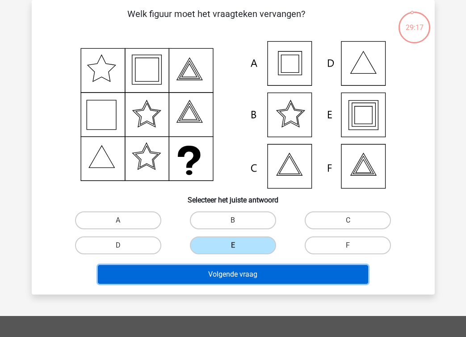
click at [262, 275] on button "Volgende vraag" at bounding box center [233, 274] width 270 height 19
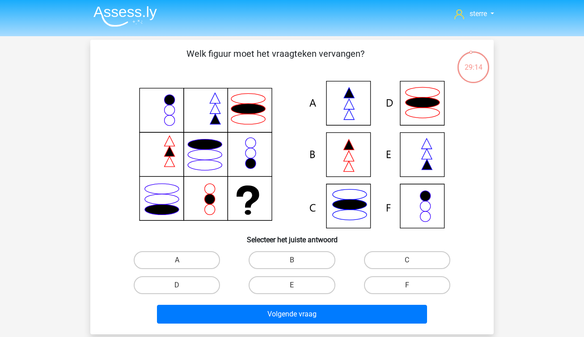
scroll to position [0, 0]
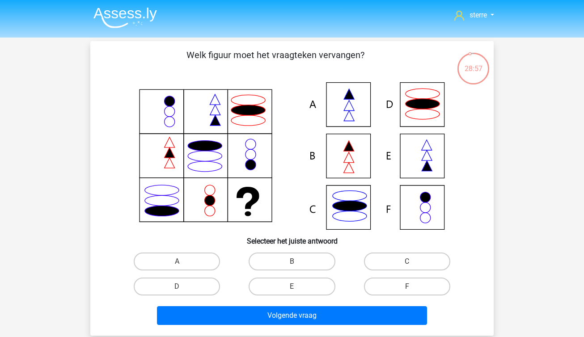
click at [178, 274] on div "D" at bounding box center [176, 286] width 115 height 25
click at [181, 268] on label "A" at bounding box center [177, 262] width 86 height 18
click at [181, 267] on input "A" at bounding box center [180, 264] width 6 height 6
radio input "true"
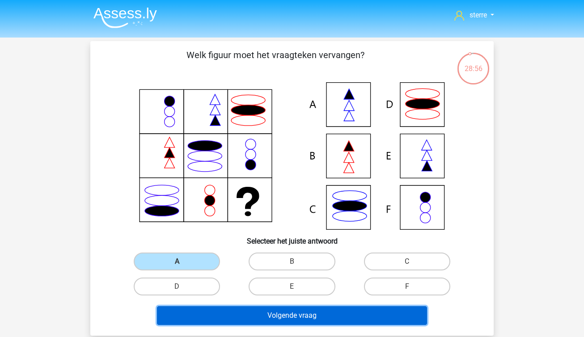
click at [262, 310] on button "Volgende vraag" at bounding box center [292, 315] width 270 height 19
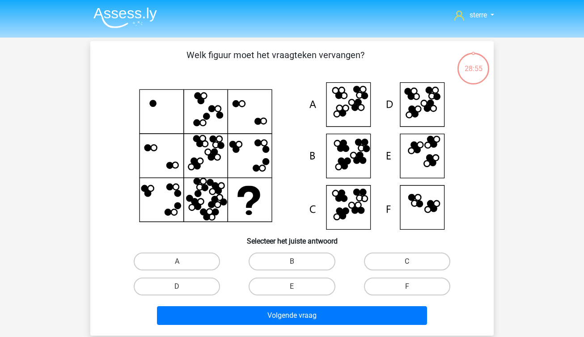
scroll to position [41, 0]
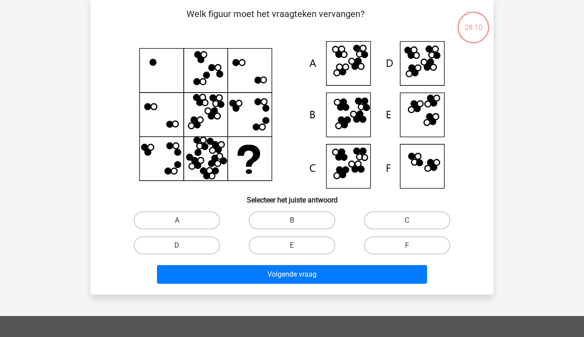
click at [345, 105] on icon at bounding box center [346, 108] width 6 height 6
click at [290, 217] on label "B" at bounding box center [291, 220] width 86 height 18
click at [292, 220] on input "B" at bounding box center [295, 223] width 6 height 6
radio input "true"
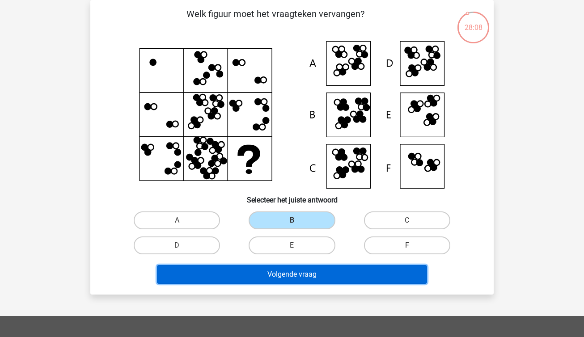
click at [333, 266] on button "Volgende vraag" at bounding box center [292, 274] width 270 height 19
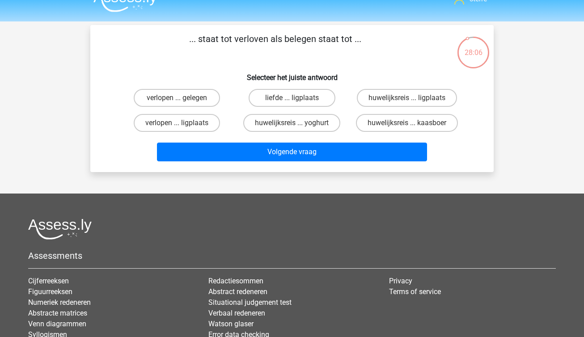
scroll to position [9, 0]
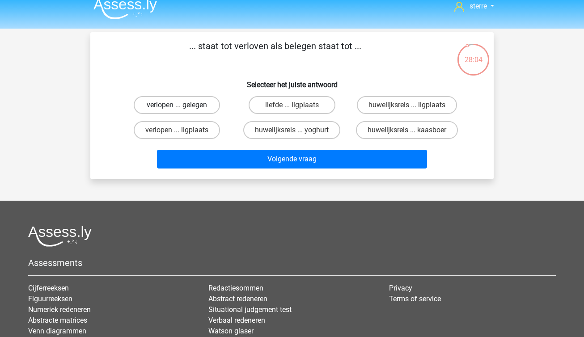
click at [184, 110] on label "verlopen ... gelegen" at bounding box center [177, 105] width 86 height 18
click at [183, 110] on input "verlopen ... gelegen" at bounding box center [180, 108] width 6 height 6
radio input "true"
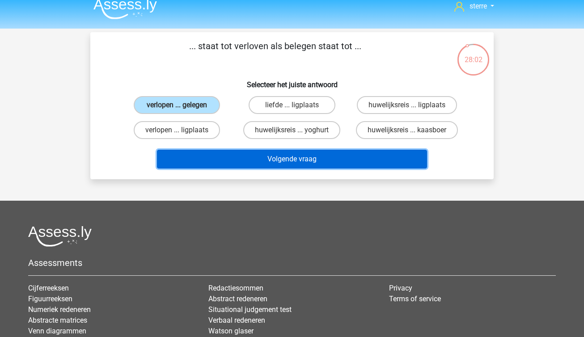
click at [223, 159] on button "Volgende vraag" at bounding box center [292, 159] width 270 height 19
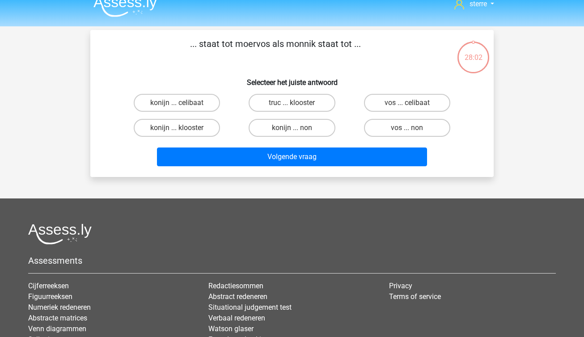
scroll to position [0, 0]
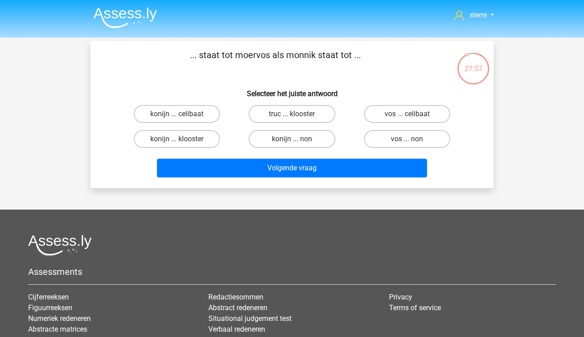
drag, startPoint x: 237, startPoint y: 56, endPoint x: 269, endPoint y: 57, distance: 32.2
click at [269, 57] on p "... staat tot moervos als monnik staat tot ..." at bounding box center [275, 61] width 341 height 27
copy p "moervos"
click at [413, 138] on label "vos ... non" at bounding box center [407, 139] width 86 height 18
click at [412, 139] on input "vos ... non" at bounding box center [410, 142] width 6 height 6
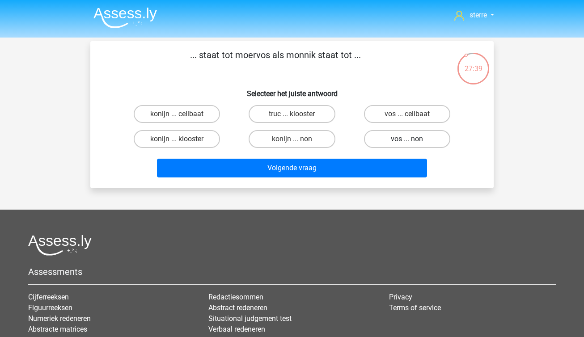
radio input "true"
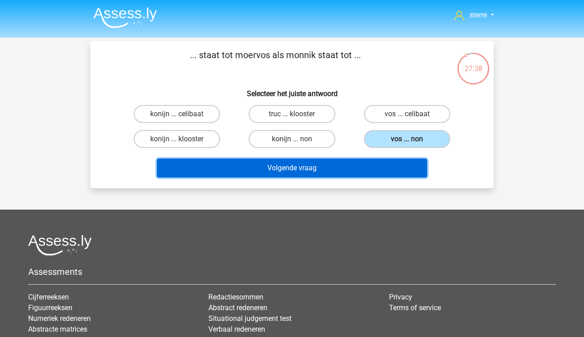
click at [378, 165] on button "Volgende vraag" at bounding box center [292, 168] width 270 height 19
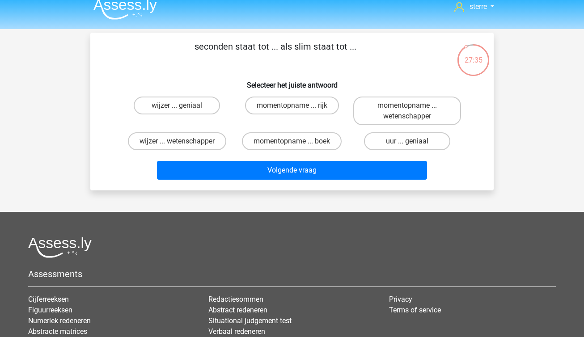
scroll to position [8, 0]
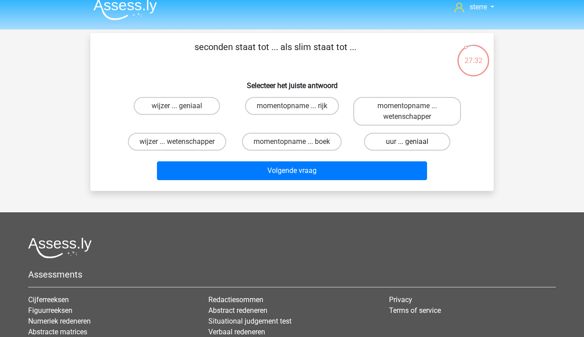
click at [386, 139] on label "uur ... geniaal" at bounding box center [407, 142] width 86 height 18
click at [407, 142] on input "uur ... geniaal" at bounding box center [410, 145] width 6 height 6
radio input "true"
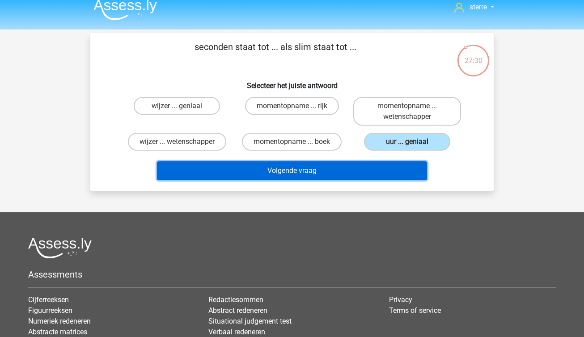
click at [365, 167] on button "Volgende vraag" at bounding box center [292, 170] width 270 height 19
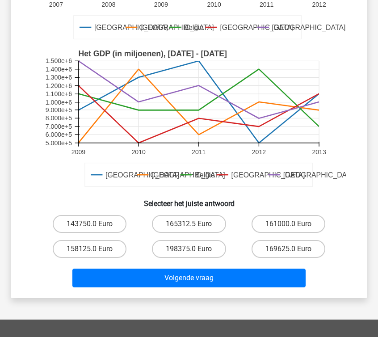
scroll to position [186, 0]
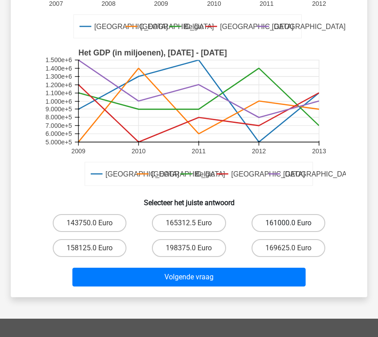
click at [281, 221] on label "161000.0 Euro" at bounding box center [289, 223] width 74 height 18
click at [289, 223] on input "161000.0 Euro" at bounding box center [292, 226] width 6 height 6
radio input "true"
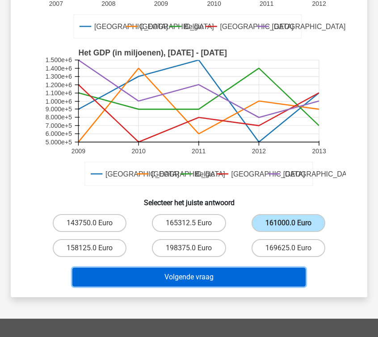
click at [231, 278] on button "Volgende vraag" at bounding box center [188, 277] width 233 height 19
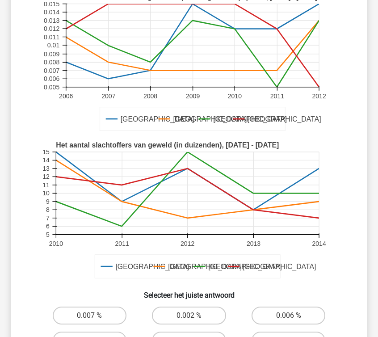
scroll to position [138, 0]
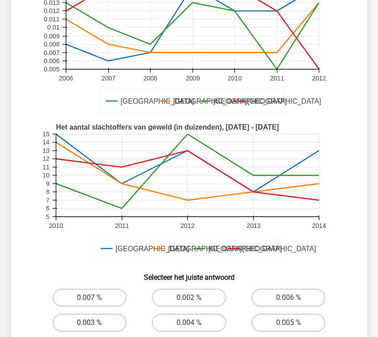
click at [97, 314] on label "0.003 %" at bounding box center [90, 323] width 74 height 18
click at [95, 323] on input "0.003 %" at bounding box center [92, 326] width 6 height 6
radio input "true"
click at [97, 314] on label "0.003 %" at bounding box center [90, 323] width 74 height 18
click at [95, 323] on input "0.003 %" at bounding box center [92, 326] width 6 height 6
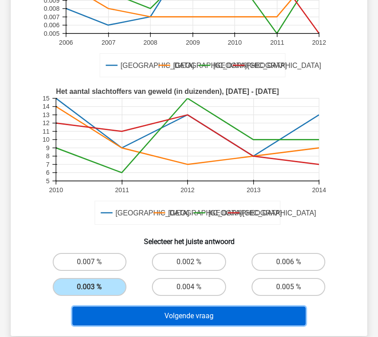
click at [135, 307] on button "Volgende vraag" at bounding box center [188, 316] width 233 height 19
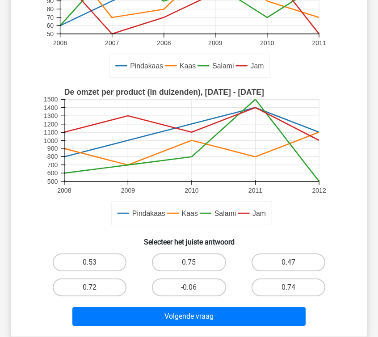
scroll to position [160, 0]
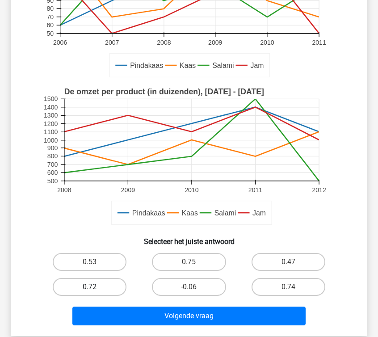
click at [97, 283] on label "0.72" at bounding box center [90, 287] width 74 height 18
click at [95, 287] on input "0.72" at bounding box center [92, 290] width 6 height 6
radio input "true"
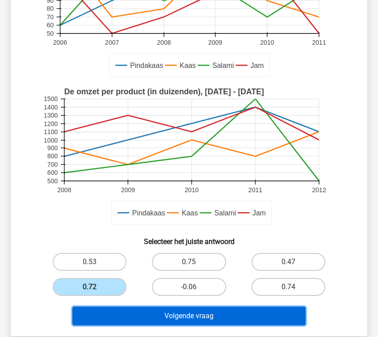
click at [177, 316] on button "Volgende vraag" at bounding box center [188, 316] width 233 height 19
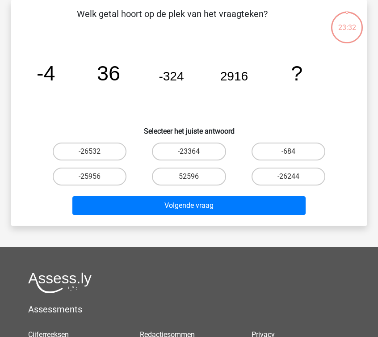
scroll to position [0, 0]
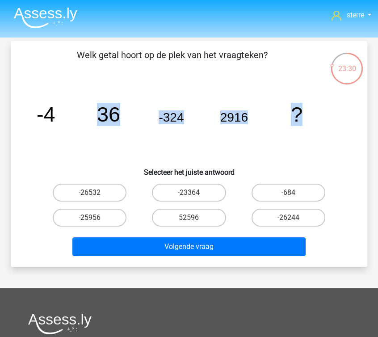
drag, startPoint x: 326, startPoint y: 121, endPoint x: 62, endPoint y: 106, distance: 264.5
click at [69, 106] on icon "image/svg+xml -4 36 -324 2916 ?" at bounding box center [189, 121] width 314 height 79
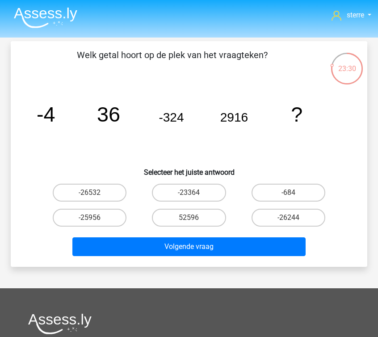
click at [51, 107] on tspan "-4" at bounding box center [46, 114] width 19 height 23
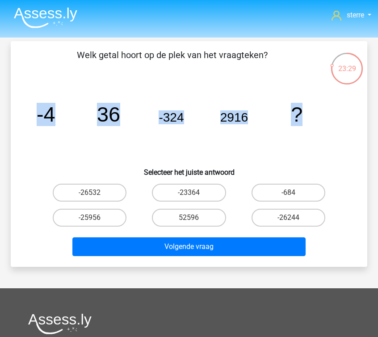
drag, startPoint x: 39, startPoint y: 112, endPoint x: 330, endPoint y: 117, distance: 291.0
click at [330, 117] on icon "image/svg+xml -4 36 -324 2916 ?" at bounding box center [189, 121] width 314 height 79
copy g "-4 36 -324 2916 ?"
click at [277, 219] on label "-26244" at bounding box center [289, 218] width 74 height 18
click at [289, 219] on input "-26244" at bounding box center [292, 221] width 6 height 6
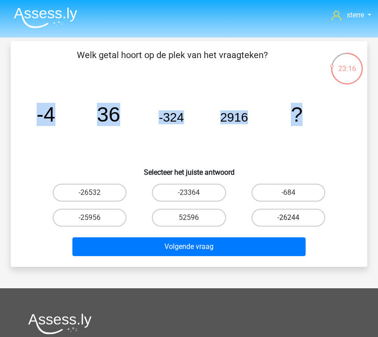
radio input "true"
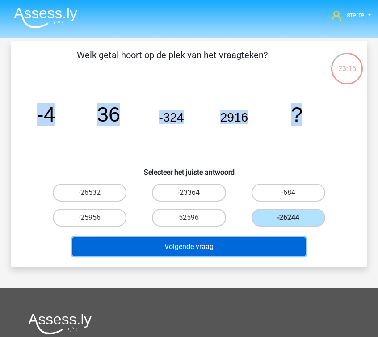
click at [246, 255] on button "Volgende vraag" at bounding box center [188, 246] width 233 height 19
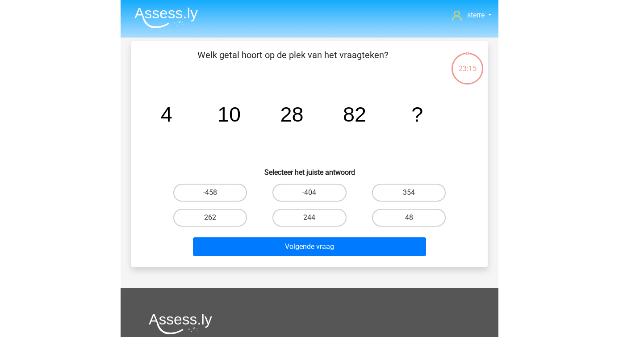
scroll to position [41, 0]
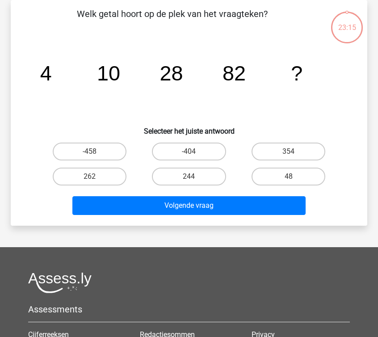
click at [152, 82] on icon "image/svg+xml 4 10 28 82 ?" at bounding box center [189, 80] width 314 height 79
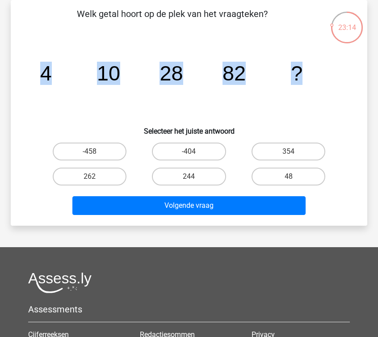
drag, startPoint x: 307, startPoint y: 82, endPoint x: 40, endPoint y: 76, distance: 266.4
click at [40, 76] on icon "image/svg+xml 4 10 28 82 ?" at bounding box center [189, 80] width 314 height 79
copy g "4 10 28 82 ?"
click at [183, 177] on label "244" at bounding box center [189, 177] width 74 height 18
click at [189, 177] on input "244" at bounding box center [192, 180] width 6 height 6
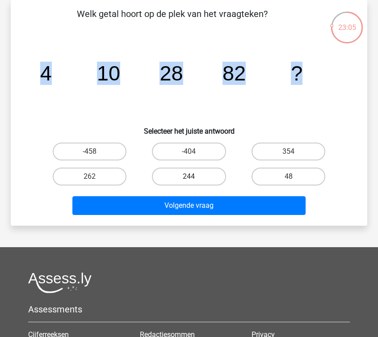
radio input "true"
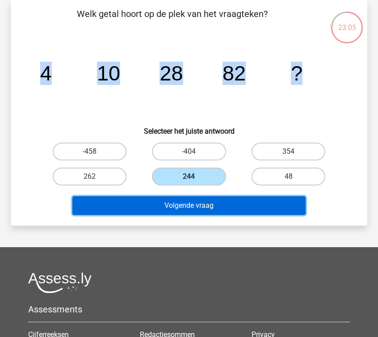
click at [189, 204] on button "Volgende vraag" at bounding box center [188, 205] width 233 height 19
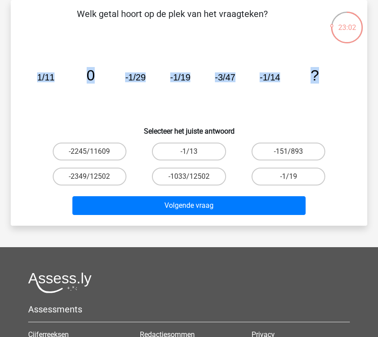
drag, startPoint x: 332, startPoint y: 79, endPoint x: 34, endPoint y: 75, distance: 298.6
click at [34, 75] on icon "image/svg+xml 1/11 0 -1/29 -1/19 -3/47 -1/14 ?" at bounding box center [189, 80] width 314 height 79
copy g "1/11 0 -1/29 -1/19 -3/47 -1/14 ?"
click at [277, 95] on icon "image/svg+xml 1/11 0 -1/29 -1/19 -3/47 -1/14 ?" at bounding box center [189, 80] width 314 height 79
click at [291, 182] on label "-1/19" at bounding box center [289, 177] width 74 height 18
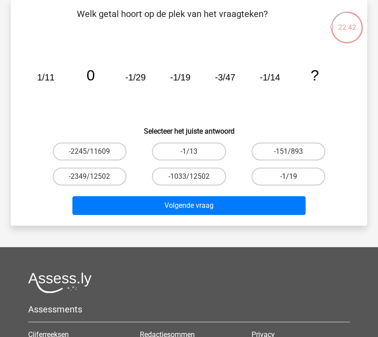
click at [291, 182] on input "-1/19" at bounding box center [292, 180] width 6 height 6
radio input "true"
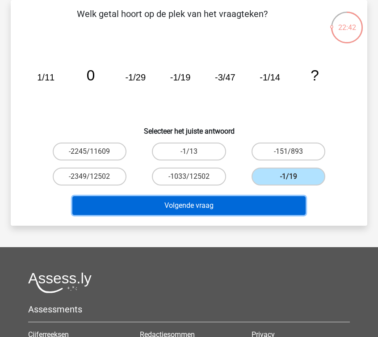
click at [265, 214] on button "Volgende vraag" at bounding box center [188, 205] width 233 height 19
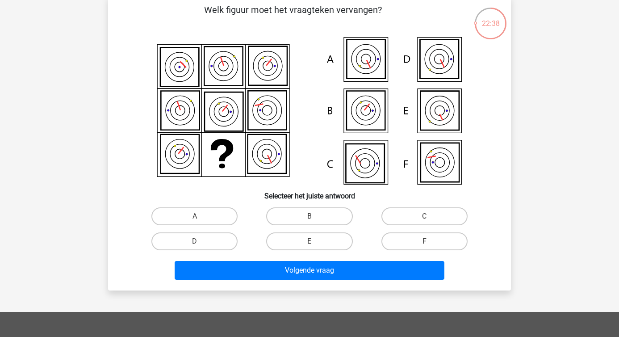
scroll to position [46, 0]
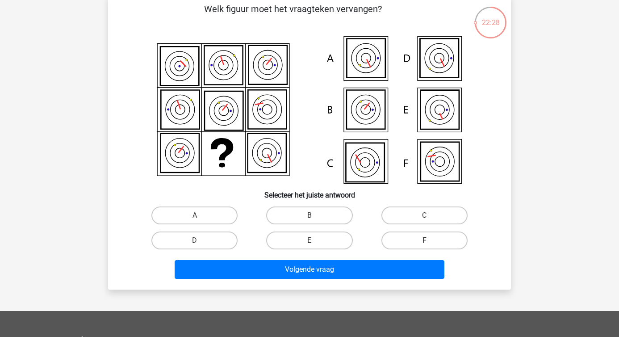
click at [409, 239] on label "F" at bounding box center [425, 240] width 86 height 18
click at [425, 240] on input "F" at bounding box center [428, 243] width 6 height 6
radio input "true"
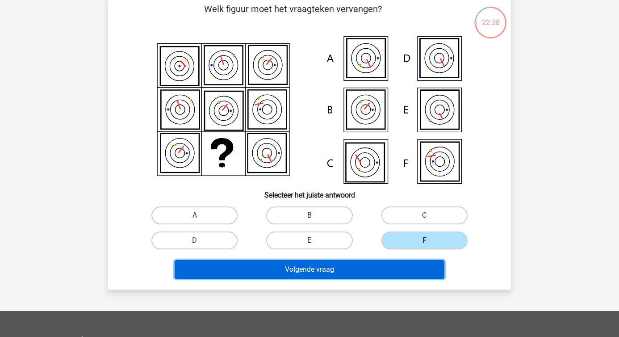
click at [390, 265] on button "Volgende vraag" at bounding box center [310, 269] width 270 height 19
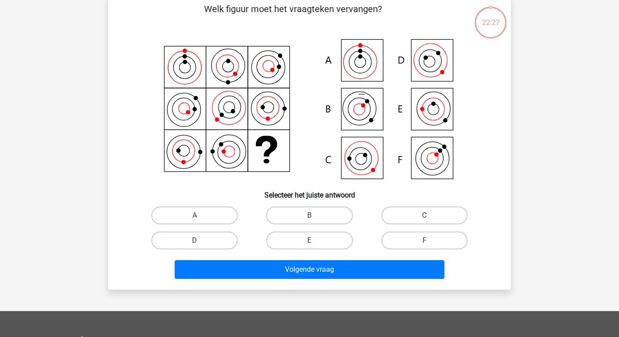
scroll to position [41, 0]
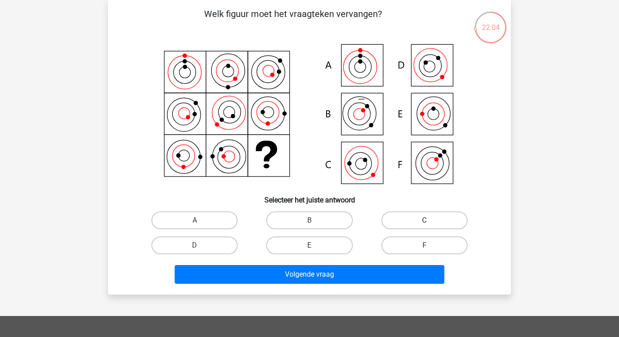
click at [409, 219] on label "C" at bounding box center [425, 220] width 86 height 18
click at [425, 220] on input "C" at bounding box center [428, 223] width 6 height 6
radio input "true"
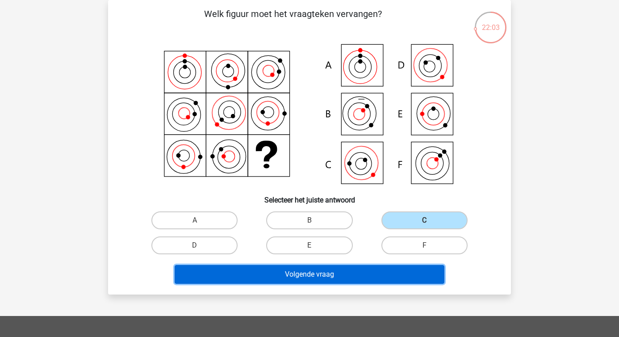
click at [376, 273] on button "Volgende vraag" at bounding box center [310, 274] width 270 height 19
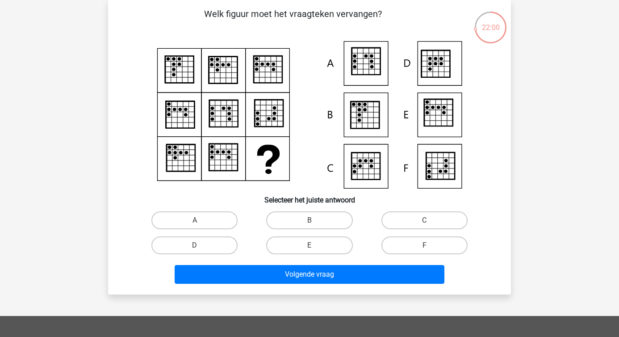
click at [290, 16] on p "Welk figuur moet het vraagteken vervangen?" at bounding box center [292, 20] width 341 height 27
copy p
click at [290, 16] on p "Welk figuur moet het vraagteken vervangen?" at bounding box center [292, 20] width 341 height 27
click at [324, 223] on label "B" at bounding box center [309, 220] width 86 height 18
click at [316, 223] on input "B" at bounding box center [313, 223] width 6 height 6
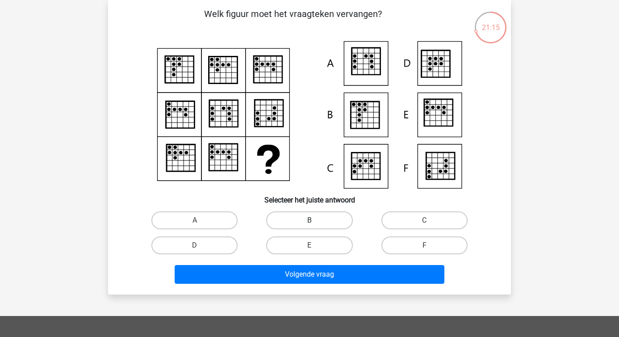
radio input "true"
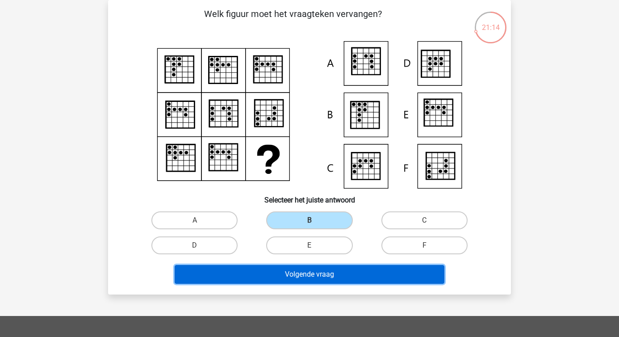
click at [333, 271] on button "Volgende vraag" at bounding box center [310, 274] width 270 height 19
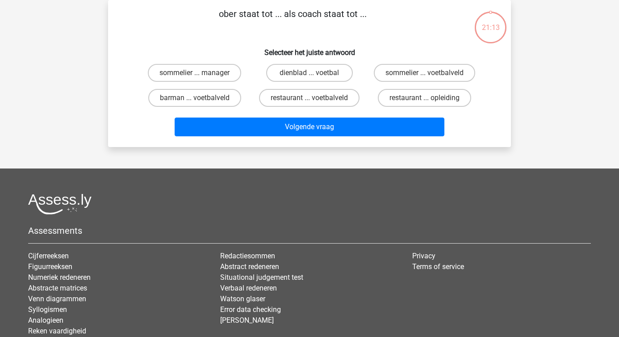
scroll to position [0, 0]
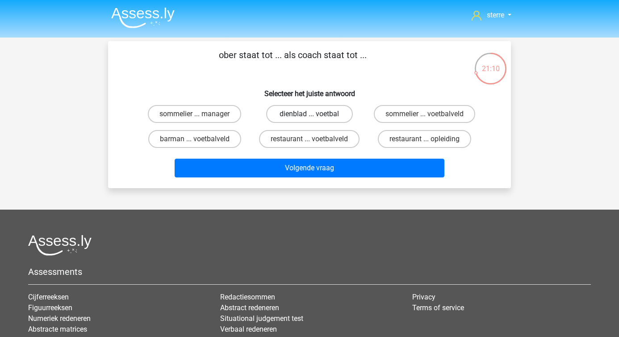
click at [297, 115] on label "dienblad ... voetbal" at bounding box center [309, 114] width 86 height 18
click at [310, 115] on input "dienblad ... voetbal" at bounding box center [313, 117] width 6 height 6
radio input "true"
click at [319, 141] on label "restaurant ... voetbalveld" at bounding box center [309, 139] width 101 height 18
click at [316, 141] on input "restaurant ... voetbalveld" at bounding box center [313, 142] width 6 height 6
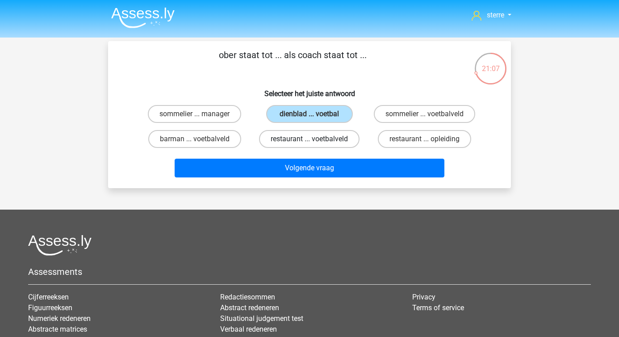
radio input "true"
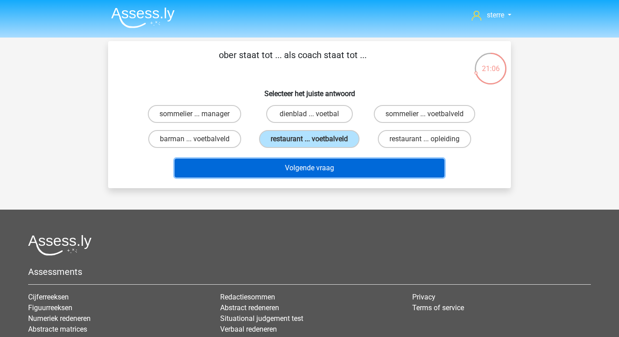
click at [332, 167] on button "Volgende vraag" at bounding box center [310, 168] width 270 height 19
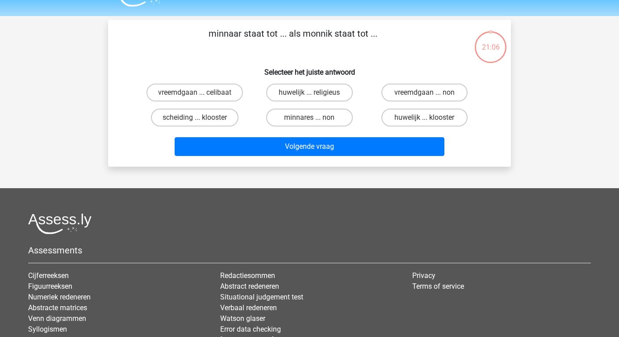
scroll to position [41, 0]
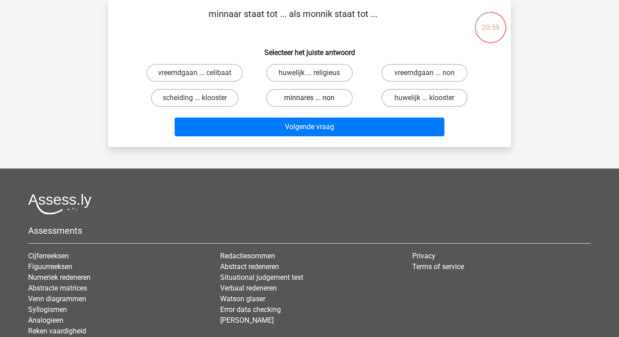
click at [284, 92] on label "minnares ... non" at bounding box center [309, 98] width 86 height 18
click at [310, 98] on input "minnares ... non" at bounding box center [313, 101] width 6 height 6
radio input "true"
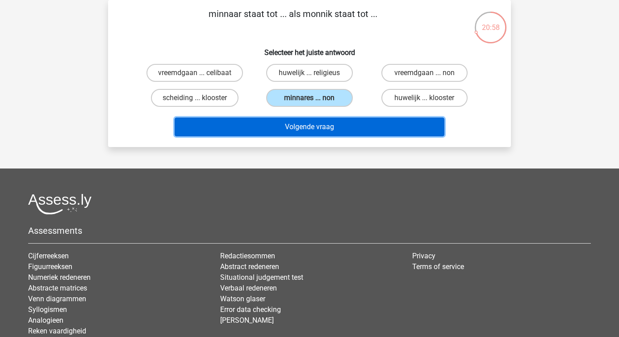
click at [318, 130] on button "Volgende vraag" at bounding box center [310, 127] width 270 height 19
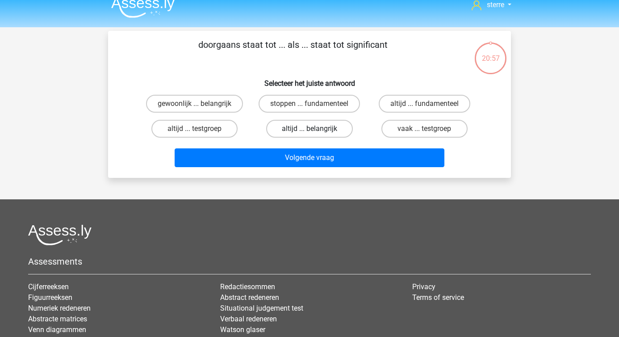
scroll to position [8, 0]
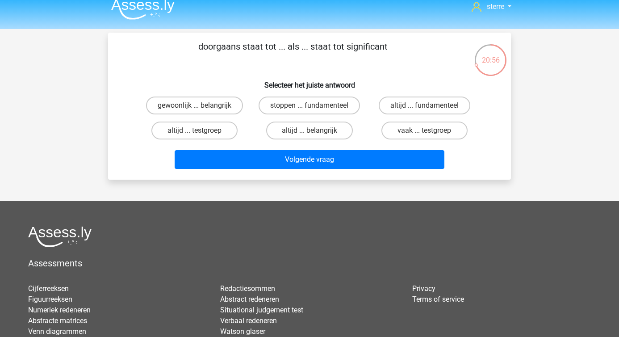
click at [324, 78] on h6 "Selecteer het juiste antwoord" at bounding box center [309, 82] width 375 height 16
click at [302, 130] on label "altijd ... belangrijk" at bounding box center [309, 131] width 86 height 18
click at [310, 130] on input "altijd ... belangrijk" at bounding box center [313, 133] width 6 height 6
radio input "true"
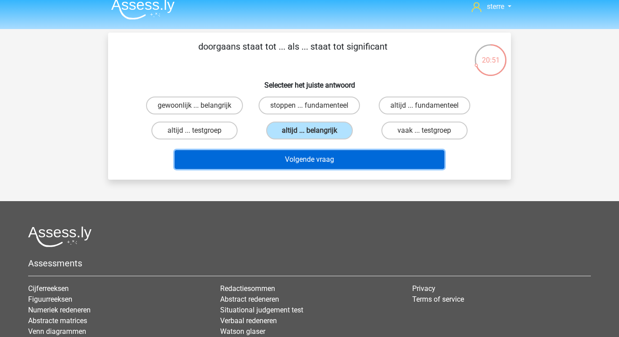
click at [342, 160] on button "Volgende vraag" at bounding box center [310, 159] width 270 height 19
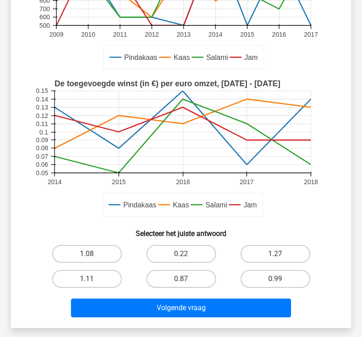
scroll to position [170, 0]
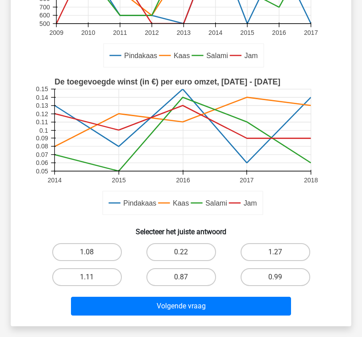
click at [183, 278] on input "0.87" at bounding box center [184, 280] width 6 height 6
radio input "true"
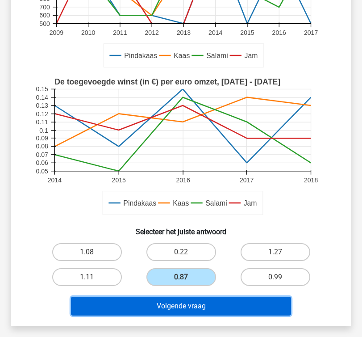
click at [184, 303] on button "Volgende vraag" at bounding box center [181, 306] width 221 height 19
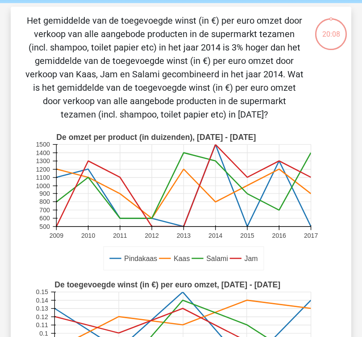
scroll to position [32, 0]
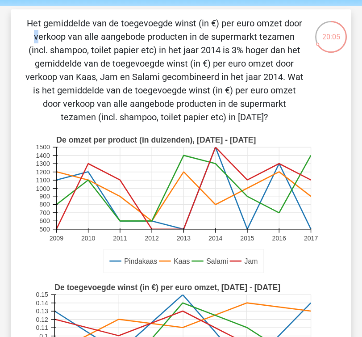
click at [119, 20] on p "Het gemiddelde van de toegevoegde winst (in €) per euro omzet door verkoop van …" at bounding box center [164, 70] width 279 height 107
copy p
click at [119, 20] on p "Het gemiddelde van de toegevoegde winst (in €) per euro omzet door verkoop van …" at bounding box center [164, 70] width 279 height 107
click at [121, 24] on p "Het gemiddelde van de toegevoegde winst (in €) per euro omzet door verkoop van …" at bounding box center [164, 70] width 279 height 107
copy p
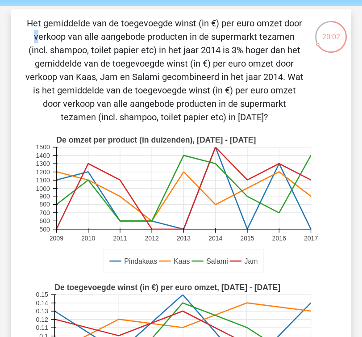
click at [121, 24] on p "Het gemiddelde van de toegevoegde winst (in €) per euro omzet door verkoop van …" at bounding box center [164, 70] width 279 height 107
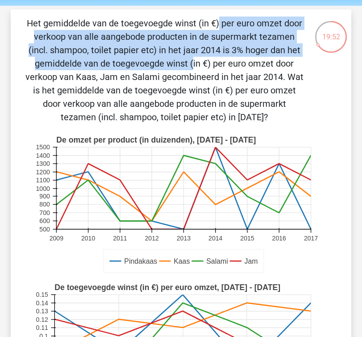
drag, startPoint x: 38, startPoint y: 21, endPoint x: 266, endPoint y: 53, distance: 230.5
click at [267, 53] on p "Het gemiddelde van de toegevoegde winst (in €) per euro omzet door verkoop van …" at bounding box center [164, 70] width 279 height 107
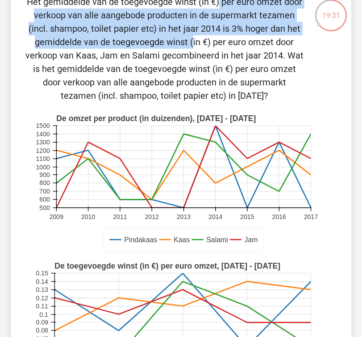
scroll to position [51, 0]
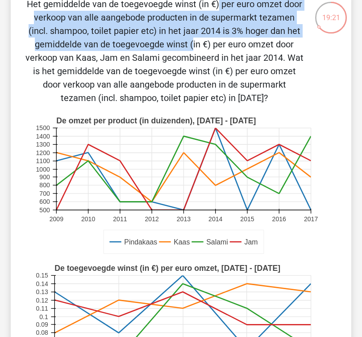
click at [159, 30] on p "Het gemiddelde van de toegevoegde winst (in €) per euro omzet door verkoop van …" at bounding box center [164, 50] width 279 height 107
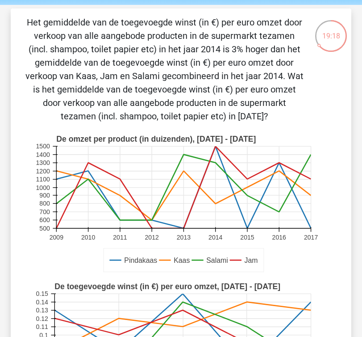
scroll to position [31, 0]
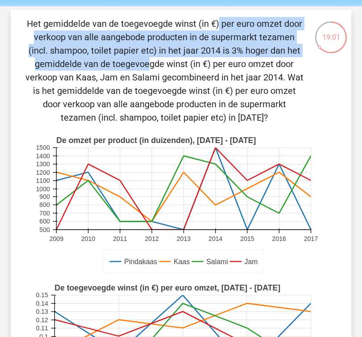
drag, startPoint x: 12, startPoint y: 21, endPoint x: 223, endPoint y: 53, distance: 213.8
click at [223, 53] on div "Het gemiddelde van de toegevoegde winst (in €) per euro omzet door verkoop van …" at bounding box center [181, 271] width 341 height 522
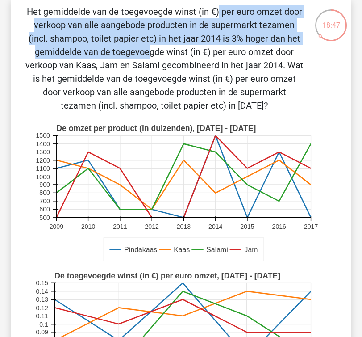
scroll to position [42, 0]
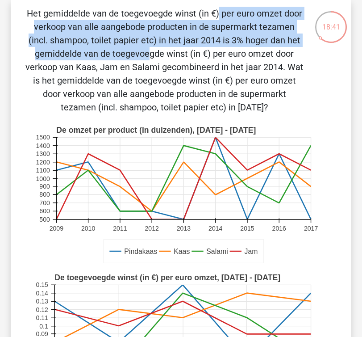
drag, startPoint x: 284, startPoint y: 67, endPoint x: 308, endPoint y: 106, distance: 45.9
click at [308, 106] on div "Het gemiddelde van de toegevoegde winst (in €) per euro omzet door verkoop van …" at bounding box center [181, 261] width 334 height 508
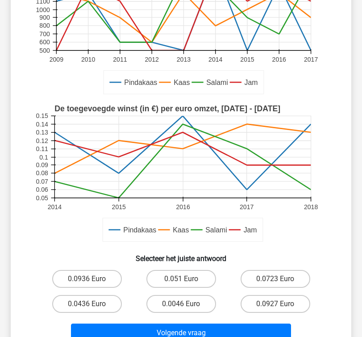
scroll to position [211, 0]
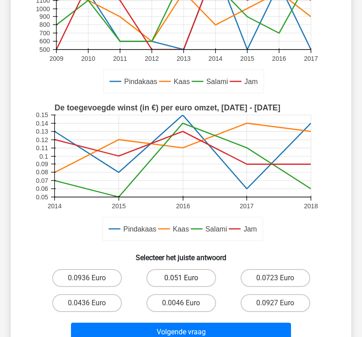
click at [194, 284] on label "0.051 Euro" at bounding box center [182, 278] width 70 height 18
click at [187, 284] on input "0.051 Euro" at bounding box center [184, 281] width 6 height 6
radio input "true"
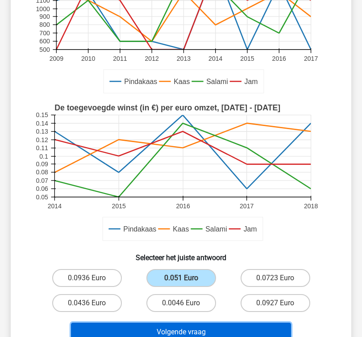
click at [211, 327] on button "Volgende vraag" at bounding box center [181, 332] width 221 height 19
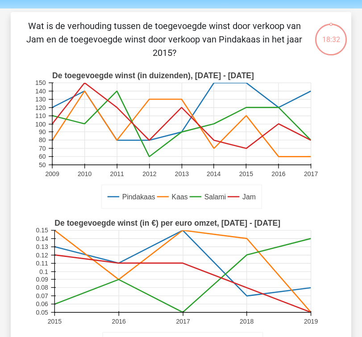
scroll to position [25, 0]
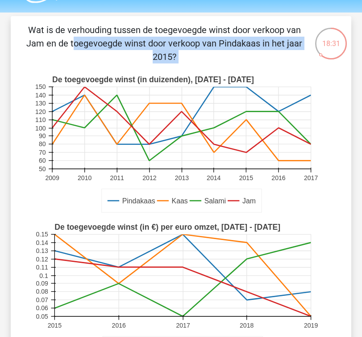
drag, startPoint x: 156, startPoint y: 30, endPoint x: 250, endPoint y: 74, distance: 103.8
click at [250, 74] on div "Wat is de verhouding tussen de toegevoegde winst door verkoop van Jam en de toe…" at bounding box center [181, 243] width 334 height 441
click at [250, 74] on rect at bounding box center [181, 144] width 295 height 147
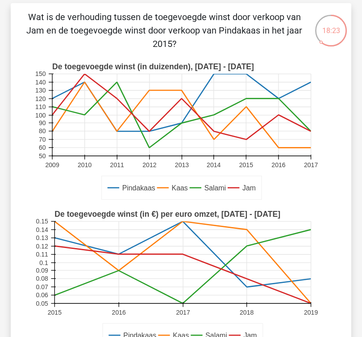
scroll to position [40, 0]
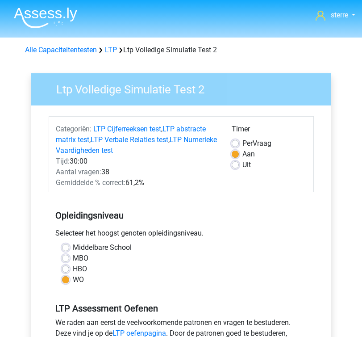
scroll to position [164, 0]
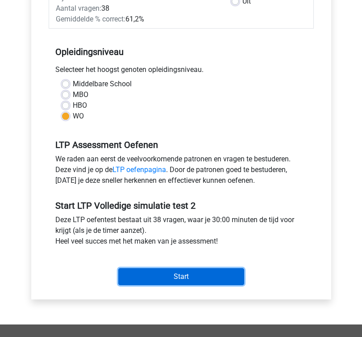
click at [170, 279] on input "Start" at bounding box center [181, 276] width 126 height 17
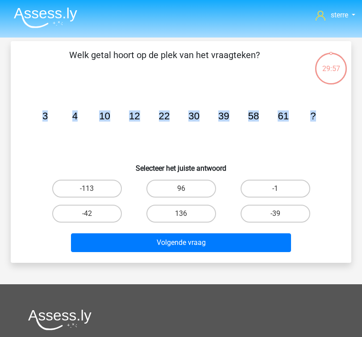
drag, startPoint x: 324, startPoint y: 121, endPoint x: 36, endPoint y: 114, distance: 288.3
click at [36, 114] on icon "image/svg+xml 3 4 10 12 22 30 39 58 61 ?" at bounding box center [181, 119] width 298 height 75
copy g "3 4 10 12 22 30 39 58 61 ?"
click at [172, 191] on label "96" at bounding box center [182, 189] width 70 height 18
click at [181, 191] on input "96" at bounding box center [184, 192] width 6 height 6
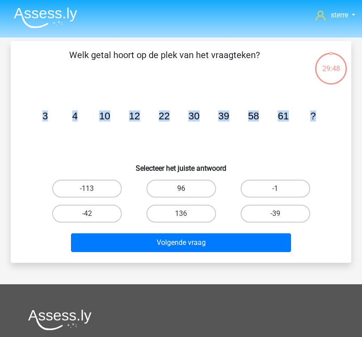
radio input "true"
click at [172, 191] on label "96" at bounding box center [182, 189] width 70 height 18
click at [181, 191] on input "96" at bounding box center [184, 192] width 6 height 6
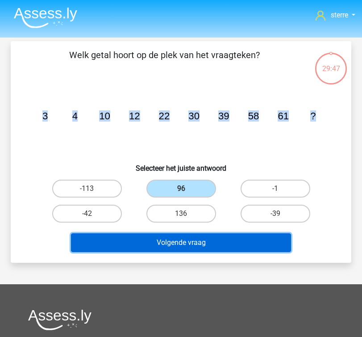
click at [170, 240] on button "Volgende vraag" at bounding box center [181, 242] width 221 height 19
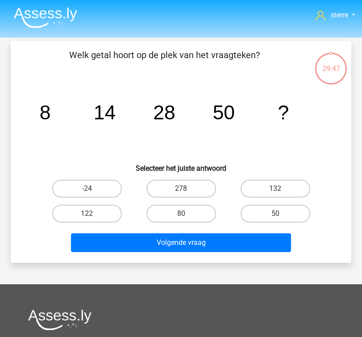
scroll to position [41, 0]
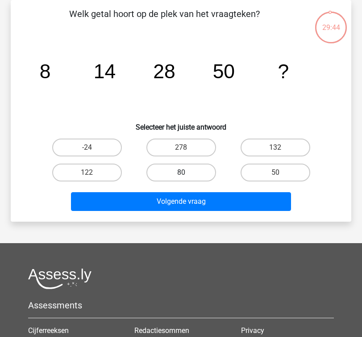
click at [169, 170] on label "80" at bounding box center [182, 173] width 70 height 18
click at [181, 173] on input "80" at bounding box center [184, 176] width 6 height 6
radio input "true"
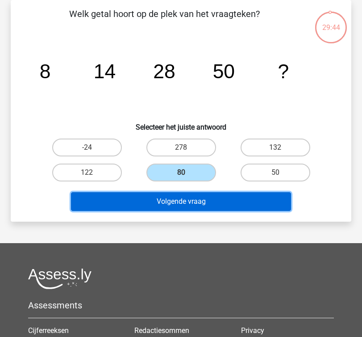
click at [169, 206] on button "Volgende vraag" at bounding box center [181, 201] width 221 height 19
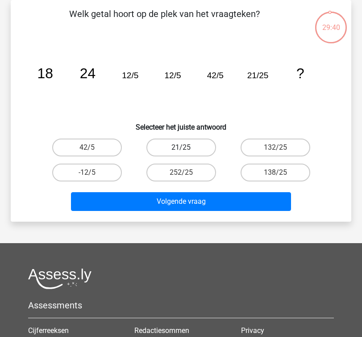
click at [192, 153] on label "21/25" at bounding box center [182, 148] width 70 height 18
click at [187, 153] on input "21/25" at bounding box center [184, 150] width 6 height 6
radio input "true"
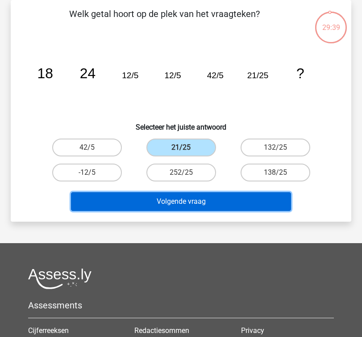
click at [187, 209] on button "Volgende vraag" at bounding box center [181, 201] width 221 height 19
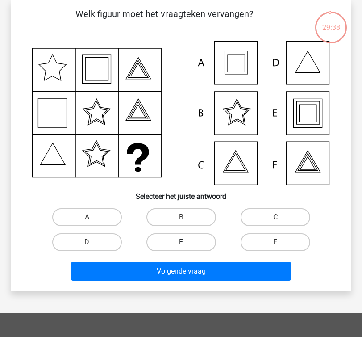
click at [159, 242] on label "E" at bounding box center [182, 242] width 70 height 18
click at [181, 242] on input "E" at bounding box center [184, 245] width 6 height 6
radio input "true"
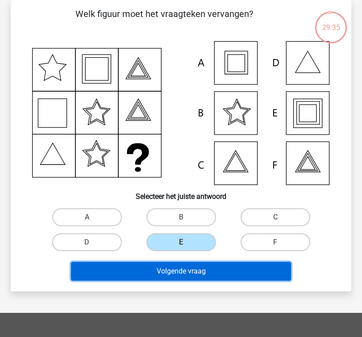
click at [194, 277] on button "Volgende vraag" at bounding box center [181, 271] width 221 height 19
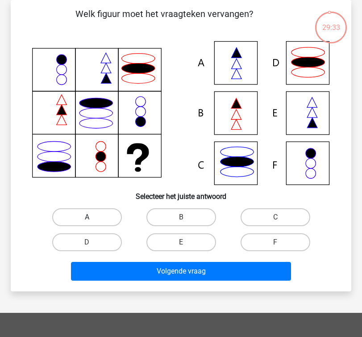
click at [94, 221] on label "A" at bounding box center [87, 217] width 70 height 18
click at [93, 221] on input "A" at bounding box center [90, 220] width 6 height 6
radio input "true"
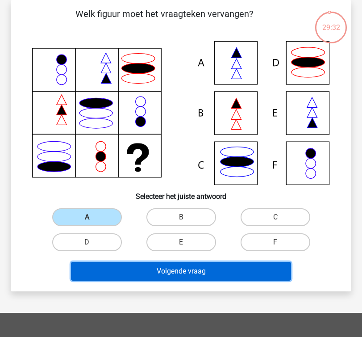
click at [130, 265] on button "Volgende vraag" at bounding box center [181, 271] width 221 height 19
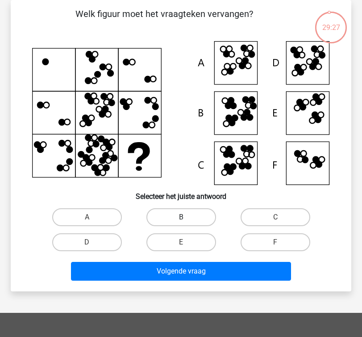
click at [174, 219] on label "B" at bounding box center [182, 217] width 70 height 18
click at [181, 219] on input "B" at bounding box center [184, 220] width 6 height 6
radio input "true"
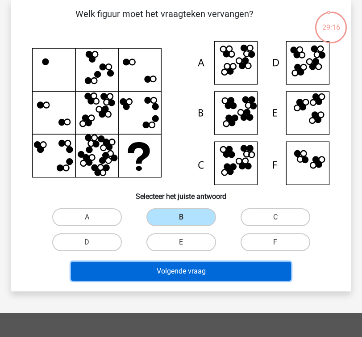
click at [225, 269] on button "Volgende vraag" at bounding box center [181, 271] width 221 height 19
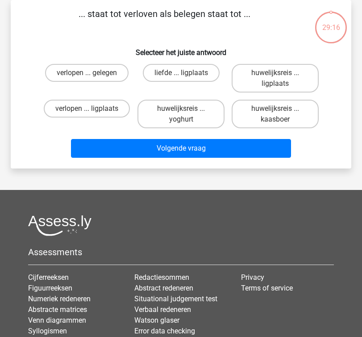
scroll to position [0, 0]
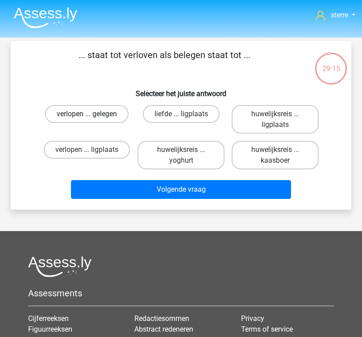
click at [93, 118] on label "verlopen ... gelegen" at bounding box center [87, 114] width 84 height 18
click at [93, 118] on input "verlopen ... gelegen" at bounding box center [90, 117] width 6 height 6
radio input "true"
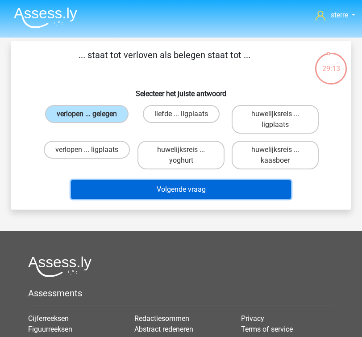
click at [167, 185] on button "Volgende vraag" at bounding box center [181, 189] width 221 height 19
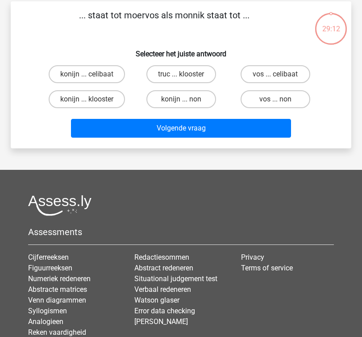
scroll to position [41, 0]
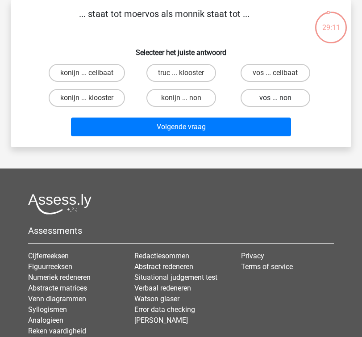
click at [262, 100] on label "vos ... non" at bounding box center [276, 98] width 70 height 18
click at [276, 100] on input "vos ... non" at bounding box center [279, 101] width 6 height 6
radio input "true"
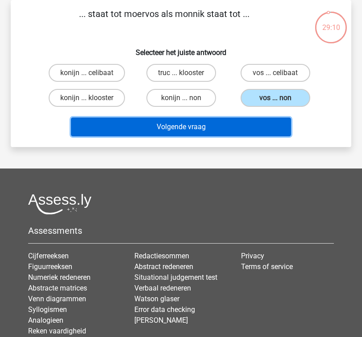
click at [252, 122] on button "Volgende vraag" at bounding box center [181, 127] width 221 height 19
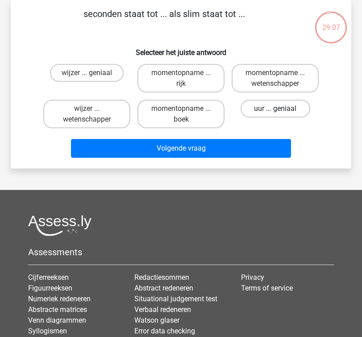
click at [265, 108] on label "uur ... geniaal" at bounding box center [276, 109] width 70 height 18
click at [276, 109] on input "uur ... geniaal" at bounding box center [279, 112] width 6 height 6
radio input "true"
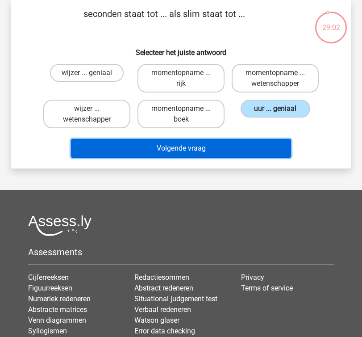
click at [210, 155] on button "Volgende vraag" at bounding box center [181, 148] width 221 height 19
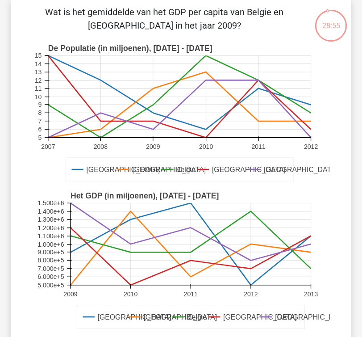
scroll to position [39, 0]
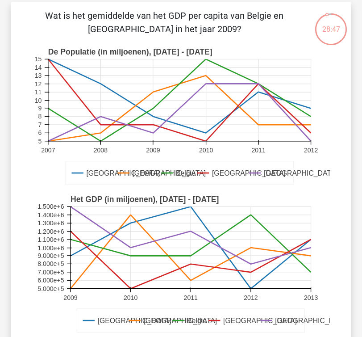
drag, startPoint x: 227, startPoint y: 34, endPoint x: 52, endPoint y: 11, distance: 177.2
click at [52, 11] on p "Wat is het gemiddelde van het GDP per capita van Belgie en Luxemburg in het jaa…" at bounding box center [164, 22] width 279 height 27
copy p "at is het gemiddelde van het GDP per capita van Belgie en Luxemburg in het jaar…"
click at [150, 30] on p "Wat is het gemiddelde van het GDP per capita van Belgie en Luxemburg in het jaa…" at bounding box center [164, 22] width 279 height 27
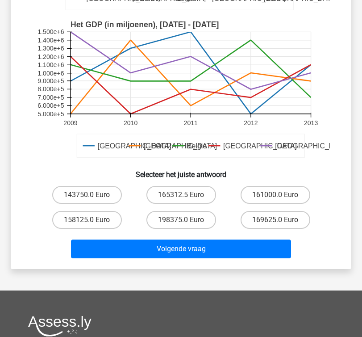
scroll to position [215, 0]
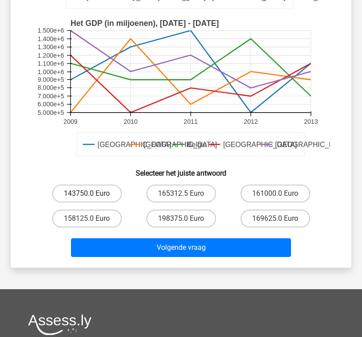
click at [101, 196] on label "143750.0 Euro" at bounding box center [87, 194] width 70 height 18
click at [93, 196] on input "143750.0 Euro" at bounding box center [90, 197] width 6 height 6
radio input "true"
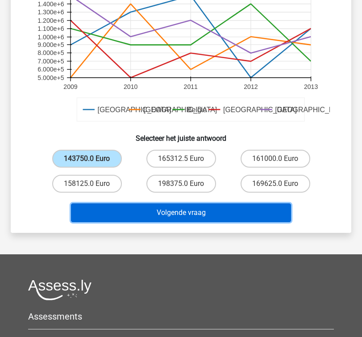
click at [177, 218] on button "Volgende vraag" at bounding box center [181, 212] width 221 height 19
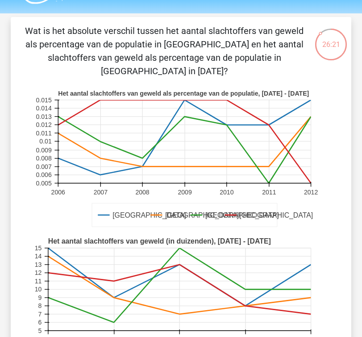
scroll to position [21, 0]
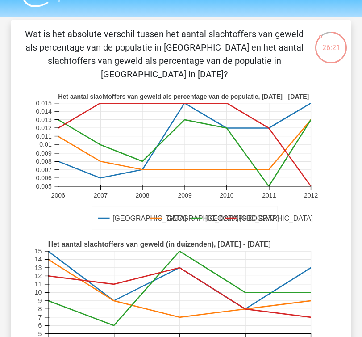
click at [133, 60] on p "Wat is het absolute verschil tussen het aantal slachtoffers van geweld als perc…" at bounding box center [164, 54] width 279 height 54
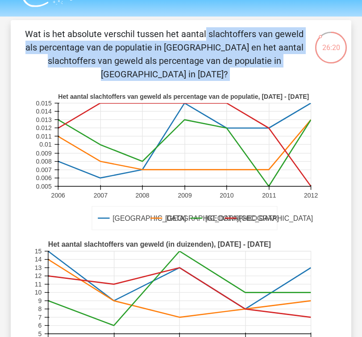
click at [108, 42] on p "Wat is het absolute verschil tussen het aantal slachtoffers van geweld als perc…" at bounding box center [164, 54] width 279 height 54
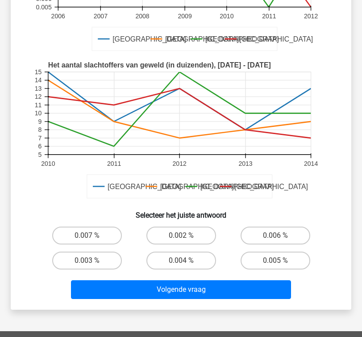
scroll to position [201, 0]
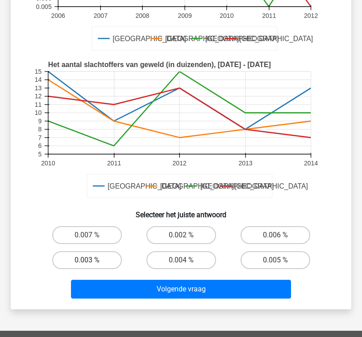
click at [106, 257] on label "0.003 %" at bounding box center [87, 260] width 70 height 18
click at [93, 260] on input "0.003 %" at bounding box center [90, 263] width 6 height 6
radio input "true"
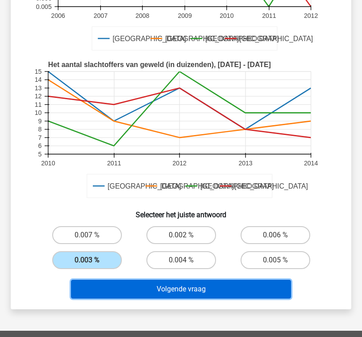
click at [155, 282] on button "Volgende vraag" at bounding box center [181, 289] width 221 height 19
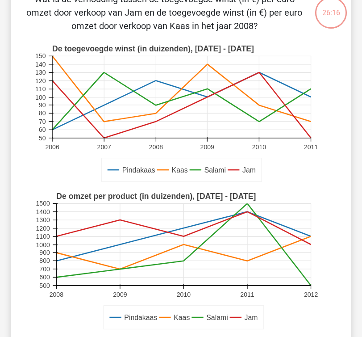
scroll to position [41, 0]
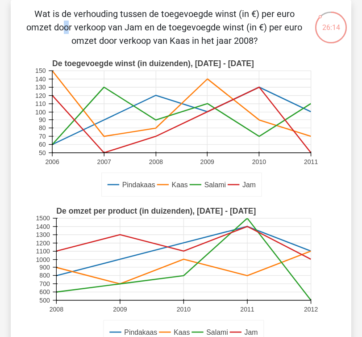
click at [147, 16] on p "Wat is de verhouding tussen de toegevoegde winst (in €) per euro omzet door ver…" at bounding box center [164, 27] width 279 height 40
copy p
click at [147, 16] on p "Wat is de verhouding tussen de toegevoegde winst (in €) per euro omzet door ver…" at bounding box center [164, 27] width 279 height 40
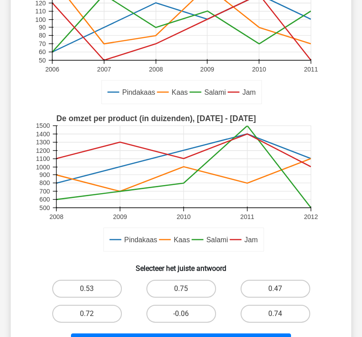
scroll to position [167, 0]
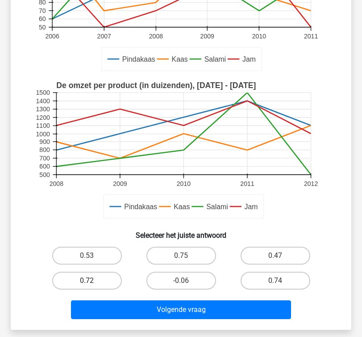
click at [102, 280] on label "0.72" at bounding box center [87, 281] width 70 height 18
click at [93, 281] on input "0.72" at bounding box center [90, 284] width 6 height 6
radio input "true"
click at [102, 280] on label "0.72" at bounding box center [87, 281] width 70 height 18
click at [93, 281] on input "0.72" at bounding box center [90, 284] width 6 height 6
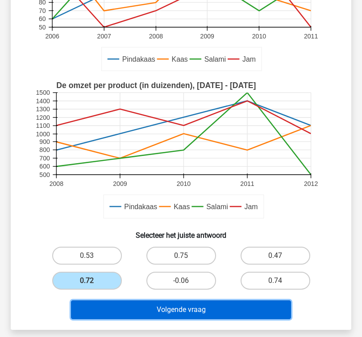
click at [144, 313] on button "Volgende vraag" at bounding box center [181, 309] width 221 height 19
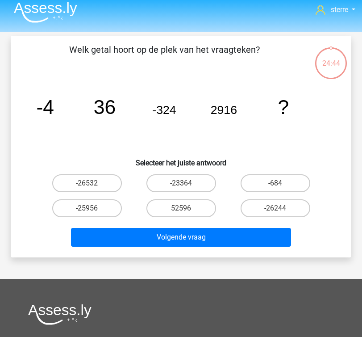
scroll to position [0, 0]
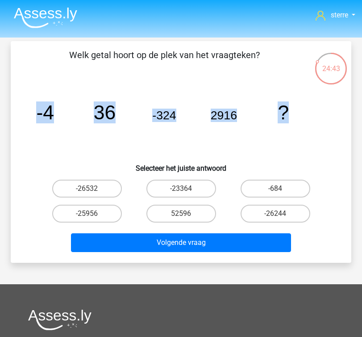
drag, startPoint x: 328, startPoint y: 115, endPoint x: 5, endPoint y: 103, distance: 322.9
click at [5, 103] on div "24:43 Vraag 13 van de 38 Categorie: LTP Volledige simulatie test 2 Welk getal h…" at bounding box center [181, 152] width 355 height 222
click at [93, 115] on icon "image/svg+xml -4 36 -324 2916 ?" at bounding box center [181, 119] width 298 height 75
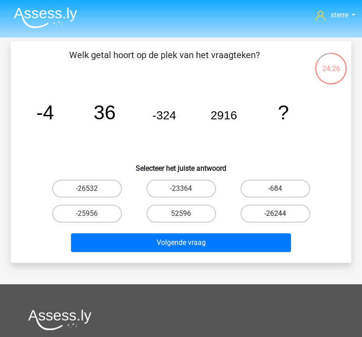
click at [271, 216] on label "-26244" at bounding box center [276, 214] width 70 height 18
click at [276, 216] on input "-26244" at bounding box center [279, 217] width 6 height 6
radio input "true"
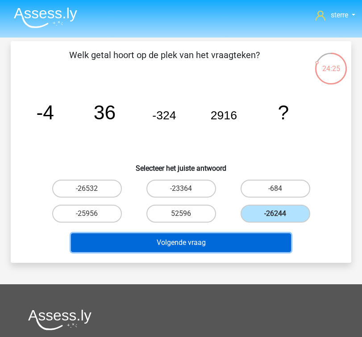
click at [245, 245] on button "Volgende vraag" at bounding box center [181, 242] width 221 height 19
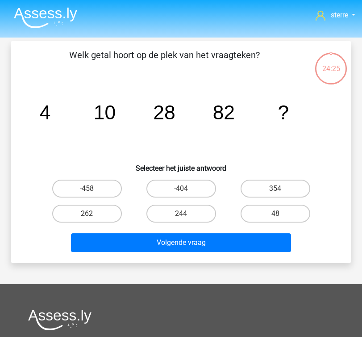
scroll to position [41, 0]
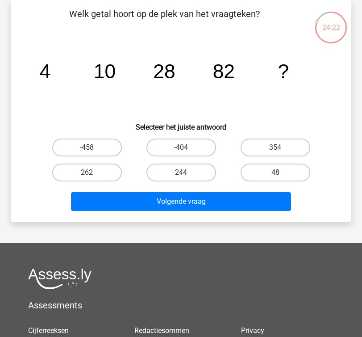
click at [166, 180] on label "244" at bounding box center [182, 173] width 70 height 18
click at [181, 178] on input "244" at bounding box center [184, 176] width 6 height 6
radio input "true"
click at [203, 213] on div "Volgende vraag" at bounding box center [181, 203] width 283 height 22
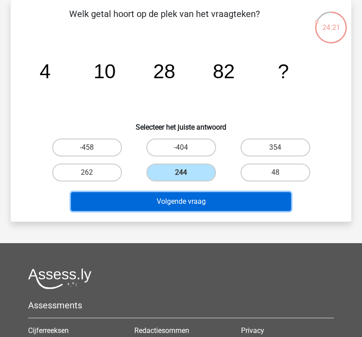
click at [195, 200] on button "Volgende vraag" at bounding box center [181, 201] width 221 height 19
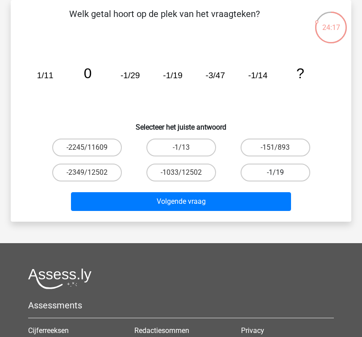
click at [262, 169] on label "-1/19" at bounding box center [276, 173] width 70 height 18
click at [276, 173] on input "-1/19" at bounding box center [279, 176] width 6 height 6
radio input "true"
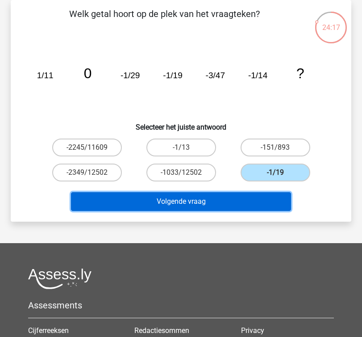
click at [227, 199] on button "Volgende vraag" at bounding box center [181, 201] width 221 height 19
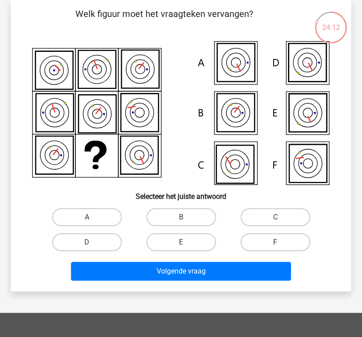
click at [250, 242] on label "F" at bounding box center [276, 242] width 70 height 18
click at [276, 242] on input "F" at bounding box center [279, 245] width 6 height 6
radio input "true"
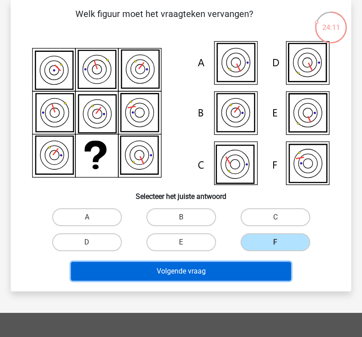
click at [240, 275] on button "Volgende vraag" at bounding box center [181, 271] width 221 height 19
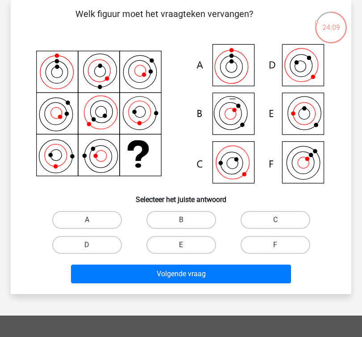
drag, startPoint x: 122, startPoint y: 16, endPoint x: 127, endPoint y: 16, distance: 4.9
click at [127, 16] on p "Welk figuur moet het vraagteken vervangen?" at bounding box center [164, 20] width 279 height 27
copy p
click at [152, 39] on div "Welk figuur moet het vraagteken vervangen?" at bounding box center [181, 147] width 334 height 280
click at [230, 159] on icon at bounding box center [181, 114] width 298 height 147
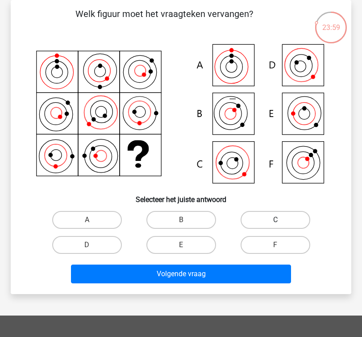
click at [259, 216] on label "C" at bounding box center [276, 220] width 70 height 18
click at [276, 220] on input "C" at bounding box center [279, 223] width 6 height 6
radio input "true"
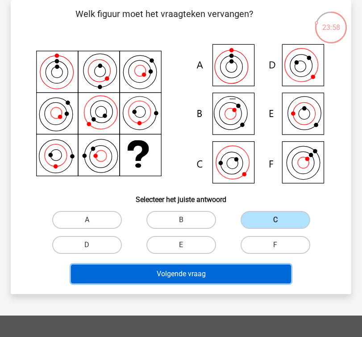
click at [251, 273] on button "Volgende vraag" at bounding box center [181, 274] width 221 height 19
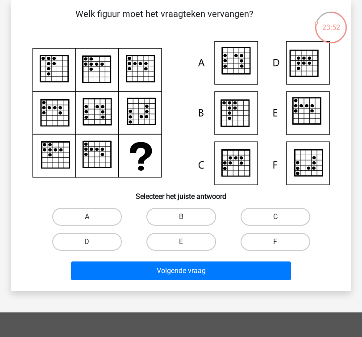
click at [121, 18] on p "Welk figuur moet het vraagteken vervangen?" at bounding box center [164, 20] width 279 height 27
click at [123, 16] on p "Welk figuur moet het vraagteken vervangen?" at bounding box center [164, 20] width 279 height 27
click at [122, 16] on p "Welk figuur moet het vraagteken vervangen?" at bounding box center [164, 20] width 279 height 27
click at [124, 14] on p "Welk figuur moet het vraagteken vervangen?" at bounding box center [164, 20] width 279 height 27
copy p
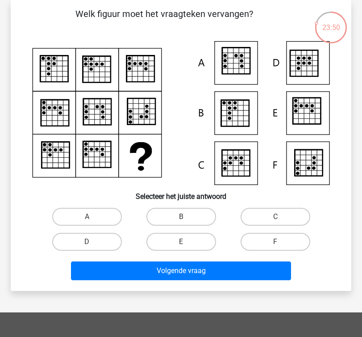
click at [124, 14] on p "Welk figuur moet het vraagteken vervangen?" at bounding box center [164, 20] width 279 height 27
click at [267, 242] on label "F" at bounding box center [276, 242] width 70 height 18
click at [276, 242] on input "F" at bounding box center [279, 245] width 6 height 6
radio input "true"
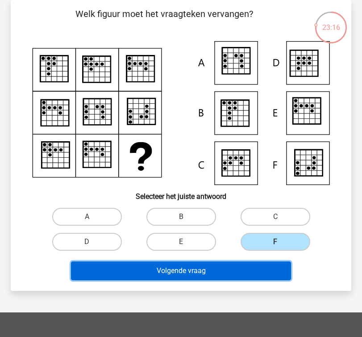
click at [254, 270] on button "Volgende vraag" at bounding box center [181, 270] width 221 height 19
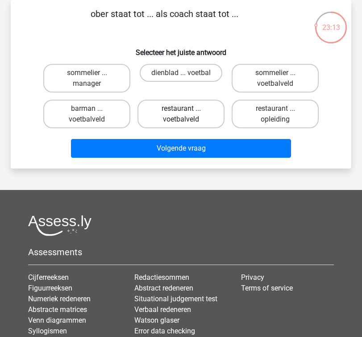
click at [182, 108] on label "restaurant ... voetbalveld" at bounding box center [181, 114] width 87 height 29
click at [182, 109] on input "restaurant ... voetbalveld" at bounding box center [184, 112] width 6 height 6
radio input "true"
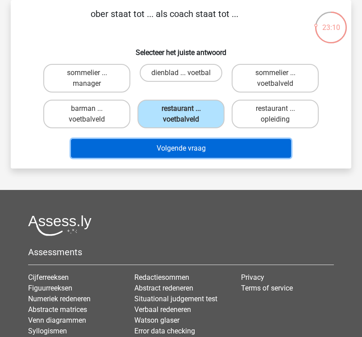
click at [195, 148] on button "Volgende vraag" at bounding box center [181, 148] width 221 height 19
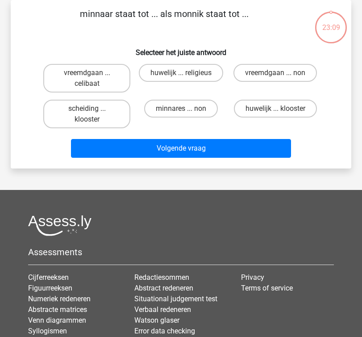
click at [150, 21] on p "minnaar staat tot ... als monnik staat tot ..." at bounding box center [164, 20] width 279 height 27
click at [187, 116] on label "minnares ... non" at bounding box center [181, 109] width 74 height 18
click at [187, 114] on input "minnares ... non" at bounding box center [184, 112] width 6 height 6
radio input "true"
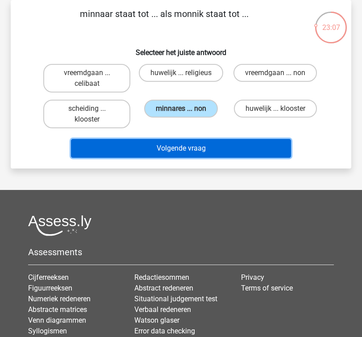
click at [184, 148] on button "Volgende vraag" at bounding box center [181, 148] width 221 height 19
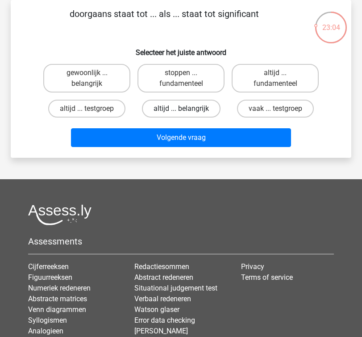
click at [203, 108] on label "altijd ... belangrijk" at bounding box center [181, 109] width 79 height 18
click at [187, 109] on input "altijd ... belangrijk" at bounding box center [184, 112] width 6 height 6
radio input "true"
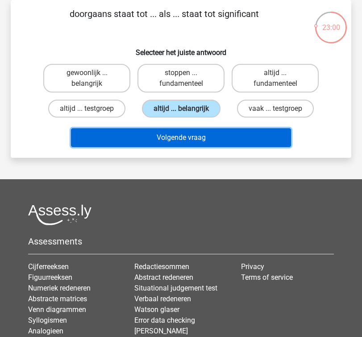
click at [206, 142] on button "Volgende vraag" at bounding box center [181, 137] width 221 height 19
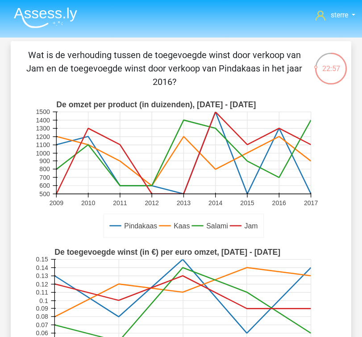
scroll to position [8, 0]
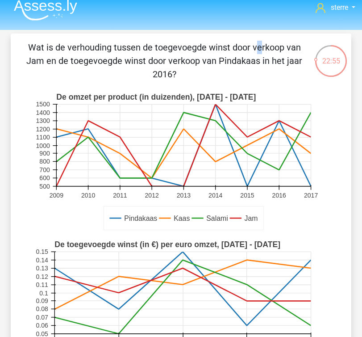
drag, startPoint x: 63, startPoint y: 46, endPoint x: 67, endPoint y: 48, distance: 5.2
click at [67, 48] on p "Wat is de verhouding tussen de toegevoegde winst door verkoop van Jam en de toe…" at bounding box center [164, 61] width 279 height 40
copy p
click at [67, 48] on p "Wat is de verhouding tussen de toegevoegde winst door verkoop van Jam en de toe…" at bounding box center [164, 61] width 279 height 40
click at [113, 48] on p "Wat is de verhouding tussen de toegevoegde winst door verkoop van Jam en de toe…" at bounding box center [164, 61] width 279 height 40
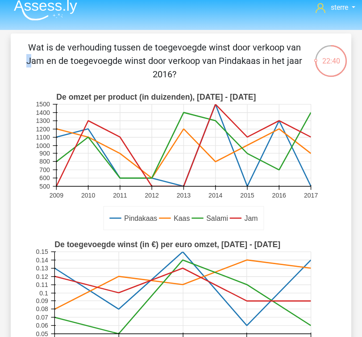
copy p
click at [144, 80] on p "Wat is de verhouding tussen de toegevoegde winst door verkoop van Jam en de toe…" at bounding box center [164, 61] width 279 height 40
drag, startPoint x: 160, startPoint y: 67, endPoint x: 3, endPoint y: 46, distance: 158.6
click at [3, 46] on div "22:36 Vraag 22 van de 38 Categorie: LTP Volledige simulatie test 2 Pindakaas Ka…" at bounding box center [181, 261] width 362 height 455
copy p "Wat is de verhouding tussen de toegevoegde winst door verkoop van Jam en de toe…"
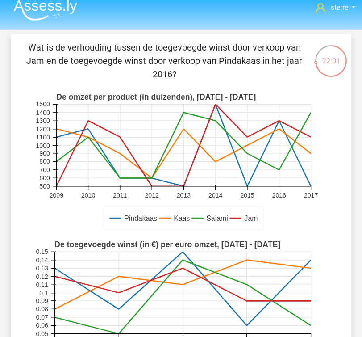
click at [140, 64] on p "Wat is de verhouding tussen de toegevoegde winst door verkoop van Jam en de toe…" at bounding box center [164, 61] width 279 height 40
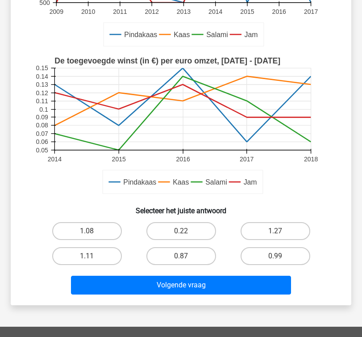
scroll to position [192, 0]
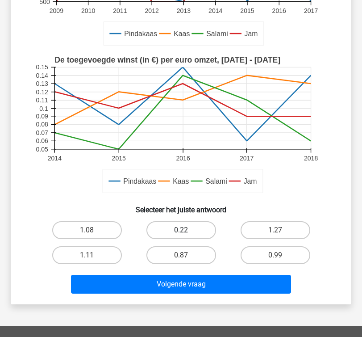
click at [191, 230] on label "0.22" at bounding box center [182, 230] width 70 height 18
click at [187, 230] on input "0.22" at bounding box center [184, 233] width 6 height 6
radio input "true"
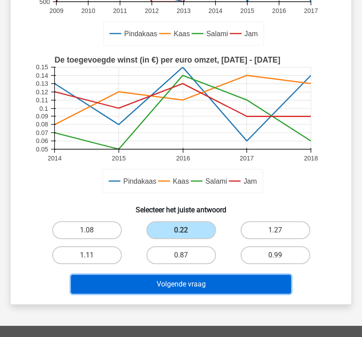
click at [201, 289] on button "Volgende vraag" at bounding box center [181, 284] width 221 height 19
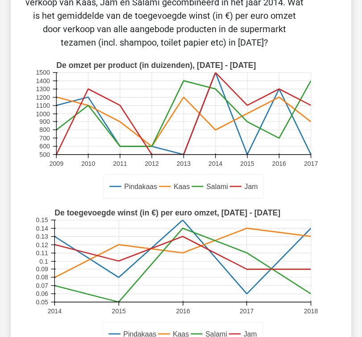
scroll to position [41, 0]
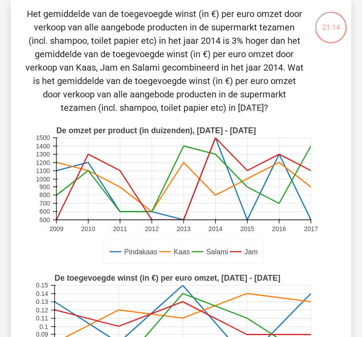
click at [131, 117] on div "Het gemiddelde van de toegevoegde winst (in €) per euro omzet door verkoop van …" at bounding box center [181, 261] width 334 height 508
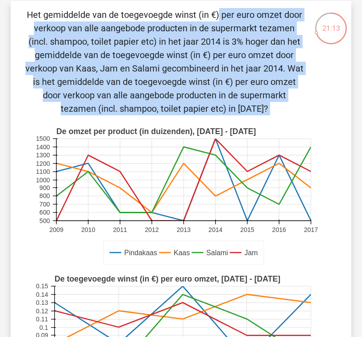
scroll to position [30, 0]
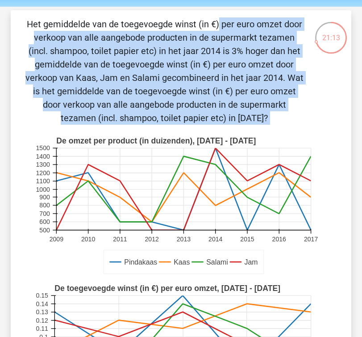
drag, startPoint x: 263, startPoint y: 114, endPoint x: 3, endPoint y: 4, distance: 282.7
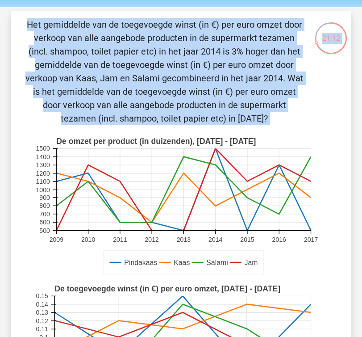
copy div "sterre sterreklazes@live.nl Logout 21:13 Vraag 23 van de 38 Categorie: LTP Voll…"
click at [101, 119] on p "Het gemiddelde van de toegevoegde winst (in €) per euro omzet door verkoop van …" at bounding box center [164, 71] width 279 height 107
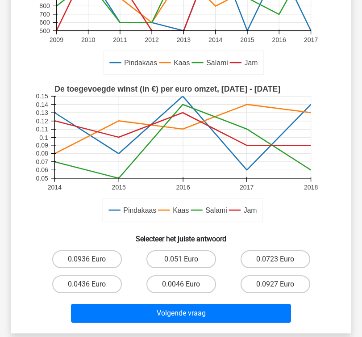
scroll to position [233, 0]
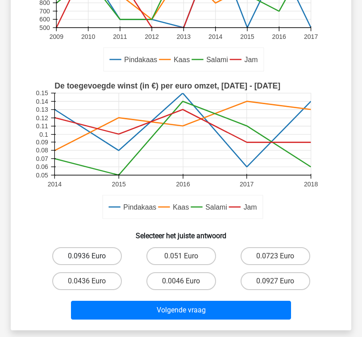
click at [114, 258] on label "0.0936 Euro" at bounding box center [87, 256] width 70 height 18
click at [93, 258] on input "0.0936 Euro" at bounding box center [90, 259] width 6 height 6
radio input "true"
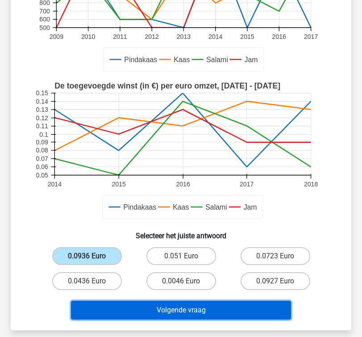
click at [155, 301] on button "Volgende vraag" at bounding box center [181, 310] width 221 height 19
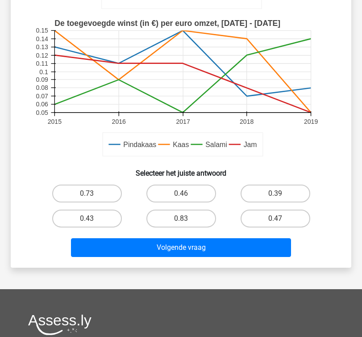
scroll to position [232, 0]
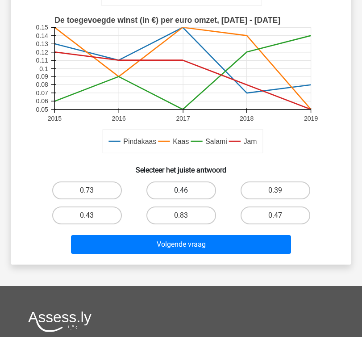
click at [163, 194] on label "0.46" at bounding box center [182, 190] width 70 height 18
click at [181, 194] on input "0.46" at bounding box center [184, 193] width 6 height 6
radio input "true"
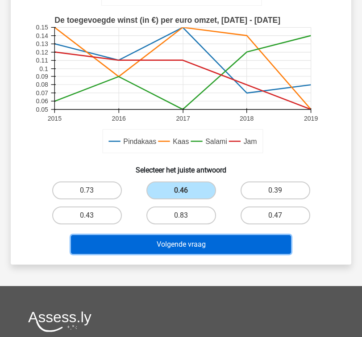
click at [189, 246] on button "Volgende vraag" at bounding box center [181, 244] width 221 height 19
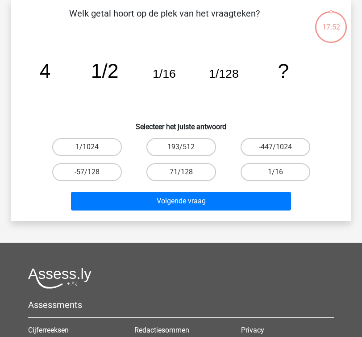
scroll to position [41, 0]
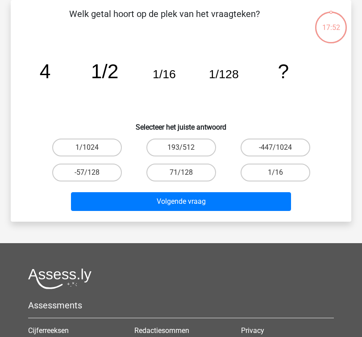
click at [130, 93] on icon "image/svg+xml 4 1/2 1/16 1/128 ?" at bounding box center [181, 78] width 298 height 75
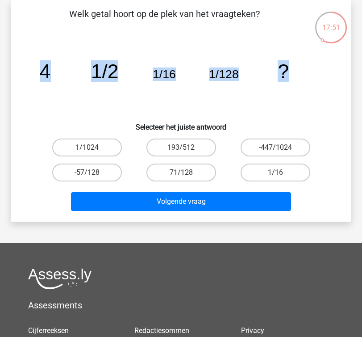
drag, startPoint x: 303, startPoint y: 75, endPoint x: 30, endPoint y: 75, distance: 273.1
click at [30, 75] on div "image/svg+xml 4 1/2 1/16 1/128 ?" at bounding box center [181, 78] width 312 height 75
copy g "4 1/2 1/16 1/128 ?"
click at [84, 151] on label "1/1024" at bounding box center [87, 148] width 70 height 18
click at [87, 151] on input "1/1024" at bounding box center [90, 150] width 6 height 6
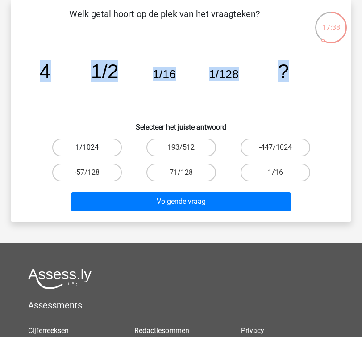
radio input "true"
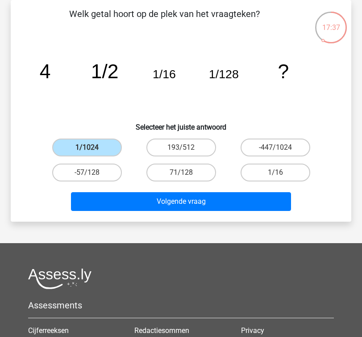
click at [148, 105] on icon "image/svg+xml 4 1/2 1/16 1/128 ?" at bounding box center [181, 78] width 298 height 75
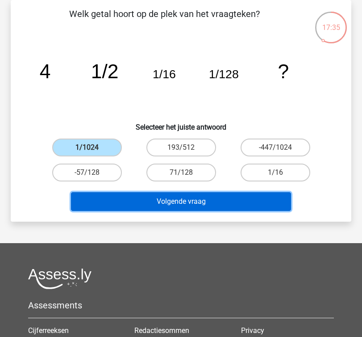
click at [187, 205] on button "Volgende vraag" at bounding box center [181, 201] width 221 height 19
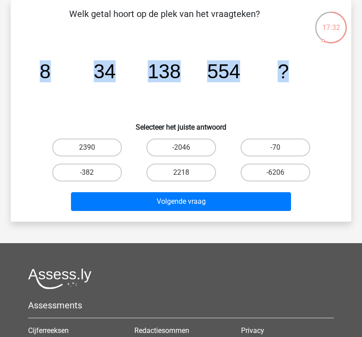
drag, startPoint x: 312, startPoint y: 61, endPoint x: 36, endPoint y: 65, distance: 276.2
click at [36, 65] on icon "image/svg+xml 8 34 138 554 ?" at bounding box center [181, 78] width 298 height 75
click at [166, 165] on label "2218" at bounding box center [182, 173] width 70 height 18
click at [181, 173] on input "2218" at bounding box center [184, 176] width 6 height 6
radio input "true"
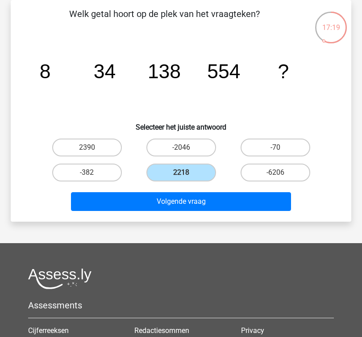
click at [183, 191] on div "Volgende vraag" at bounding box center [181, 199] width 312 height 29
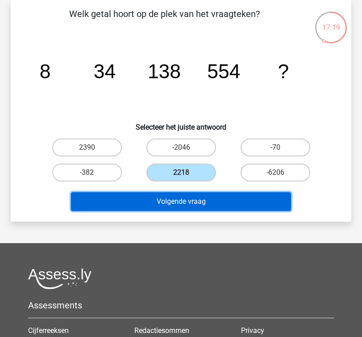
click at [189, 196] on button "Volgende vraag" at bounding box center [181, 201] width 221 height 19
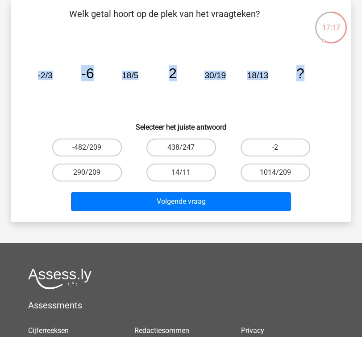
drag, startPoint x: 316, startPoint y: 83, endPoint x: 4, endPoint y: 71, distance: 312.2
click at [4, 71] on div "17:17 Vraag 27 van de 38 Categorie: LTP Volledige simulatie test 2 Welk getal h…" at bounding box center [181, 111] width 355 height 222
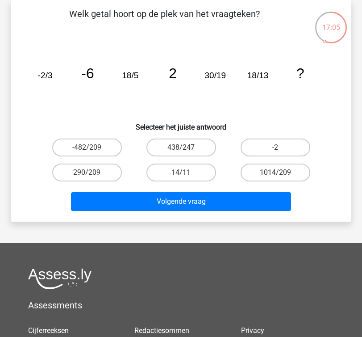
click at [173, 68] on tspan "2" at bounding box center [173, 74] width 8 height 16
click at [248, 166] on label "1014/209" at bounding box center [276, 173] width 70 height 18
click at [276, 173] on input "1014/209" at bounding box center [279, 176] width 6 height 6
radio input "true"
click at [264, 149] on label "-2" at bounding box center [276, 148] width 70 height 18
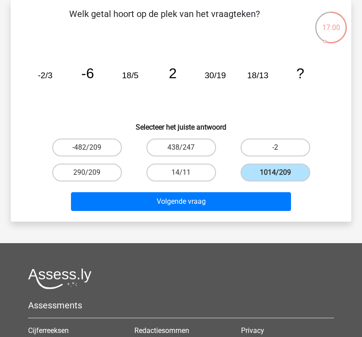
click at [276, 149] on input "-2" at bounding box center [279, 150] width 6 height 6
radio input "true"
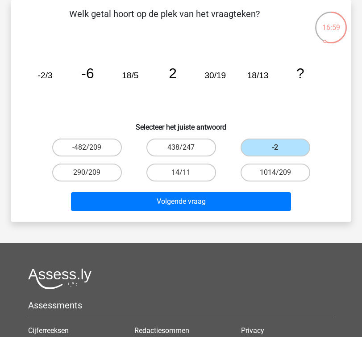
click at [253, 189] on div "Volgende vraag" at bounding box center [181, 199] width 312 height 29
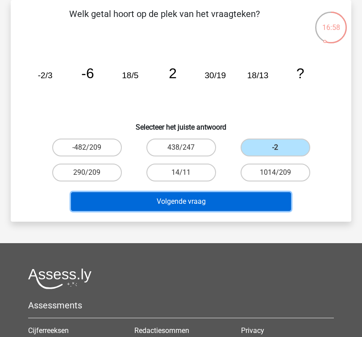
click at [225, 202] on button "Volgende vraag" at bounding box center [181, 201] width 221 height 19
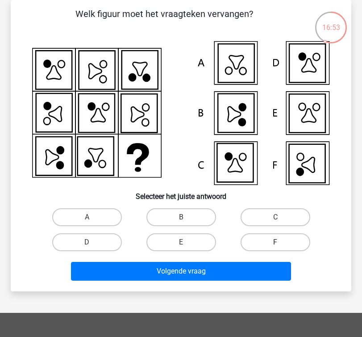
click at [286, 248] on label "F" at bounding box center [276, 242] width 70 height 18
click at [282, 248] on input "F" at bounding box center [279, 245] width 6 height 6
radio input "true"
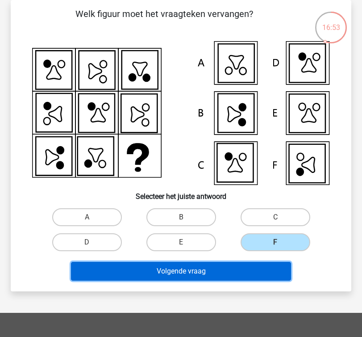
click at [249, 265] on button "Volgende vraag" at bounding box center [181, 271] width 221 height 19
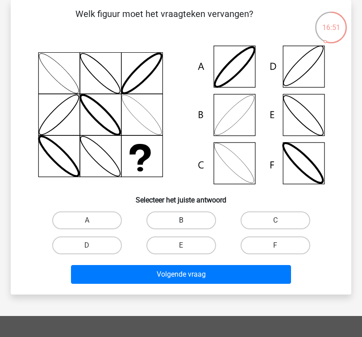
click at [173, 219] on label "B" at bounding box center [182, 220] width 70 height 18
click at [181, 220] on input "B" at bounding box center [184, 223] width 6 height 6
radio input "true"
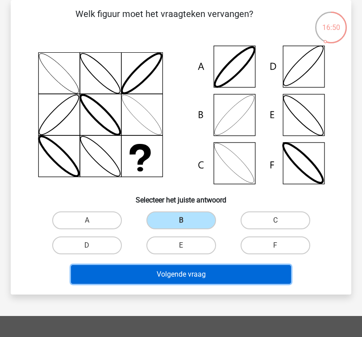
click at [172, 269] on button "Volgende vraag" at bounding box center [181, 274] width 221 height 19
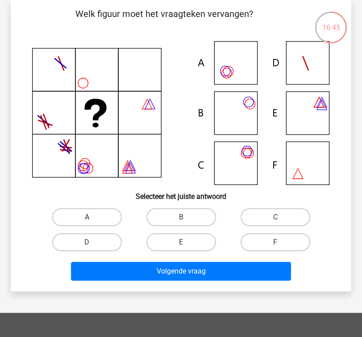
click at [88, 217] on div "A" at bounding box center [86, 217] width 87 height 18
click at [90, 220] on input "A" at bounding box center [90, 220] width 6 height 6
radio input "true"
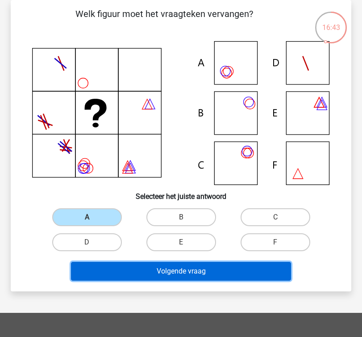
click at [154, 272] on button "Volgende vraag" at bounding box center [181, 271] width 221 height 19
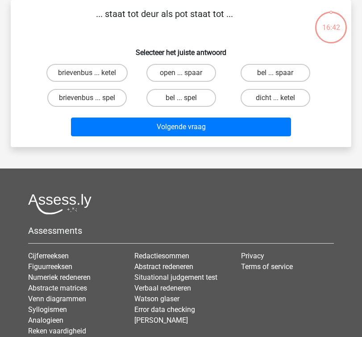
scroll to position [0, 0]
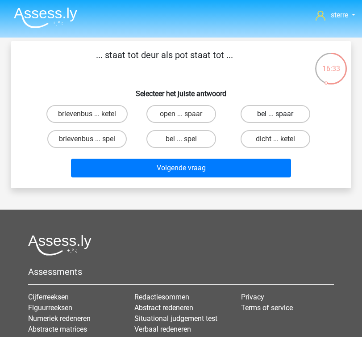
click at [282, 118] on label "bel ... spaar" at bounding box center [276, 114] width 70 height 18
click at [282, 118] on input "bel ... spaar" at bounding box center [279, 117] width 6 height 6
radio input "true"
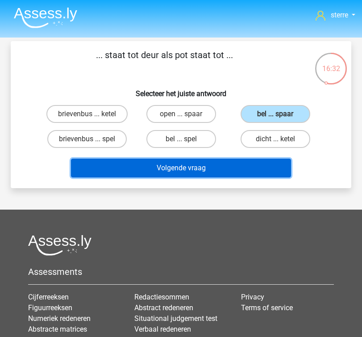
click at [251, 166] on button "Volgende vraag" at bounding box center [181, 168] width 221 height 19
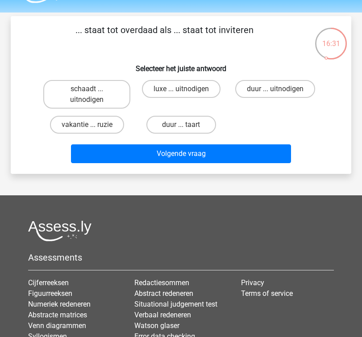
scroll to position [17, 0]
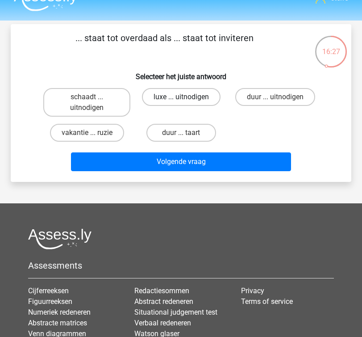
click at [191, 93] on label "luxe ... uitnodigen" at bounding box center [181, 97] width 79 height 18
click at [187, 97] on input "luxe ... uitnodigen" at bounding box center [184, 100] width 6 height 6
radio input "true"
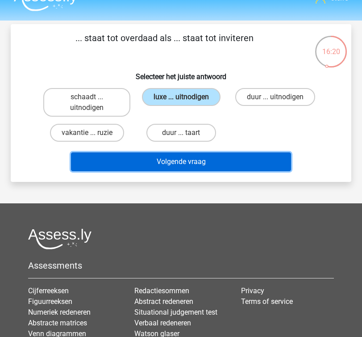
click at [225, 164] on button "Volgende vraag" at bounding box center [181, 161] width 221 height 19
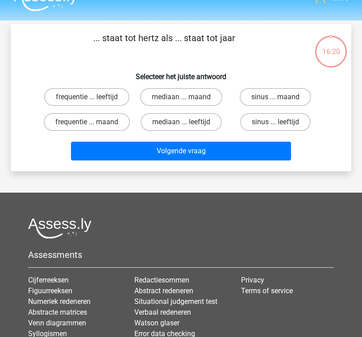
scroll to position [41, 0]
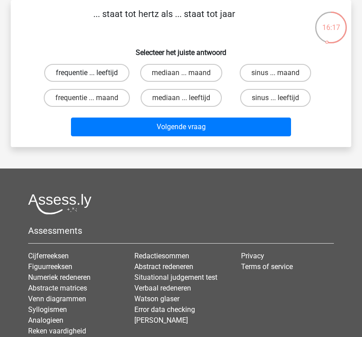
click at [97, 67] on label "frequentie ... leeftijd" at bounding box center [86, 73] width 85 height 18
click at [93, 73] on input "frequentie ... leeftijd" at bounding box center [90, 76] width 6 height 6
radio input "true"
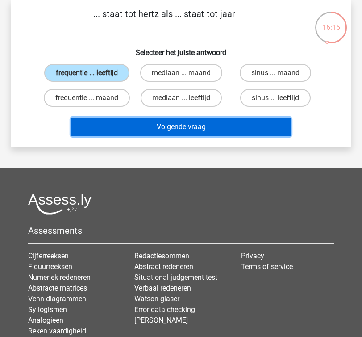
click at [156, 129] on button "Volgende vraag" at bounding box center [181, 127] width 221 height 19
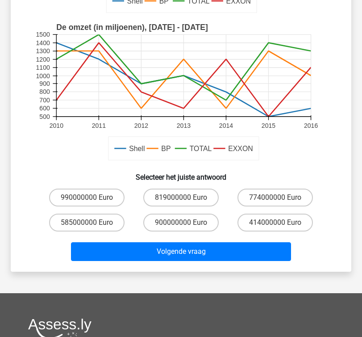
scroll to position [212, 0]
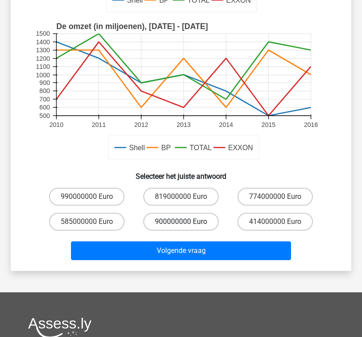
click at [173, 223] on label "900000000 Euro" at bounding box center [181, 222] width 76 height 18
click at [181, 223] on input "900000000 Euro" at bounding box center [184, 225] width 6 height 6
radio input "true"
click at [173, 223] on label "900000000 Euro" at bounding box center [181, 222] width 76 height 18
click at [181, 223] on input "900000000 Euro" at bounding box center [184, 225] width 6 height 6
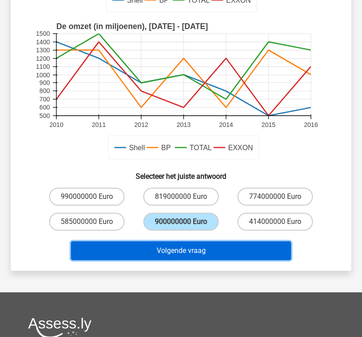
click at [169, 243] on button "Volgende vraag" at bounding box center [181, 250] width 221 height 19
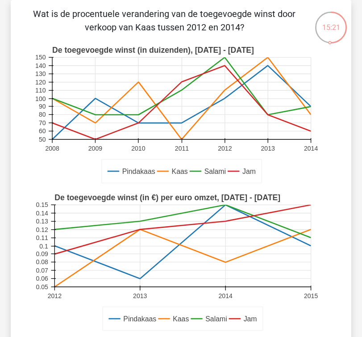
scroll to position [219, 0]
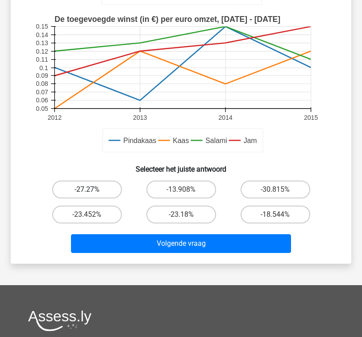
click at [80, 189] on label "-27.27%" at bounding box center [87, 190] width 70 height 18
click at [87, 189] on input "-27.27%" at bounding box center [90, 192] width 6 height 6
radio input "true"
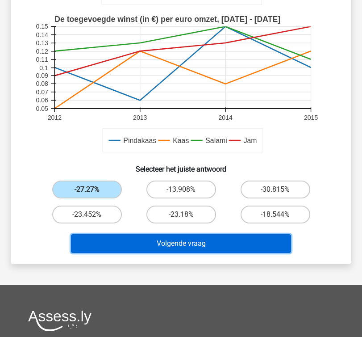
click at [166, 238] on button "Volgende vraag" at bounding box center [181, 243] width 221 height 19
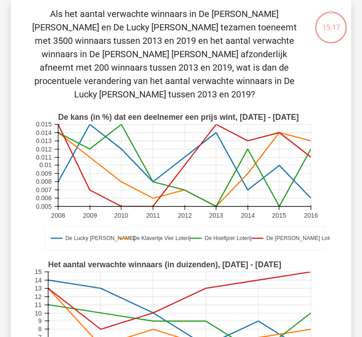
scroll to position [41, 0]
click at [90, 14] on p "Als het aantal verwachte winnaars in De Guus Geluk Loterij en De Lucky Luke Lot…" at bounding box center [164, 54] width 279 height 94
click at [115, 40] on p "Als het aantal verwachte winnaars in De Guus Geluk Loterij en De Lucky Luke Lot…" at bounding box center [164, 54] width 279 height 94
click at [137, 63] on p "Als het aantal verwachte winnaars in De Guus Geluk Loterij en De Lucky Luke Lot…" at bounding box center [164, 54] width 279 height 94
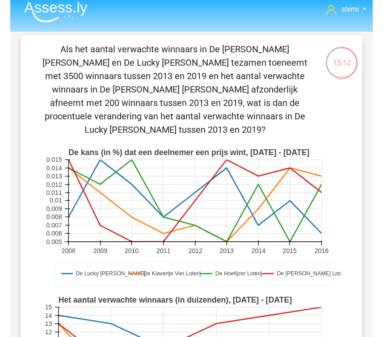
scroll to position [3, 0]
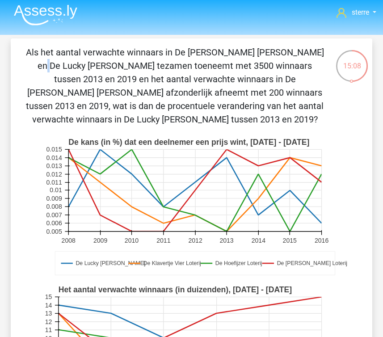
click at [132, 51] on p "Als het aantal verwachte winnaars in De Guus Geluk Loterij en De Lucky Luke Lot…" at bounding box center [174, 86] width 299 height 80
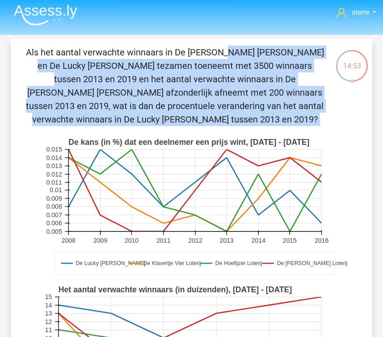
drag, startPoint x: 238, startPoint y: 129, endPoint x: 41, endPoint y: 53, distance: 211.2
click at [41, 53] on div "Als het aantal verwachte winnaars in De Guus Geluk Loterij en De Lucky Luke Lot…" at bounding box center [191, 286] width 354 height 481
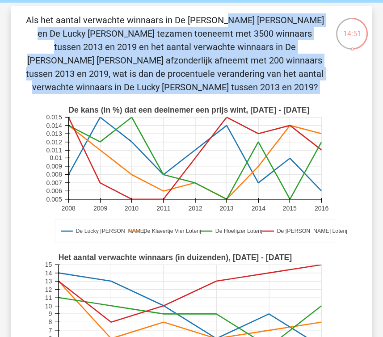
scroll to position [47, 0]
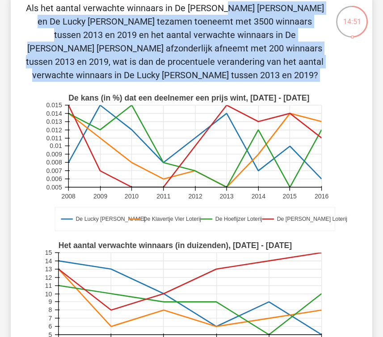
click at [72, 85] on div "Als het aantal verwachte winnaars in De Guus Geluk Loterij en De Lucky Luke Lot…" at bounding box center [191, 241] width 354 height 481
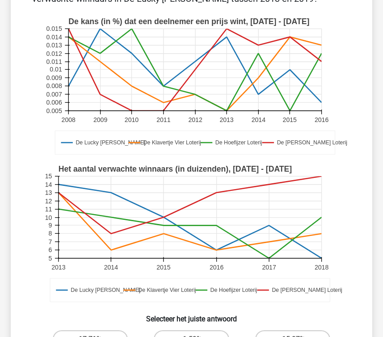
scroll to position [124, 0]
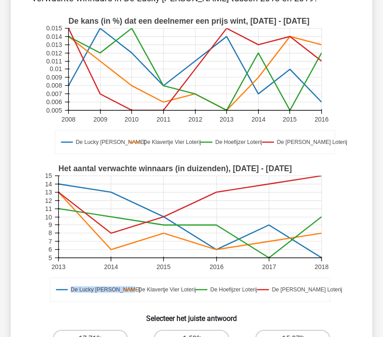
drag, startPoint x: 70, startPoint y: 289, endPoint x: 122, endPoint y: 287, distance: 52.8
click at [122, 287] on g "De Lucky Luke Loterij De Klavertje Vier Loterij De Hoefijzer Loterij De Guus Ge…" at bounding box center [196, 290] width 292 height 24
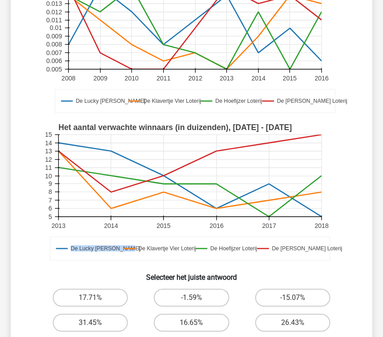
scroll to position [166, 0]
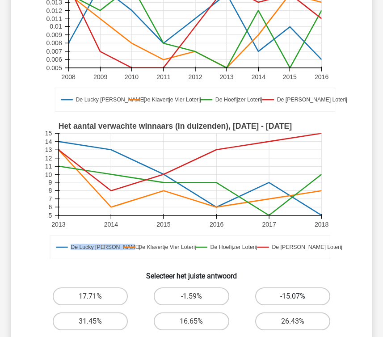
click at [280, 299] on label "-15.07%" at bounding box center [292, 296] width 75 height 18
click at [293, 299] on input "-15.07%" at bounding box center [296, 299] width 6 height 6
radio input "true"
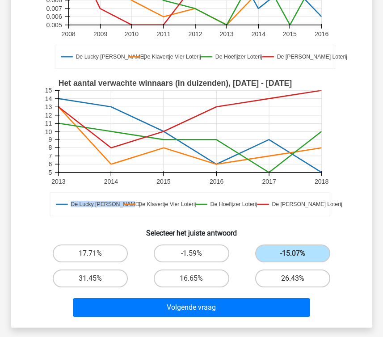
scroll to position [210, 0]
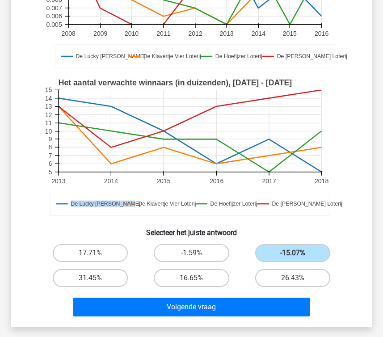
click at [161, 282] on label "16.65%" at bounding box center [191, 278] width 75 height 18
click at [191, 282] on input "16.65%" at bounding box center [194, 281] width 6 height 6
radio input "true"
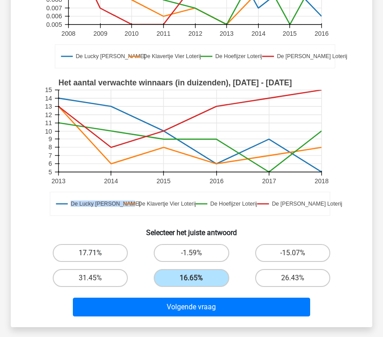
click at [113, 259] on label "17.71%" at bounding box center [90, 253] width 75 height 18
click at [96, 259] on input "17.71%" at bounding box center [93, 256] width 6 height 6
radio input "true"
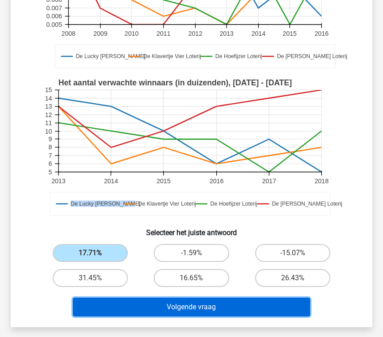
click at [177, 310] on button "Volgende vraag" at bounding box center [191, 307] width 237 height 19
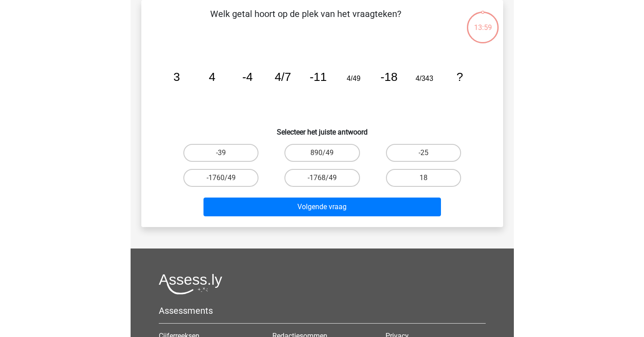
scroll to position [41, 0]
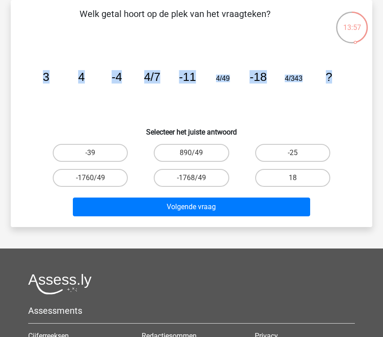
drag, startPoint x: 334, startPoint y: 83, endPoint x: 29, endPoint y: 77, distance: 305.7
click at [29, 77] on div "image/svg+xml 3 4 -4 4/7 -11 4/49 -18 4/343 ?" at bounding box center [191, 81] width 333 height 80
click at [188, 15] on p "Welk getal hoort op de plek van het vraagteken?" at bounding box center [174, 20] width 299 height 27
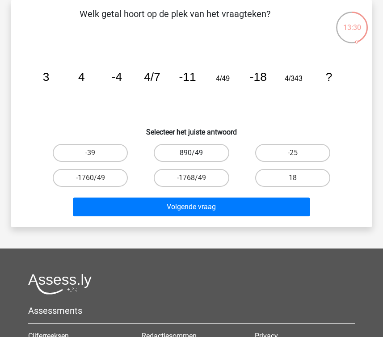
click at [193, 149] on label "890/49" at bounding box center [191, 153] width 75 height 18
click at [193, 153] on input "890/49" at bounding box center [194, 156] width 6 height 6
radio input "true"
click at [177, 181] on label "-1768/49" at bounding box center [191, 178] width 75 height 18
click at [191, 181] on input "-1768/49" at bounding box center [194, 181] width 6 height 6
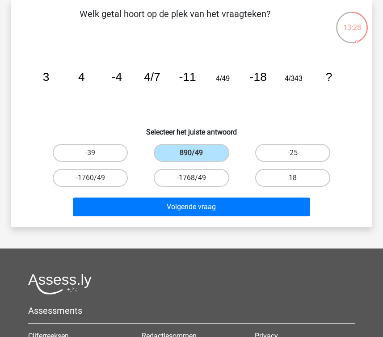
radio input "true"
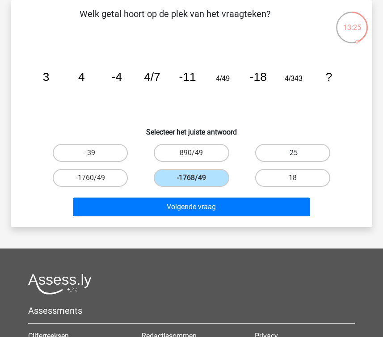
click at [283, 156] on label "-25" at bounding box center [292, 153] width 75 height 18
click at [293, 156] on input "-25" at bounding box center [296, 156] width 6 height 6
radio input "true"
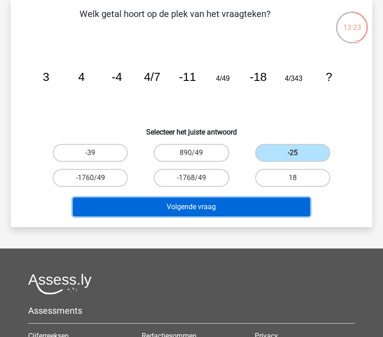
click at [275, 204] on button "Volgende vraag" at bounding box center [191, 207] width 237 height 19
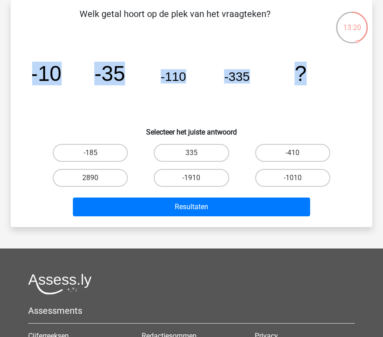
drag, startPoint x: 309, startPoint y: 85, endPoint x: 25, endPoint y: 80, distance: 284.3
click at [25, 80] on div "Welk getal hoort op de plek van het vraagteken? image/svg+xml -10 -35 -110 -335…" at bounding box center [191, 113] width 354 height 212
click at [114, 82] on tspan "-35" at bounding box center [109, 74] width 31 height 24
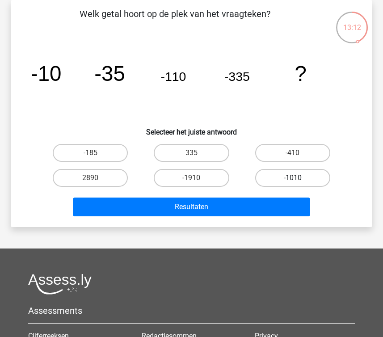
click at [283, 177] on label "-1010" at bounding box center [292, 178] width 75 height 18
click at [293, 178] on input "-1010" at bounding box center [296, 181] width 6 height 6
radio input "true"
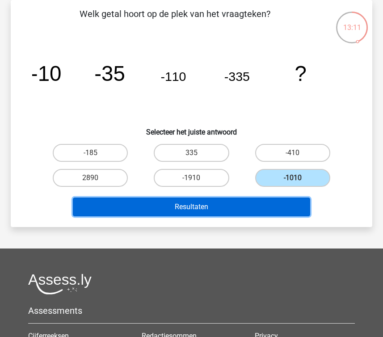
click at [268, 205] on button "Resultaten" at bounding box center [191, 207] width 237 height 19
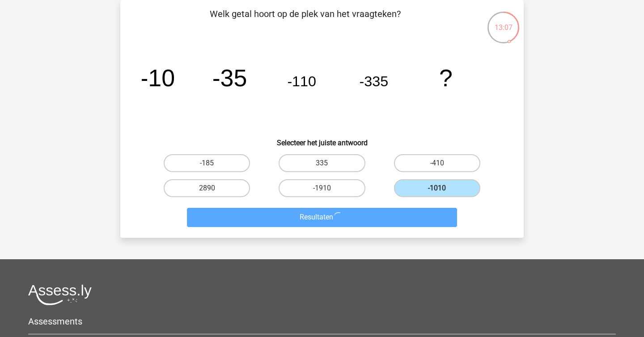
scroll to position [0, 0]
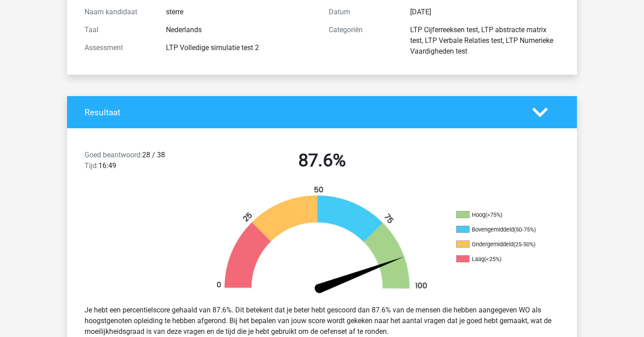
scroll to position [104, 0]
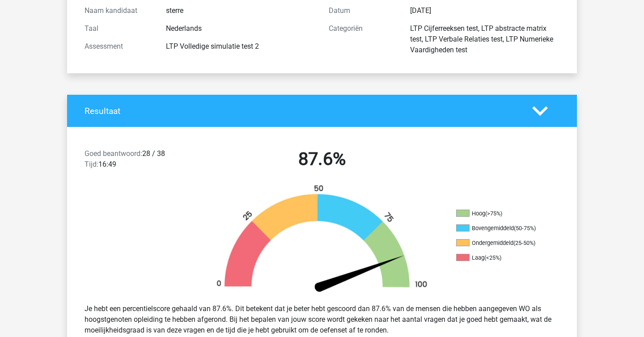
click at [166, 147] on div "Goed beantwoord: 28 / 38 Tijd: 16:49 87.6%" at bounding box center [321, 161] width 509 height 46
click at [158, 152] on div "Goed beantwoord: 28 / 38 Tijd: 16:49" at bounding box center [139, 160] width 122 height 25
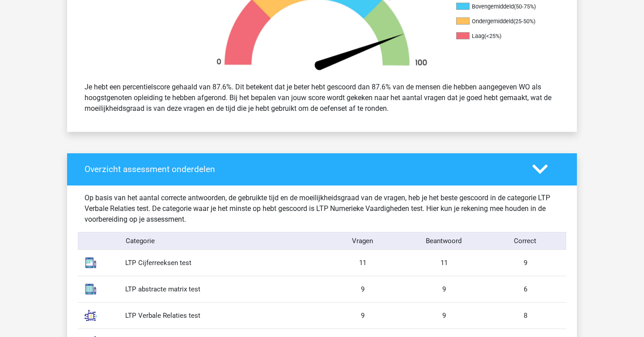
scroll to position [327, 0]
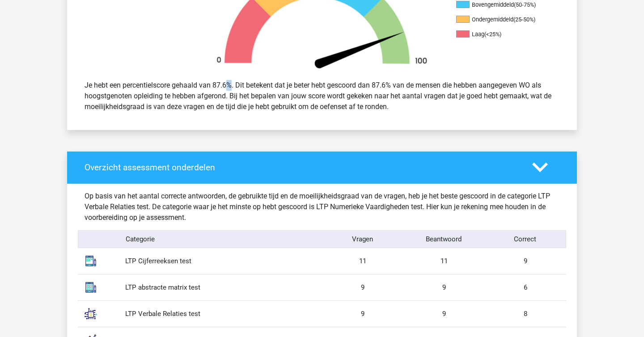
click at [199, 87] on div "Je hebt een percentielscore gehaald van 87.6%. Dit betekent dat je beter hebt g…" at bounding box center [322, 95] width 488 height 39
copy div
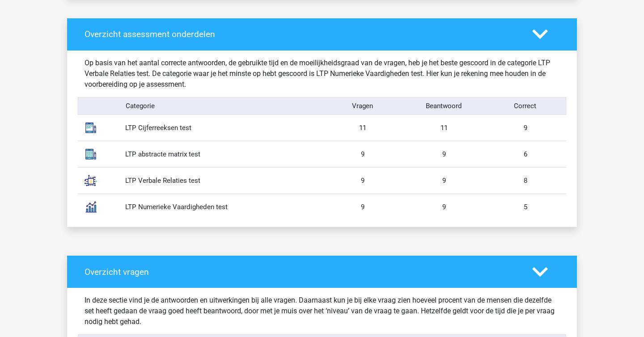
scroll to position [463, 0]
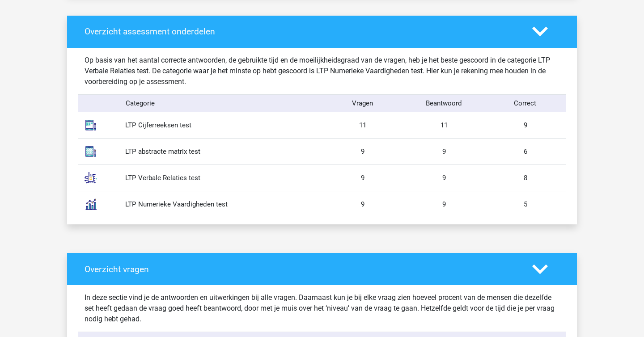
click at [480, 130] on div "11" at bounding box center [443, 125] width 81 height 10
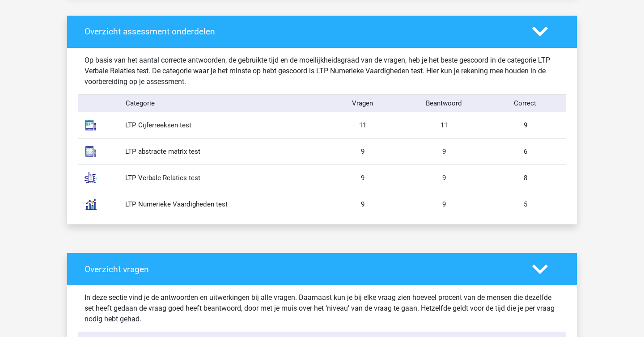
drag, startPoint x: 543, startPoint y: 147, endPoint x: 574, endPoint y: 210, distance: 69.8
click at [575, 210] on div "Overzicht assessment onderdelen Op basis van het aantal correcte antwoorden, de…" at bounding box center [321, 120] width 509 height 209
click at [574, 210] on div "Overzicht assessment onderdelen Op basis van het aantal correcte antwoorden, de…" at bounding box center [321, 120] width 509 height 209
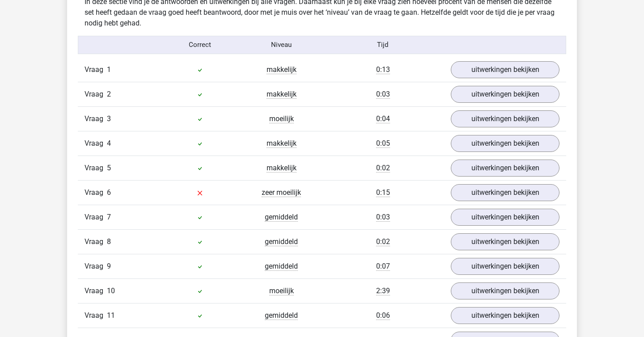
scroll to position [759, 0]
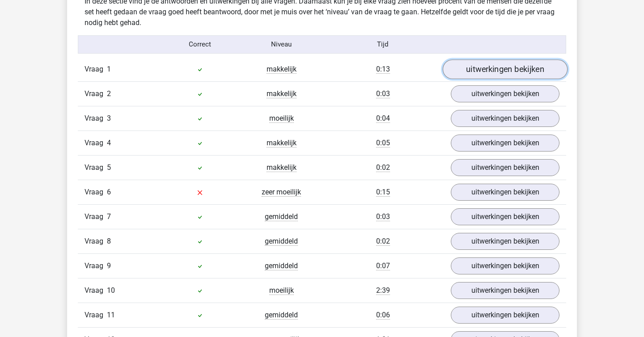
click at [471, 76] on link "uitwerkingen bekijken" at bounding box center [504, 69] width 125 height 20
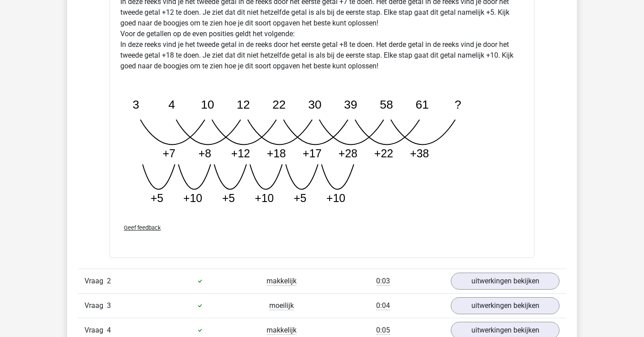
scroll to position [1090, 0]
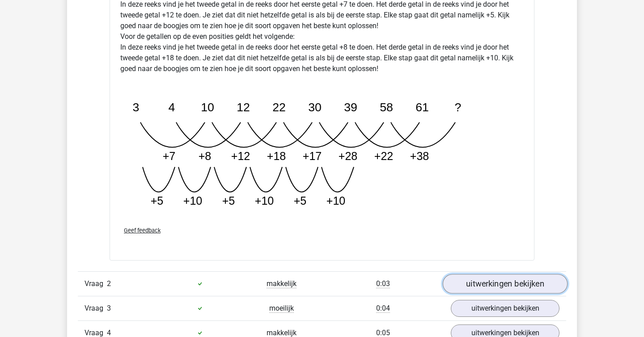
click at [476, 282] on link "uitwerkingen bekijken" at bounding box center [504, 284] width 125 height 20
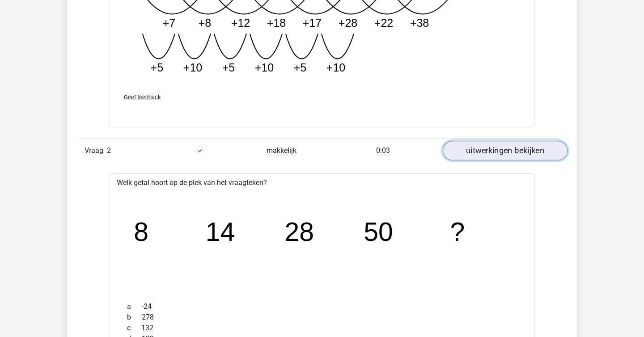
scroll to position [1567, 0]
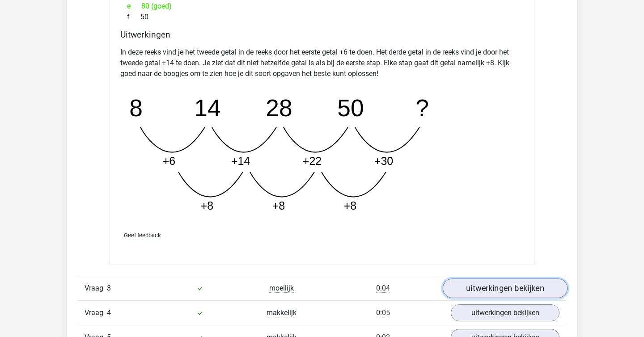
click at [476, 284] on link "uitwerkingen bekijken" at bounding box center [504, 289] width 125 height 20
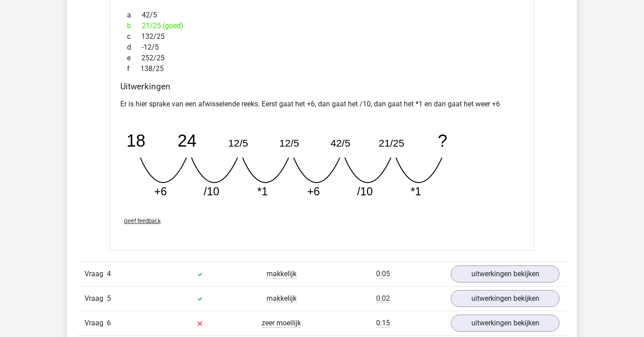
scroll to position [2003, 0]
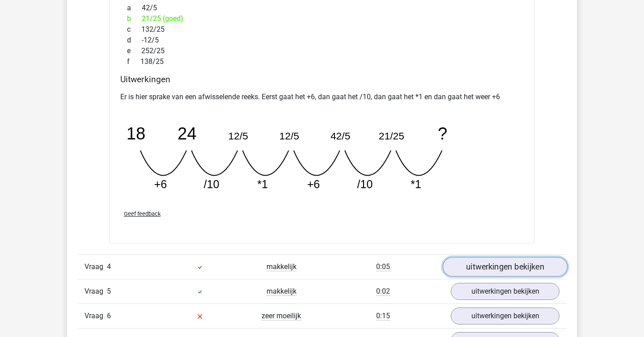
click at [480, 274] on link "uitwerkingen bekijken" at bounding box center [504, 267] width 125 height 20
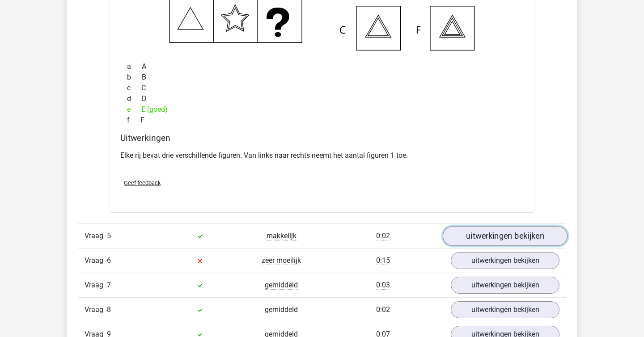
click at [480, 239] on link "uitwerkingen bekijken" at bounding box center [504, 236] width 125 height 20
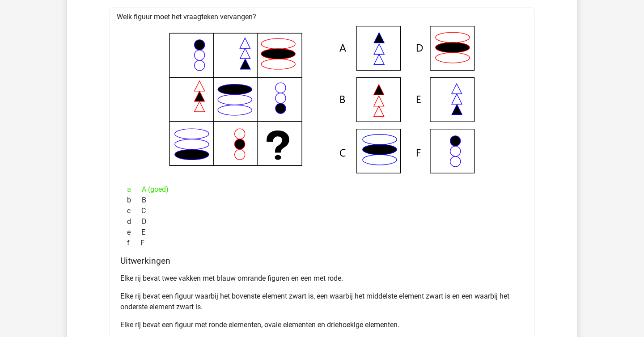
scroll to position [2681, 0]
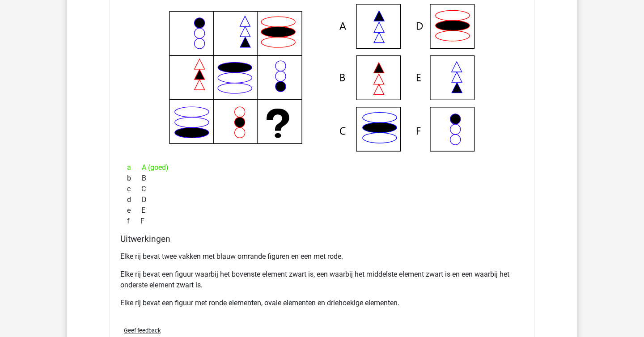
click at [480, 239] on h4 "Uitwerkingen" at bounding box center [321, 239] width 403 height 10
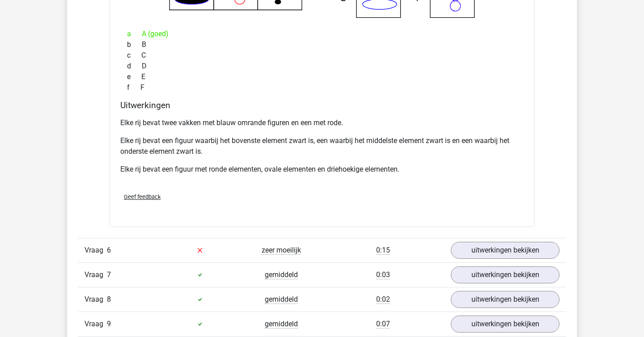
scroll to position [2816, 0]
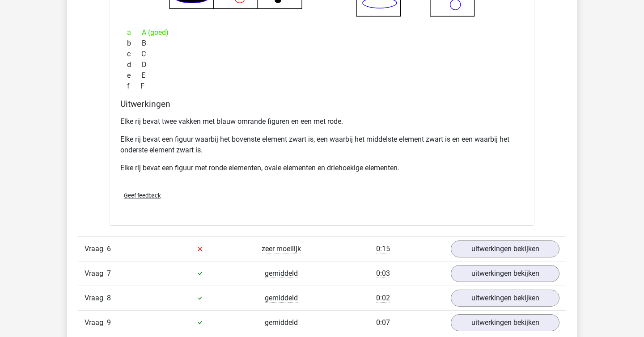
click at [481, 236] on div "Vraag 6 zeer moeilijk 0:15 uitwerkingen bekijken" at bounding box center [322, 248] width 488 height 25
click at [513, 249] on link "uitwerkingen bekijken" at bounding box center [504, 249] width 125 height 20
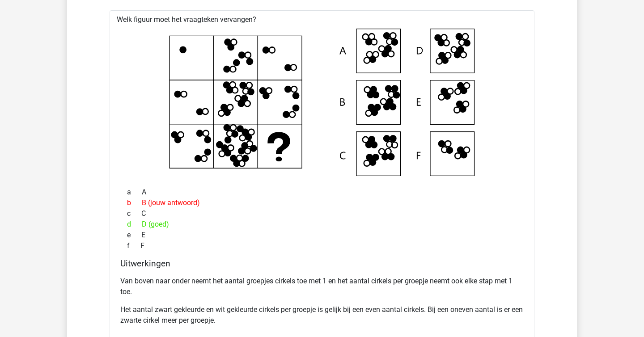
scroll to position [3079, 0]
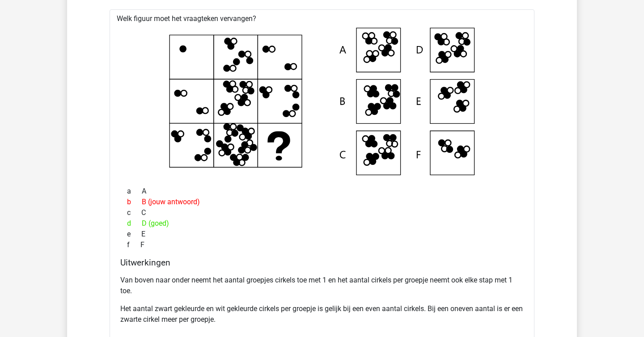
click at [513, 249] on div "f F" at bounding box center [321, 245] width 403 height 11
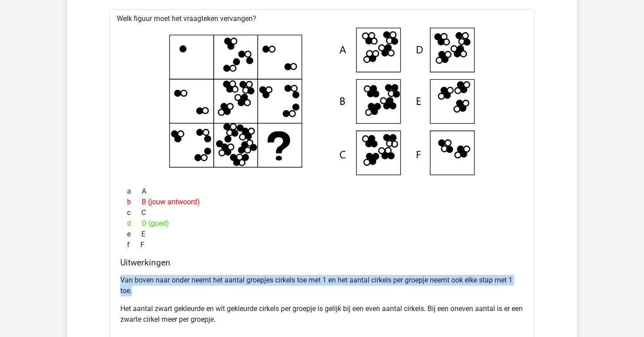
drag, startPoint x: 344, startPoint y: 268, endPoint x: 355, endPoint y: 288, distance: 23.0
click at [355, 288] on div "Uitwerkingen Van boven naar onder neemt het aantal groepjes cirkels toe met 1 e…" at bounding box center [322, 296] width 410 height 78
click at [355, 288] on p "Van boven naar onder neemt het aantal groepjes cirkels toe met 1 en het aantal …" at bounding box center [321, 285] width 403 height 21
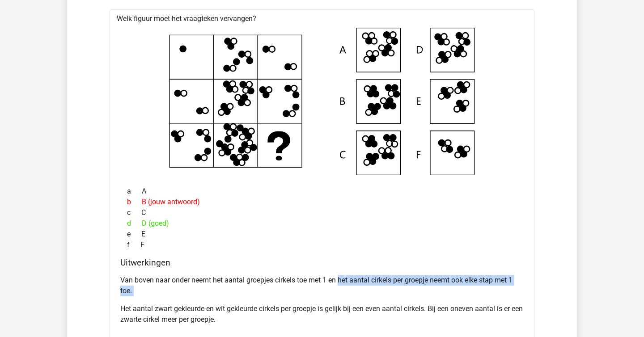
drag, startPoint x: 355, startPoint y: 288, endPoint x: 342, endPoint y: 276, distance: 17.4
click at [342, 276] on p "Van boven naar onder neemt het aantal groepjes cirkels toe met 1 en het aantal …" at bounding box center [321, 285] width 403 height 21
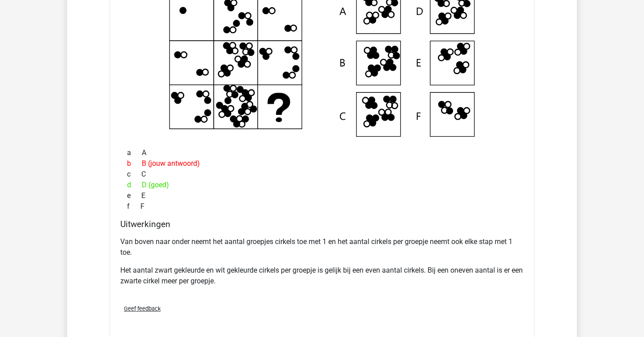
scroll to position [3118, 0]
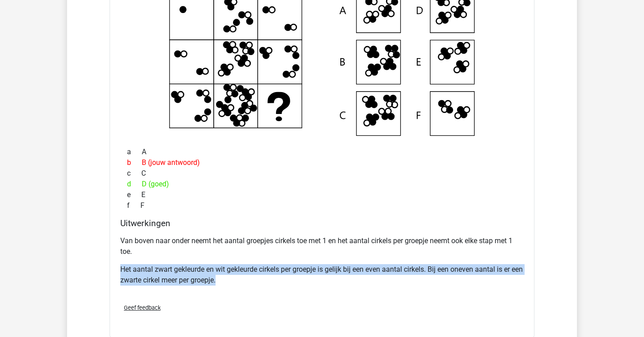
drag, startPoint x: 335, startPoint y: 278, endPoint x: 334, endPoint y: 260, distance: 18.8
click at [334, 260] on div "Van boven naar onder neemt het aantal groepjes cirkels toe met 1 en het aantal …" at bounding box center [321, 264] width 403 height 64
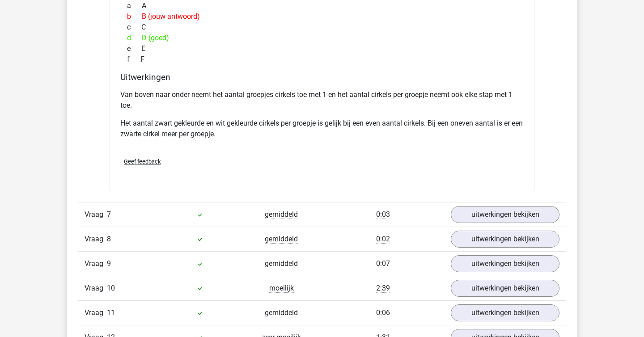
scroll to position [3266, 0]
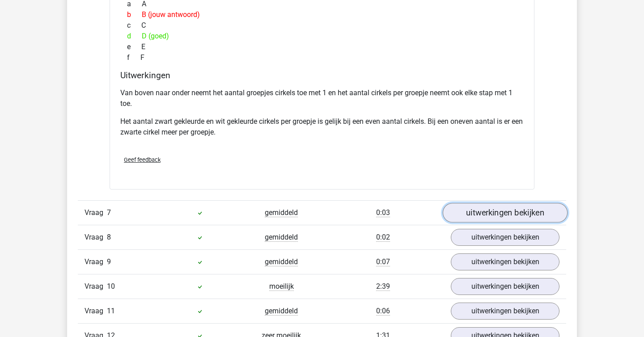
click at [467, 210] on link "uitwerkingen bekijken" at bounding box center [504, 213] width 125 height 20
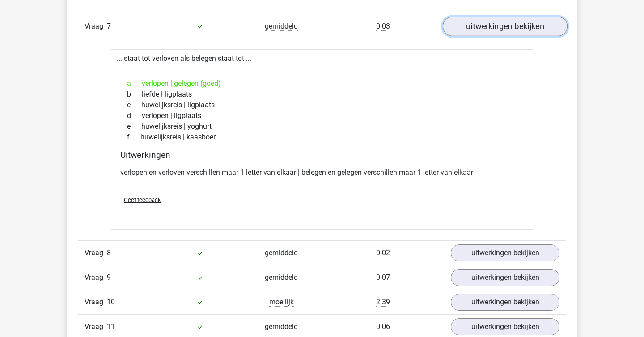
scroll to position [3453, 0]
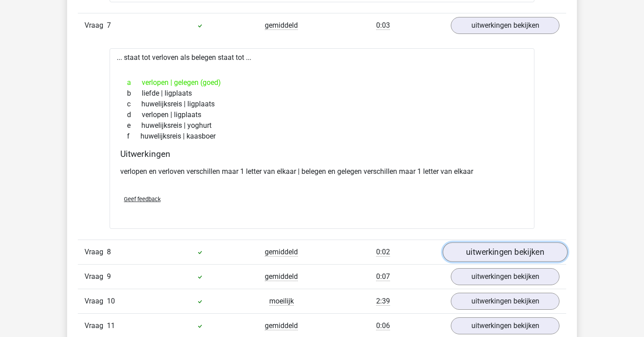
click at [489, 245] on link "uitwerkingen bekijken" at bounding box center [504, 252] width 125 height 20
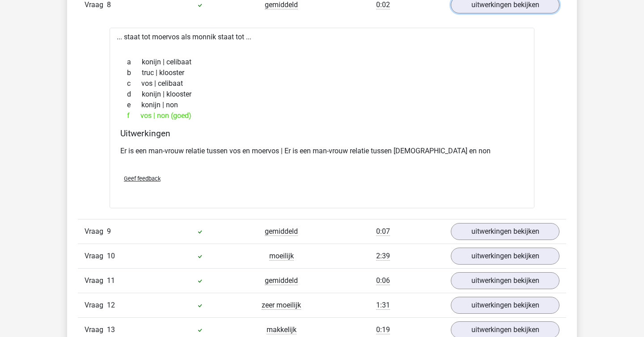
scroll to position [3701, 0]
click at [492, 240] on div "Vraag 9 gemiddeld 0:07 uitwerkingen bekijken" at bounding box center [322, 231] width 488 height 25
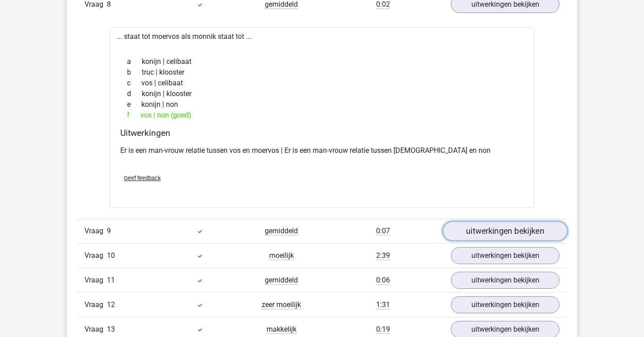
click at [492, 234] on link "uitwerkingen bekijken" at bounding box center [504, 231] width 125 height 20
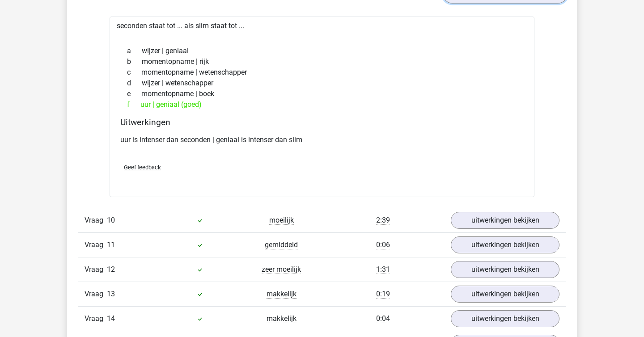
scroll to position [3951, 0]
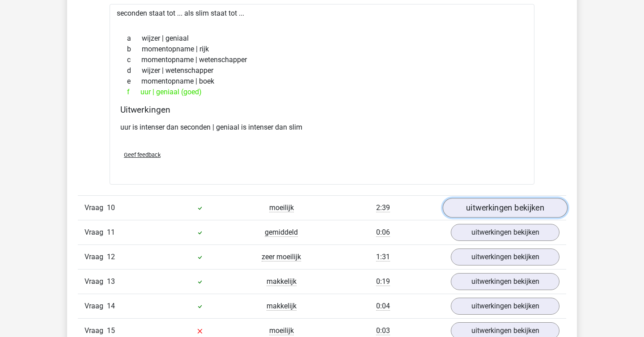
click at [496, 208] on link "uitwerkingen bekijken" at bounding box center [504, 208] width 125 height 20
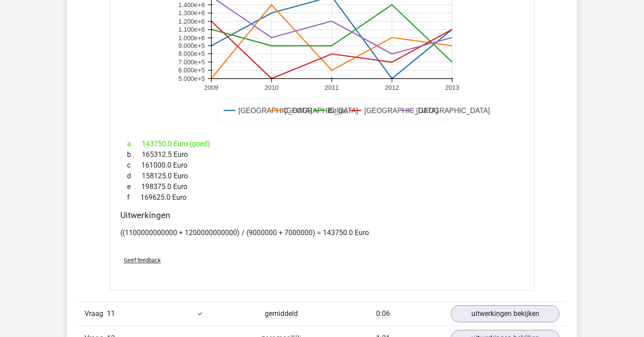
scroll to position [4367, 0]
click at [496, 208] on div "Wat is het gemiddelde van het GDP per capita van Belgie en Luxemburg in het jaa…" at bounding box center [321, 52] width 425 height 476
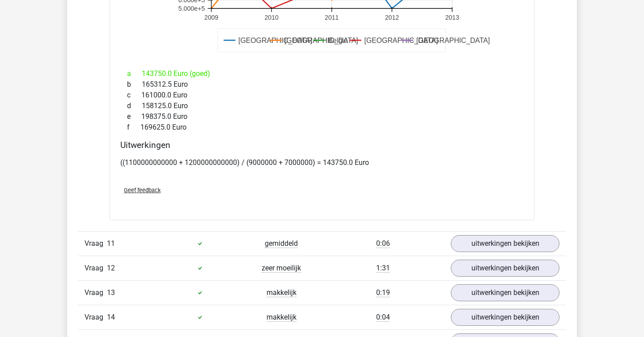
scroll to position [4439, 0]
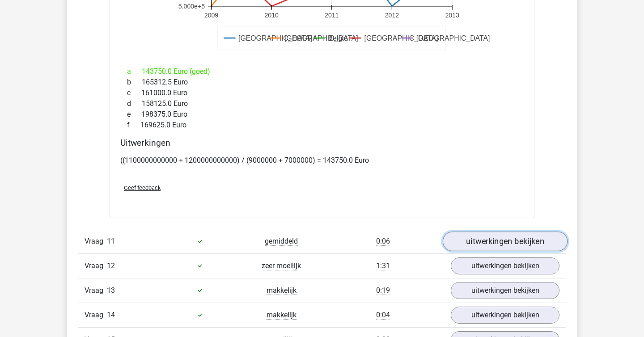
click at [494, 244] on link "uitwerkingen bekijken" at bounding box center [504, 241] width 125 height 20
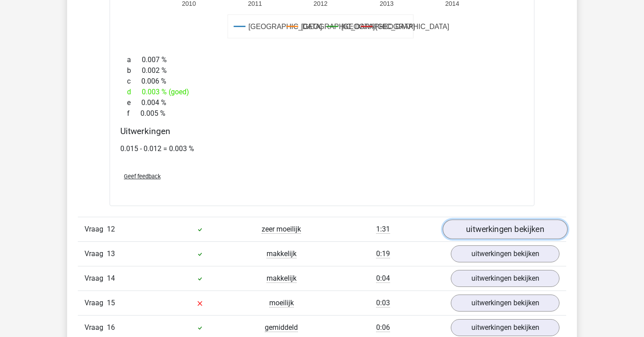
click at [484, 228] on link "uitwerkingen bekijken" at bounding box center [504, 229] width 125 height 20
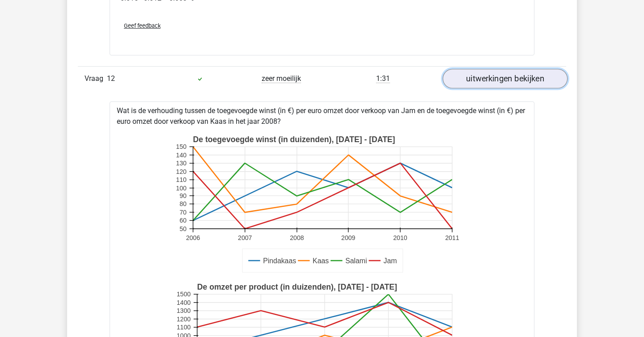
scroll to position [5157, 0]
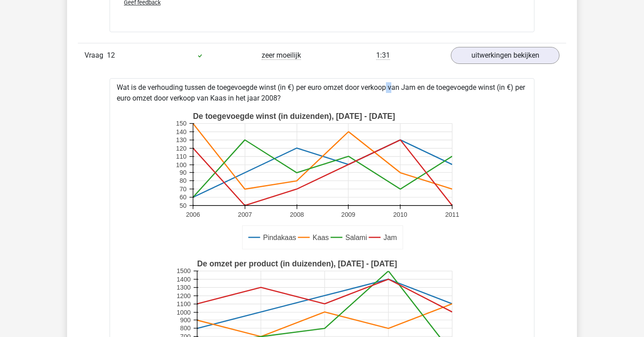
click at [362, 86] on div "Wat is de verhouding tussen de toegevoegde winst (in €) per euro omzet door ver…" at bounding box center [321, 321] width 425 height 486
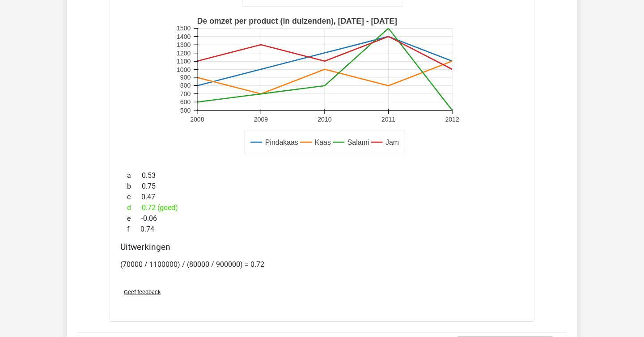
scroll to position [5438, 0]
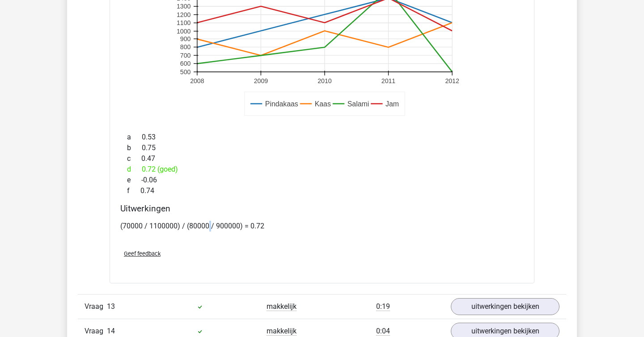
click at [208, 228] on p "(70000 / 1100000) / (80000 / 900000) = 0.72" at bounding box center [321, 226] width 403 height 11
copy p
click at [230, 204] on h4 "Uitwerkingen" at bounding box center [321, 208] width 403 height 10
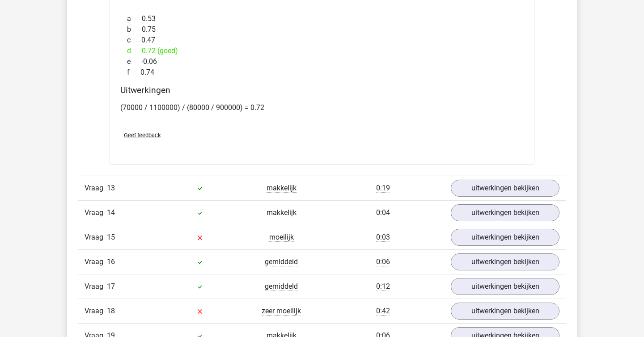
scroll to position [5559, 0]
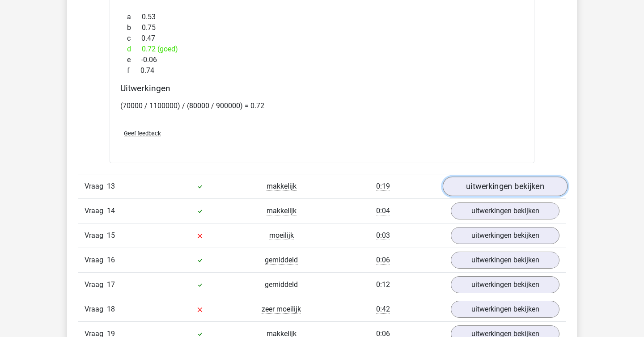
click at [472, 182] on link "uitwerkingen bekijken" at bounding box center [504, 187] width 125 height 20
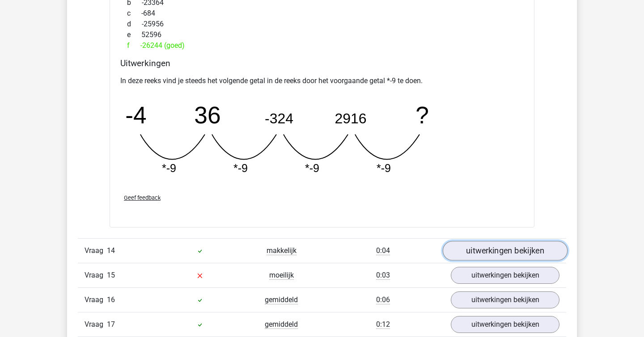
click at [502, 247] on link "uitwerkingen bekijken" at bounding box center [504, 251] width 125 height 20
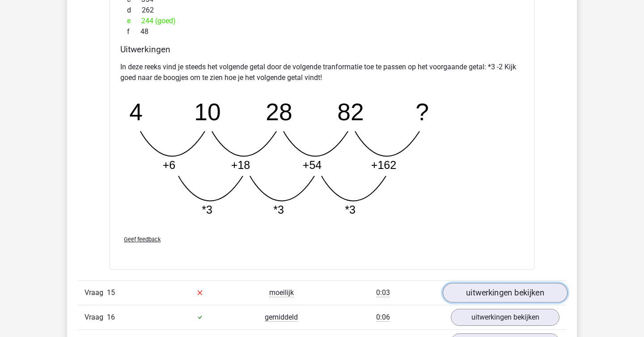
click at [508, 288] on link "uitwerkingen bekijken" at bounding box center [504, 293] width 125 height 20
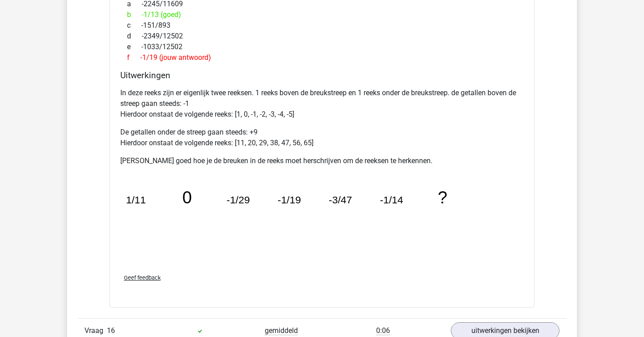
scroll to position [6900, 0]
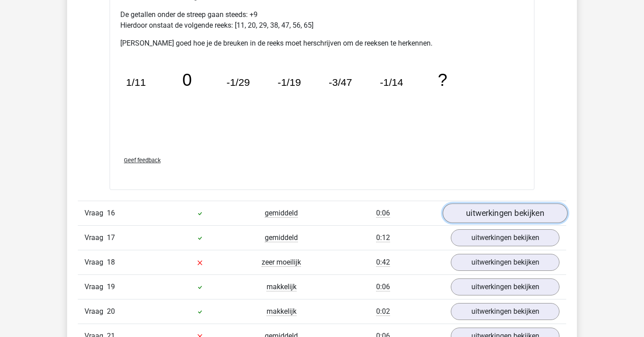
click at [497, 216] on link "uitwerkingen bekijken" at bounding box center [504, 213] width 125 height 20
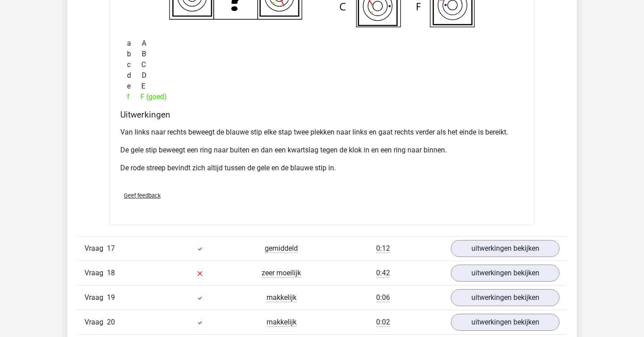
scroll to position [7277, 0]
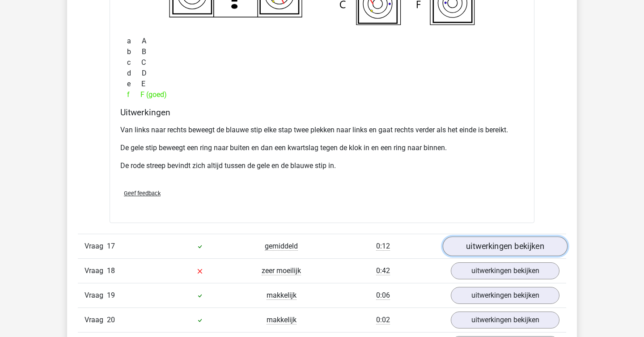
click at [500, 241] on link "uitwerkingen bekijken" at bounding box center [504, 247] width 125 height 20
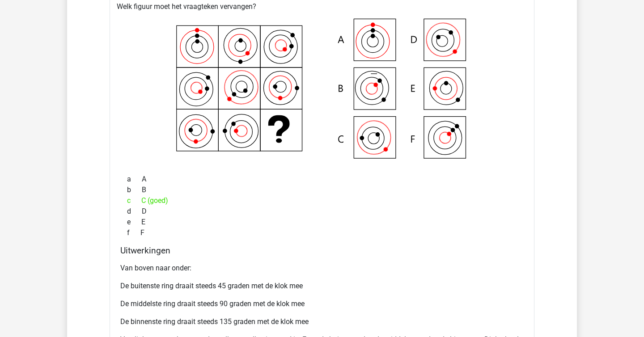
scroll to position [7552, 0]
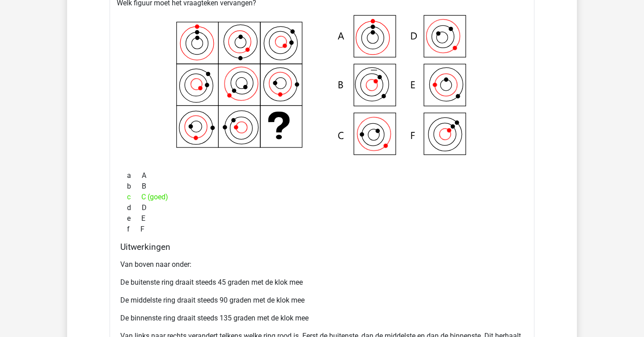
click at [500, 241] on div "Welk figuur moet het vraagteken vervangen?" at bounding box center [321, 199] width 425 height 410
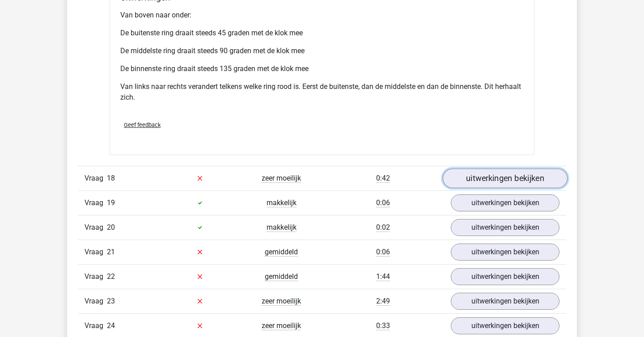
click at [488, 180] on link "uitwerkingen bekijken" at bounding box center [504, 178] width 125 height 20
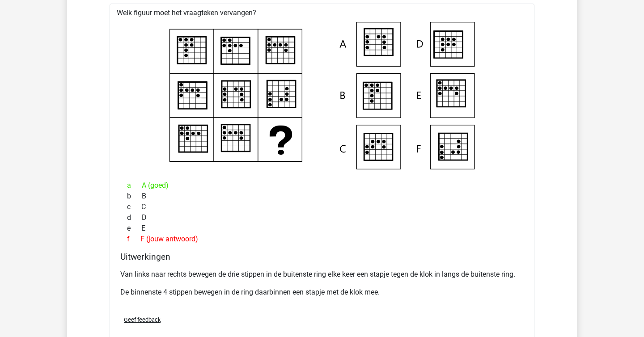
scroll to position [8000, 0]
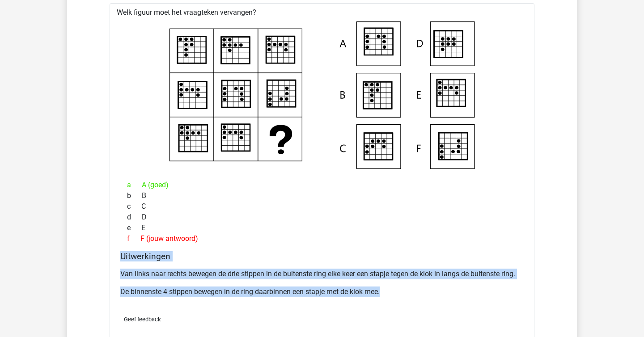
drag, startPoint x: 366, startPoint y: 248, endPoint x: 495, endPoint y: 287, distance: 134.3
click at [495, 287] on div "Welk figuur moet het vraagteken vervangen?" at bounding box center [321, 176] width 425 height 346
click at [495, 287] on p "De binnenste 4 stippen bewegen in de ring daarbinnen een stapje met de klok mee." at bounding box center [321, 291] width 403 height 11
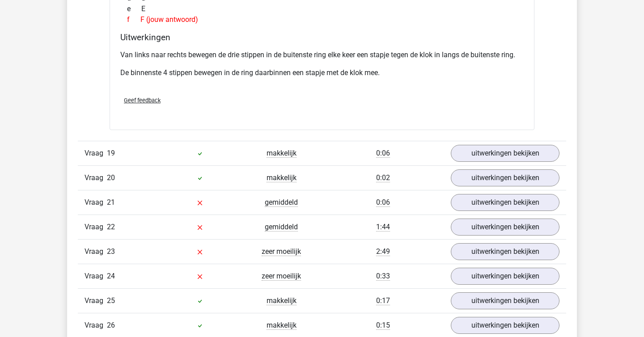
scroll to position [8241, 0]
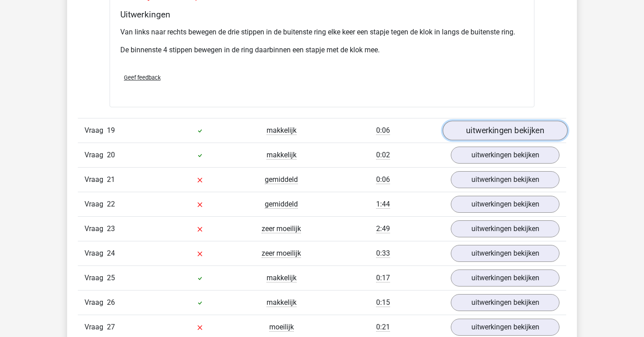
click at [483, 124] on link "uitwerkingen bekijken" at bounding box center [504, 131] width 125 height 20
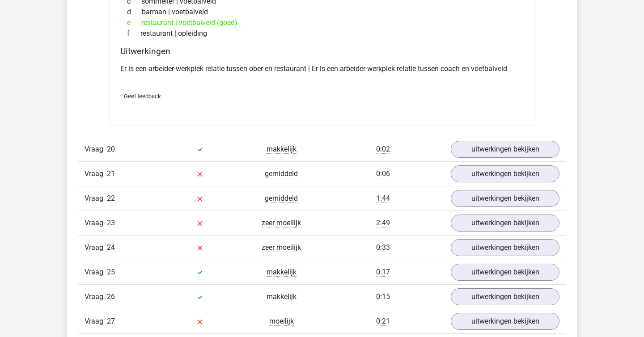
scroll to position [8451, 0]
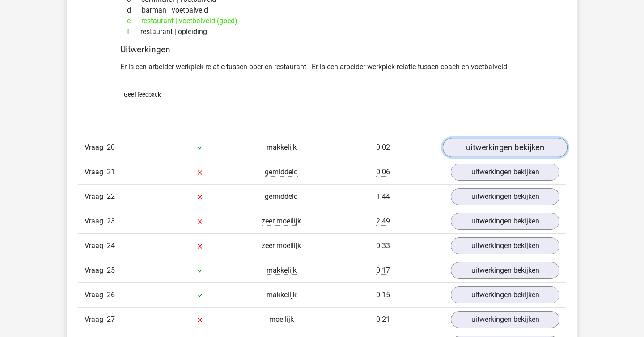
click at [501, 153] on link "uitwerkingen bekijken" at bounding box center [504, 148] width 125 height 20
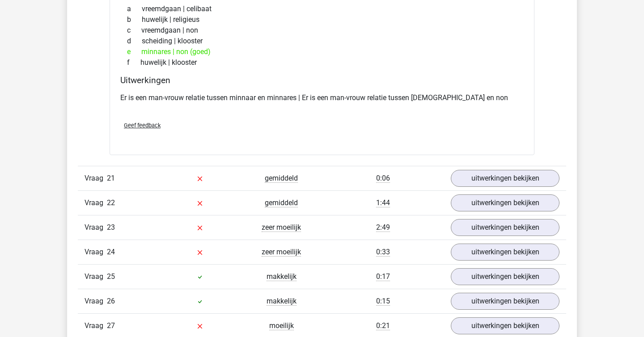
scroll to position [8649, 0]
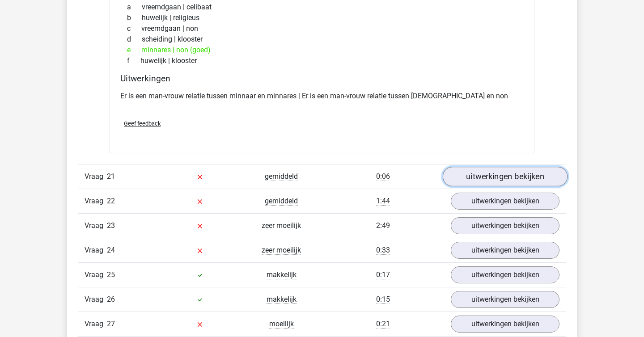
click at [507, 173] on link "uitwerkingen bekijken" at bounding box center [504, 177] width 125 height 20
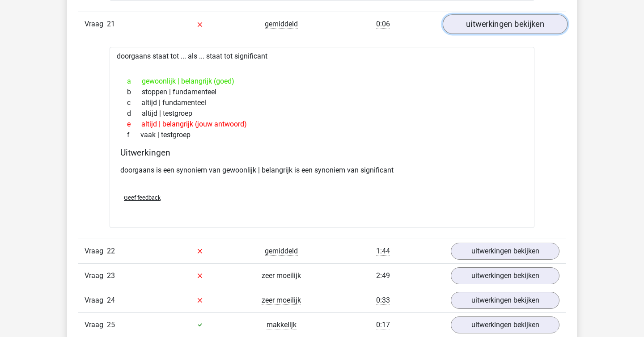
scroll to position [8809, 0]
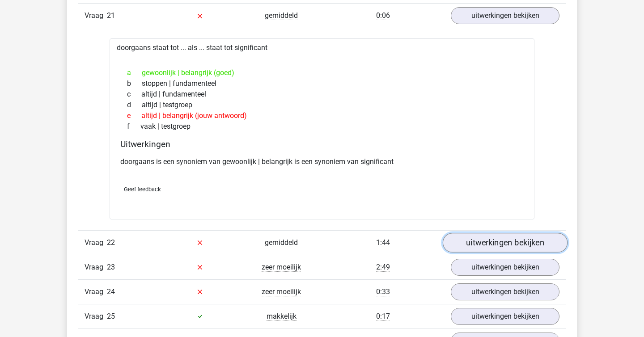
click at [510, 244] on link "uitwerkingen bekijken" at bounding box center [504, 243] width 125 height 20
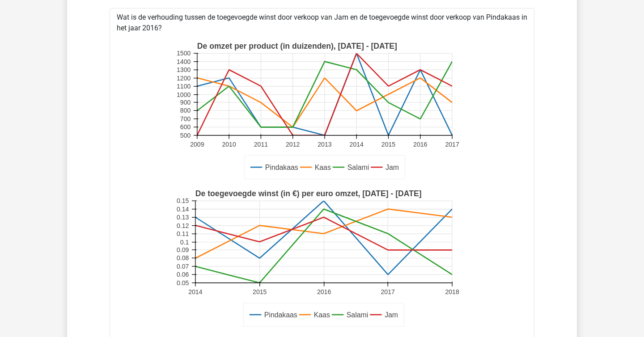
scroll to position [9068, 0]
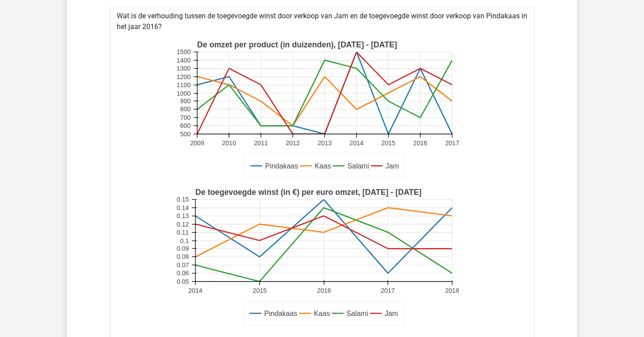
click at [418, 73] on rect at bounding box center [324, 93] width 255 height 82
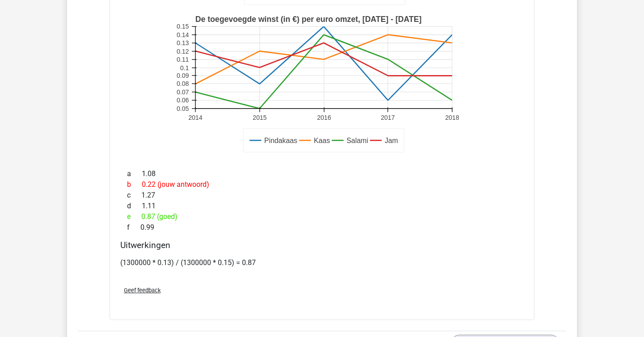
scroll to position [9245, 0]
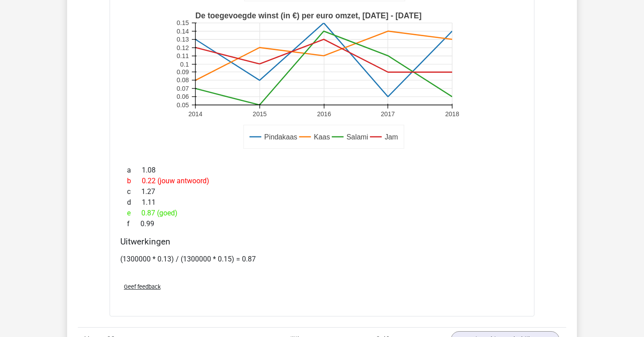
click at [422, 282] on div "Geef feedback" at bounding box center [322, 286] width 410 height 23
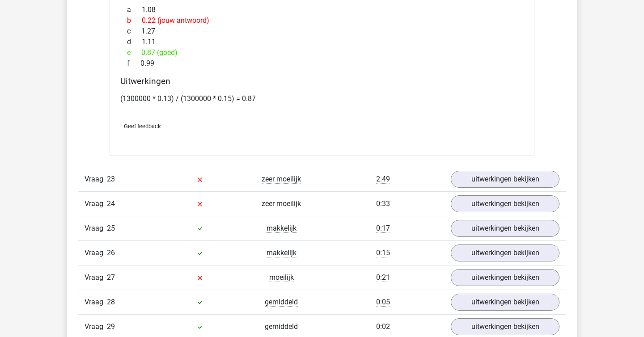
scroll to position [9406, 0]
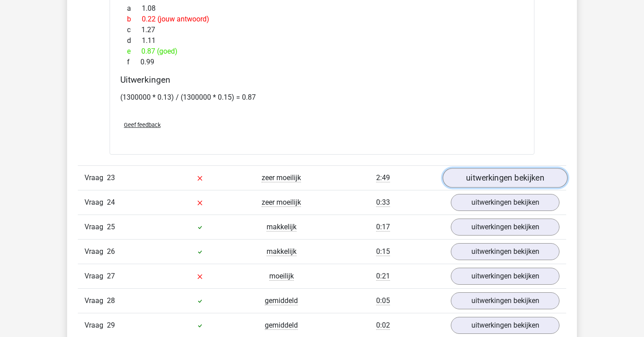
click at [471, 179] on link "uitwerkingen bekijken" at bounding box center [504, 178] width 125 height 20
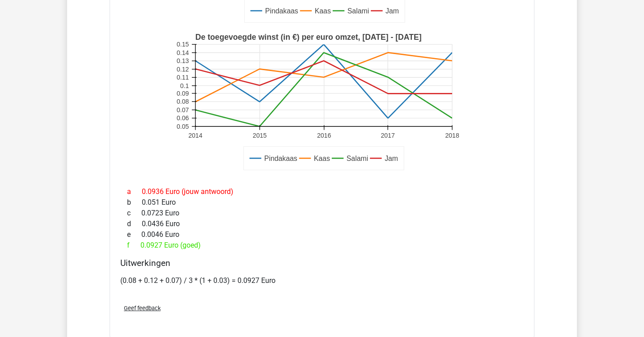
scroll to position [9789, 0]
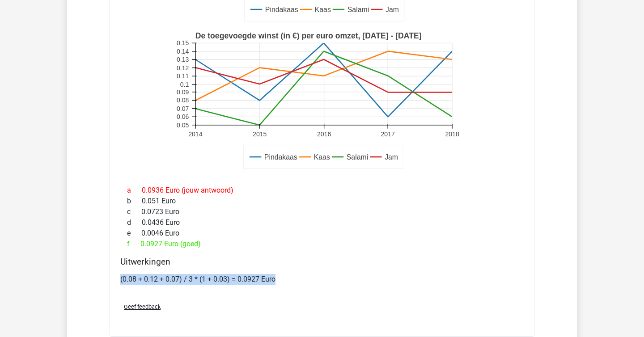
drag, startPoint x: 301, startPoint y: 279, endPoint x: 109, endPoint y: 281, distance: 191.7
click at [109, 281] on div "Het gemiddelde van de toegevoegde winst (in €) per euro omzet door verkoop van …" at bounding box center [321, 77] width 425 height 518
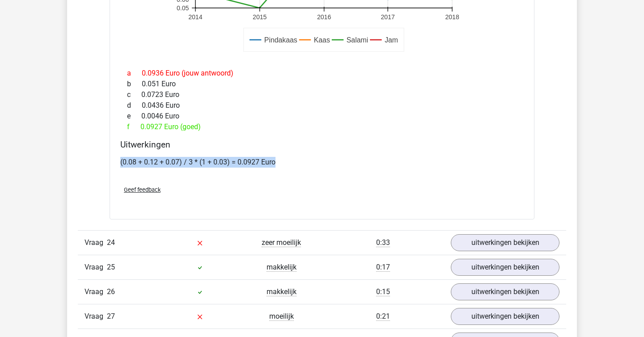
scroll to position [9936, 0]
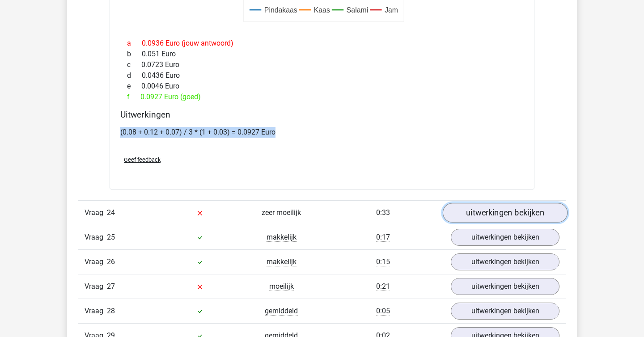
click at [474, 212] on link "uitwerkingen bekijken" at bounding box center [504, 213] width 125 height 20
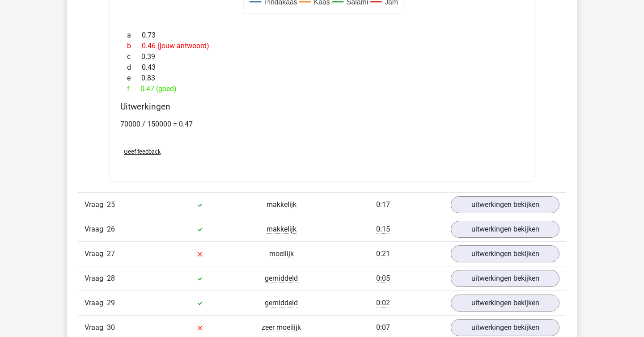
scroll to position [10511, 0]
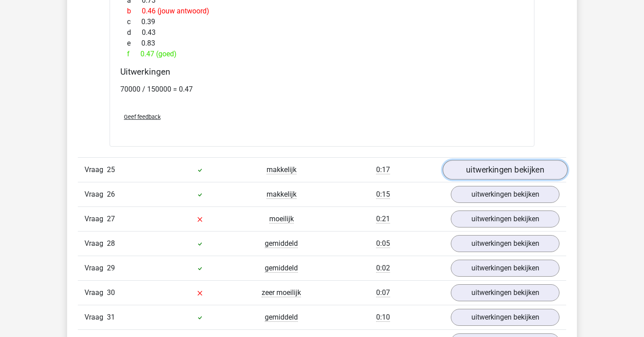
click at [469, 173] on link "uitwerkingen bekijken" at bounding box center [504, 170] width 125 height 20
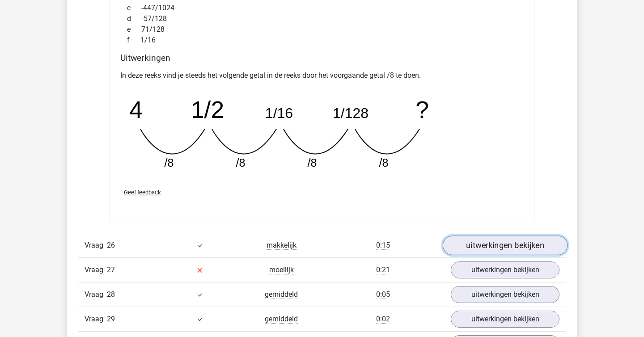
click at [476, 248] on link "uitwerkingen bekijken" at bounding box center [504, 246] width 125 height 20
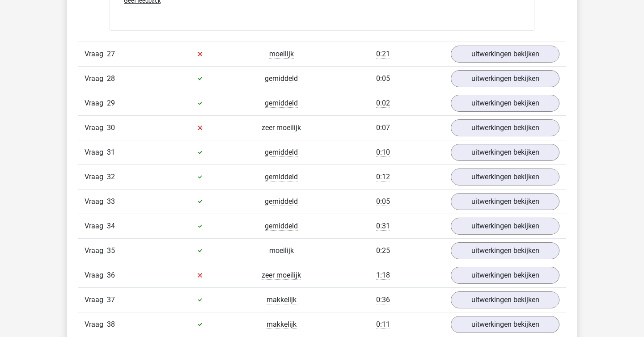
scroll to position [11448, 0]
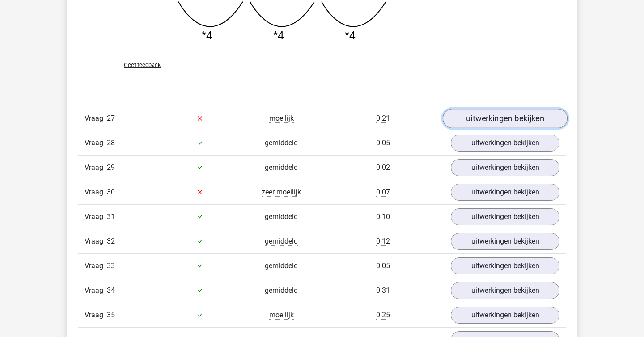
click at [484, 115] on link "uitwerkingen bekijken" at bounding box center [504, 119] width 125 height 20
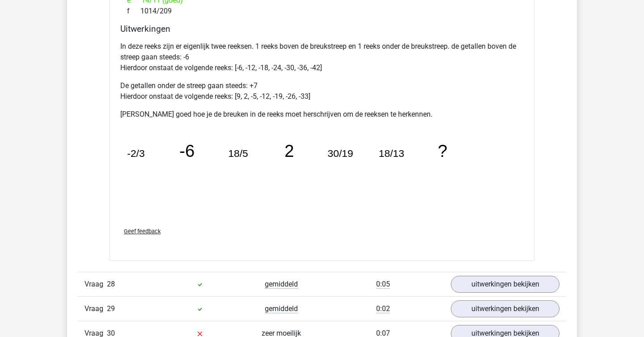
scroll to position [11787, 0]
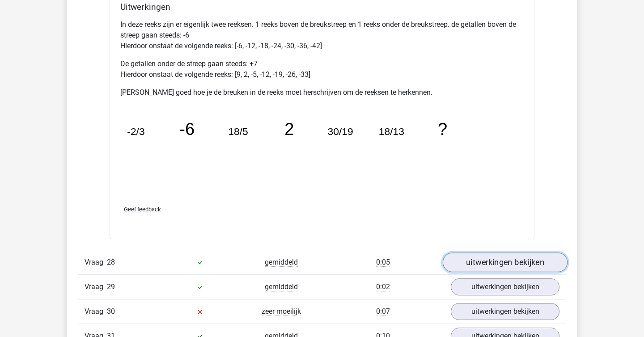
click at [494, 261] on link "uitwerkingen bekijken" at bounding box center [504, 263] width 125 height 20
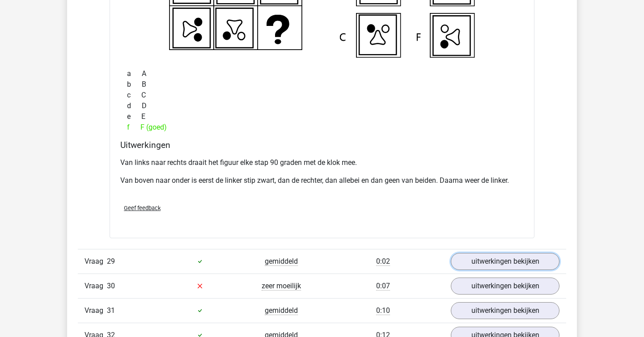
click at [494, 261] on link "uitwerkingen bekijken" at bounding box center [504, 261] width 109 height 17
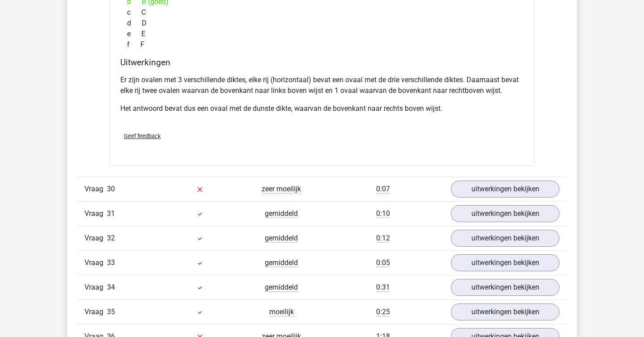
scroll to position [12664, 0]
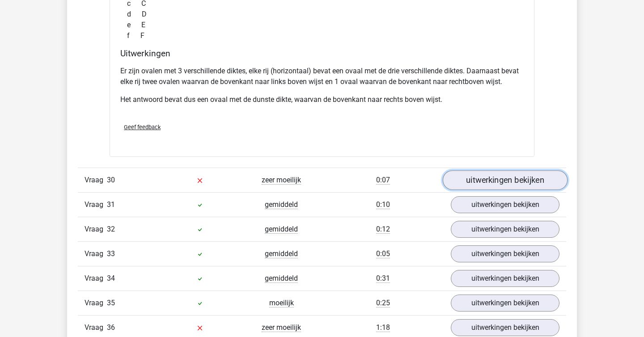
click at [494, 181] on link "uitwerkingen bekijken" at bounding box center [504, 180] width 125 height 20
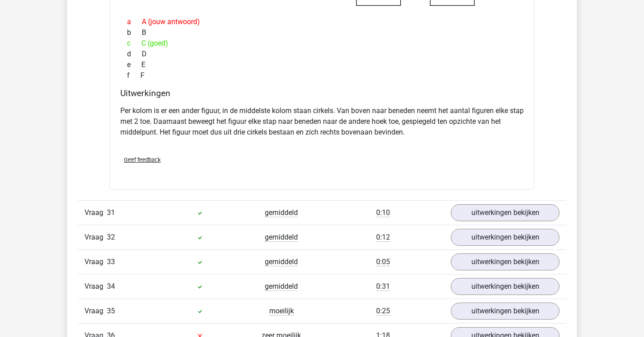
scroll to position [13030, 0]
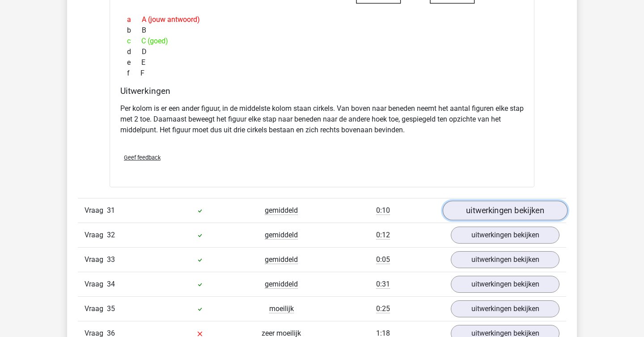
click at [503, 215] on link "uitwerkingen bekijken" at bounding box center [504, 211] width 125 height 20
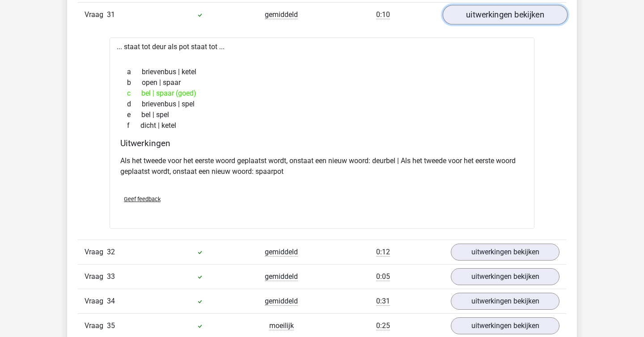
scroll to position [13229, 0]
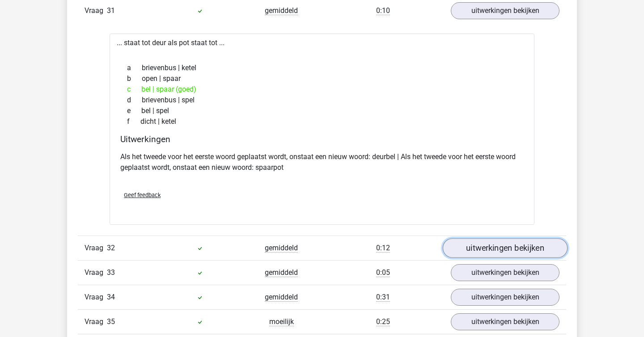
click at [513, 251] on link "uitwerkingen bekijken" at bounding box center [504, 248] width 125 height 20
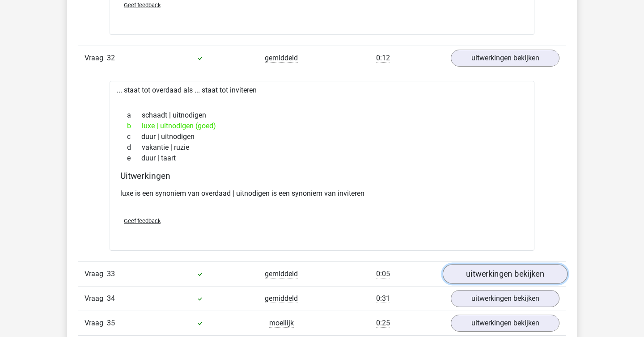
click at [513, 278] on link "uitwerkingen bekijken" at bounding box center [504, 275] width 125 height 20
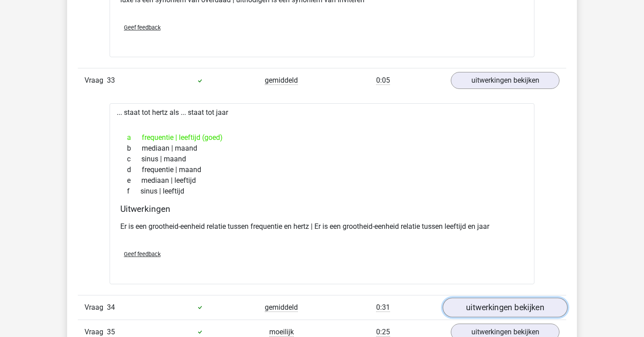
click at [514, 302] on link "uitwerkingen bekijken" at bounding box center [504, 308] width 125 height 20
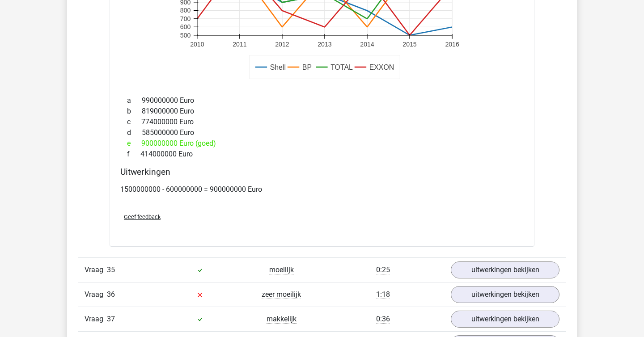
scroll to position [14172, 0]
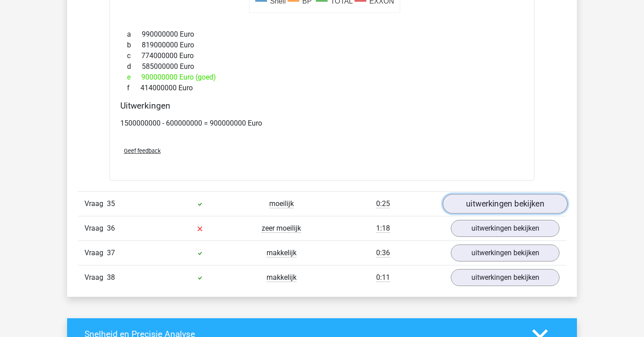
click at [485, 208] on link "uitwerkingen bekijken" at bounding box center [504, 204] width 125 height 20
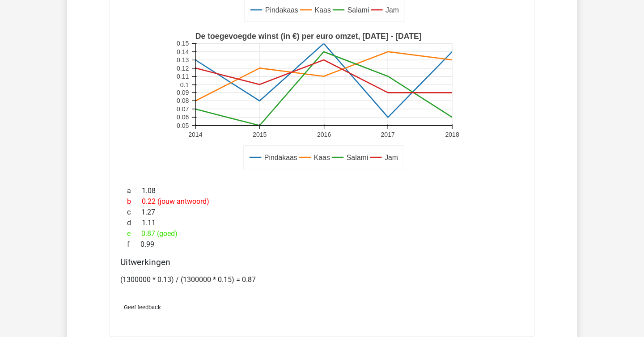
scroll to position [9227, 0]
